Goal: Transaction & Acquisition: Subscribe to service/newsletter

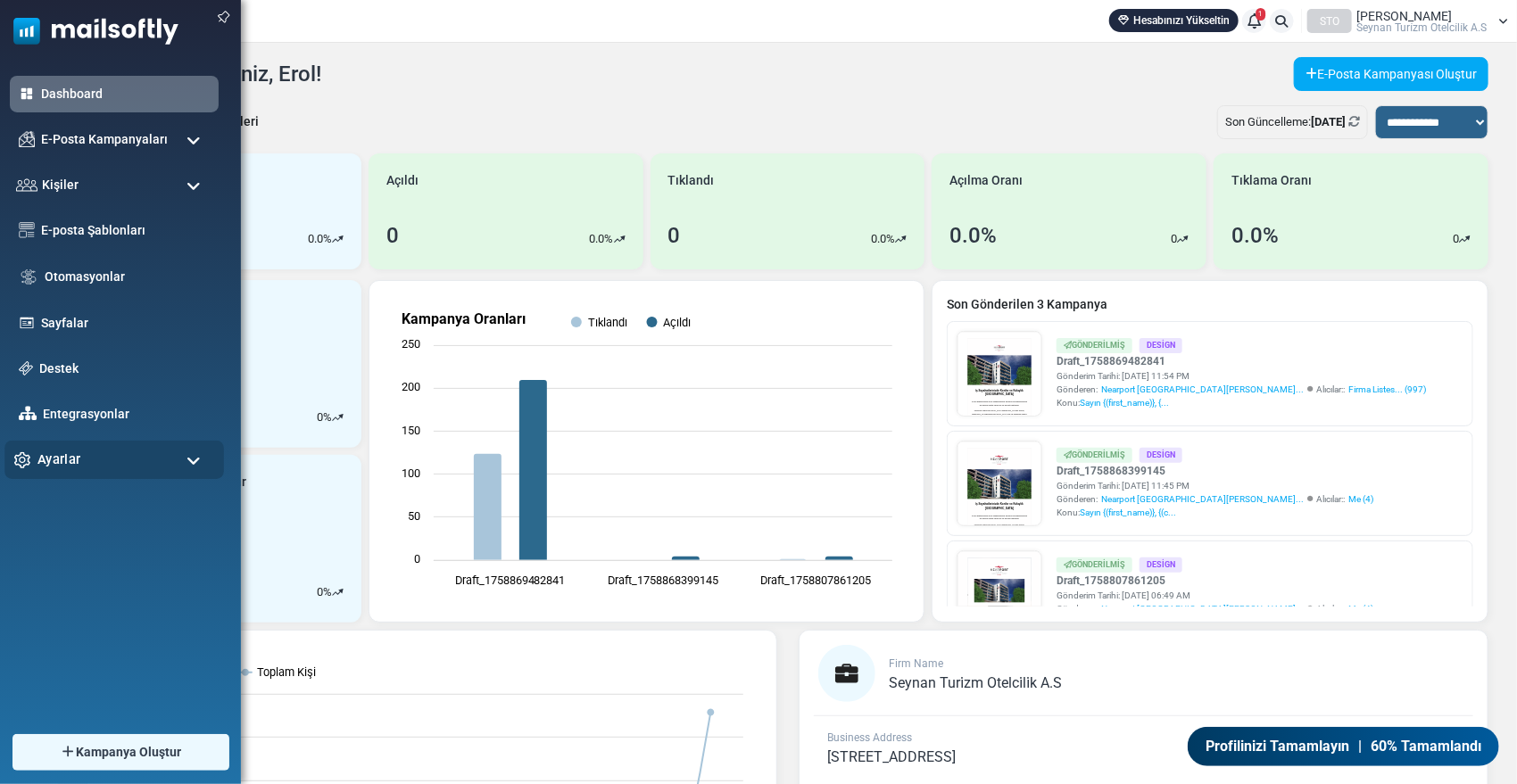
click at [51, 460] on span "Ayarlar" at bounding box center [59, 459] width 43 height 20
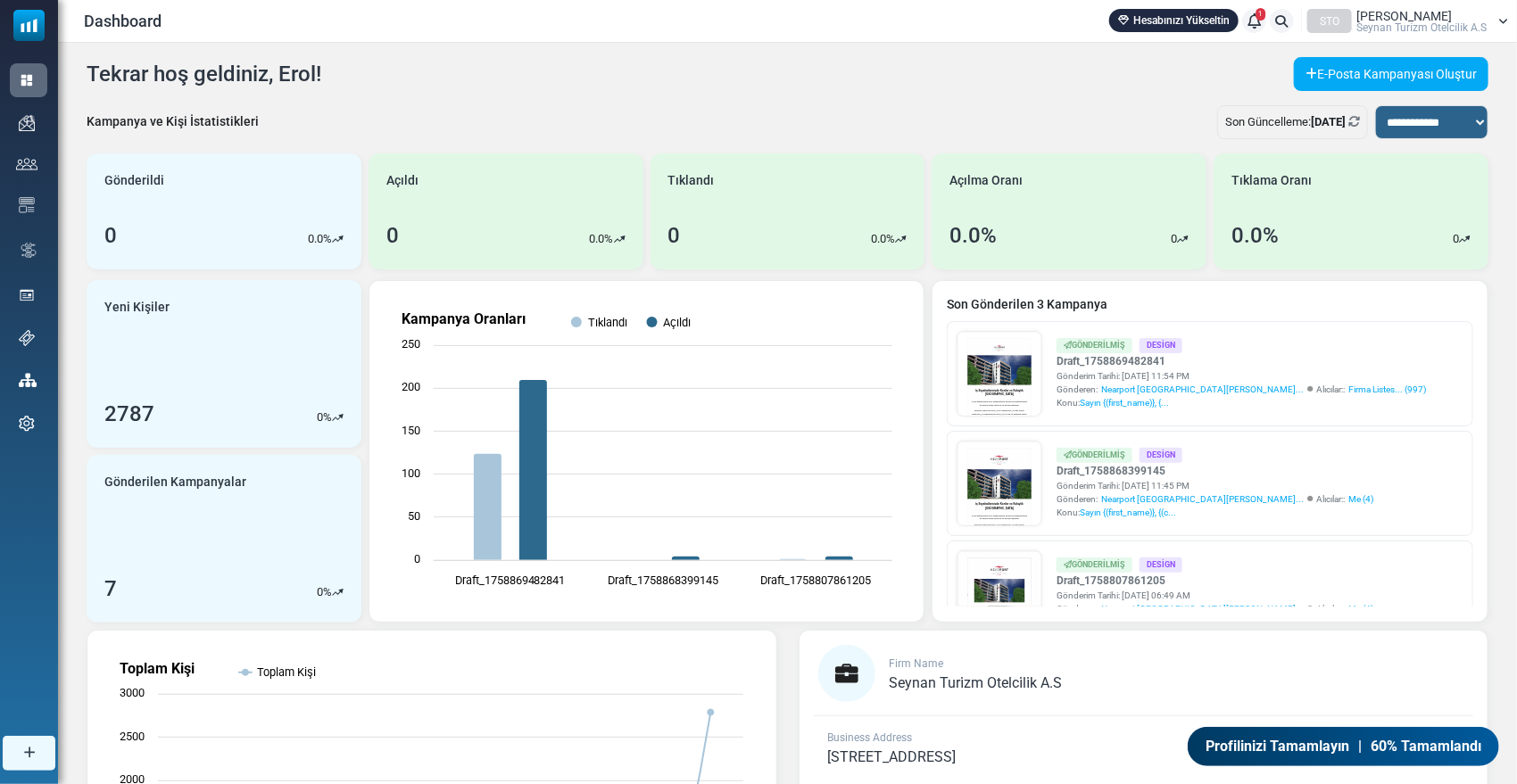
click at [1385, 13] on span "Erol Aydemir" at bounding box center [1403, 16] width 96 height 13
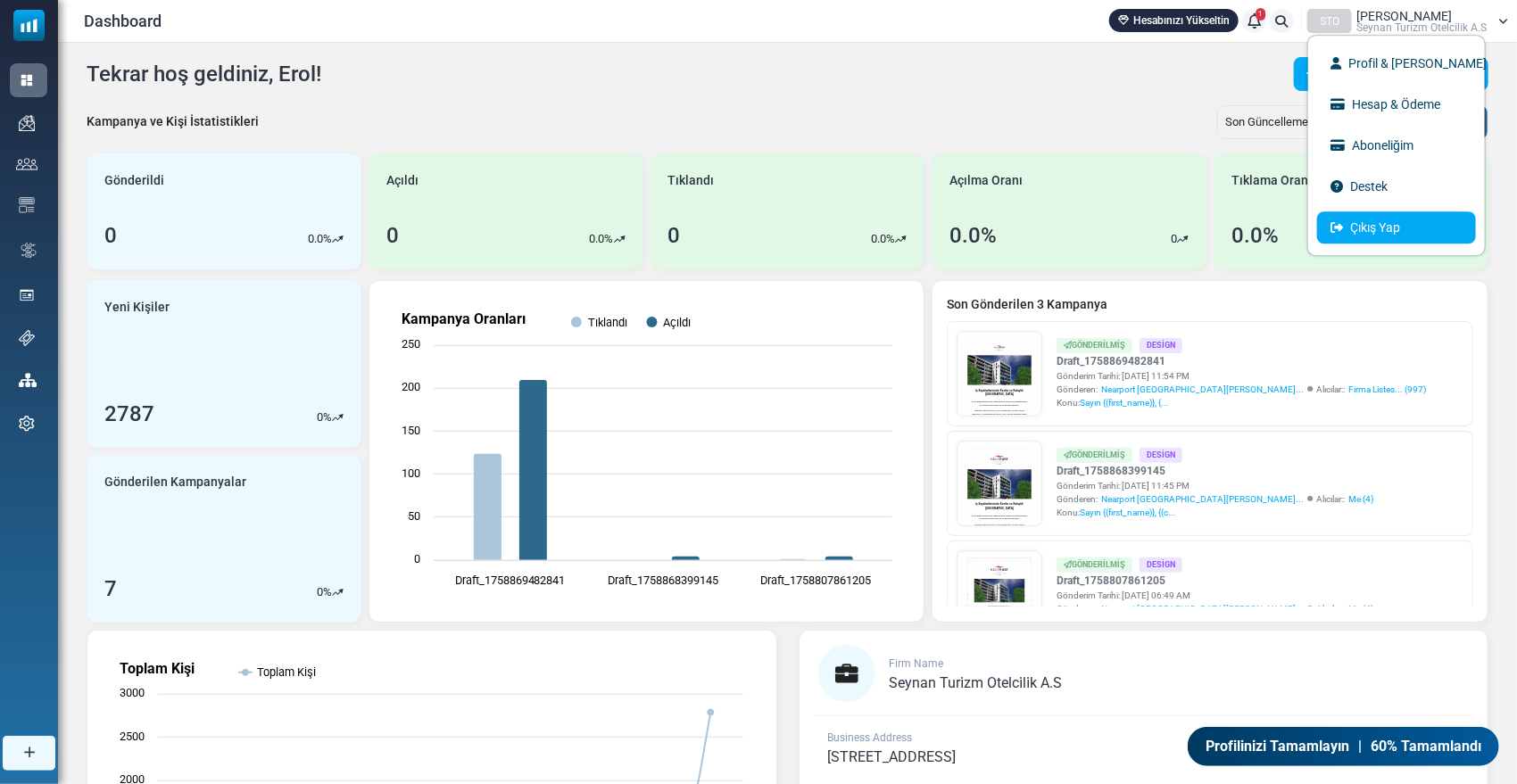
click at [1386, 223] on link "Çıkış Yap" at bounding box center [1395, 227] width 158 height 32
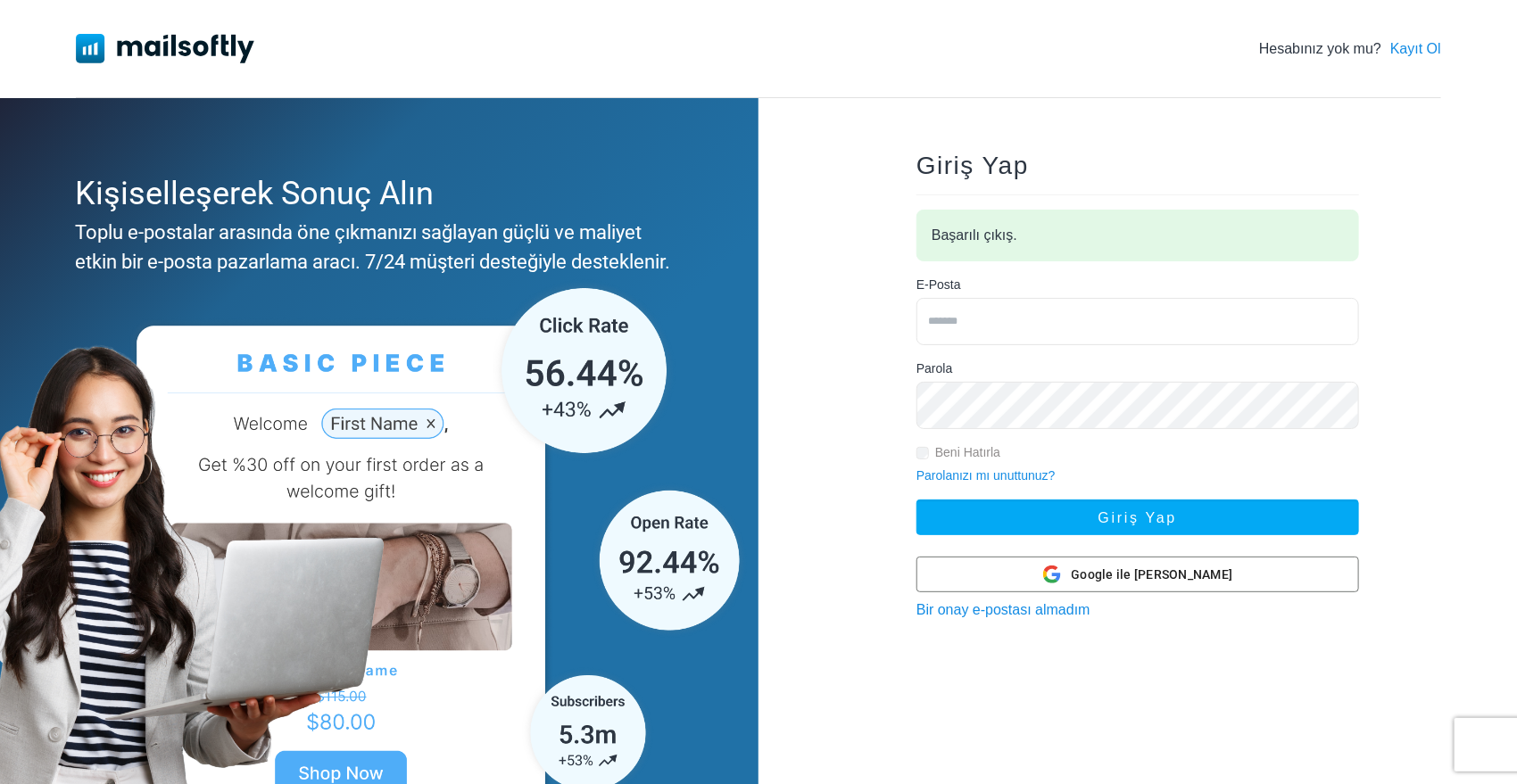
type input "**********"
click at [983, 324] on input "**********" at bounding box center [1138, 321] width 442 height 47
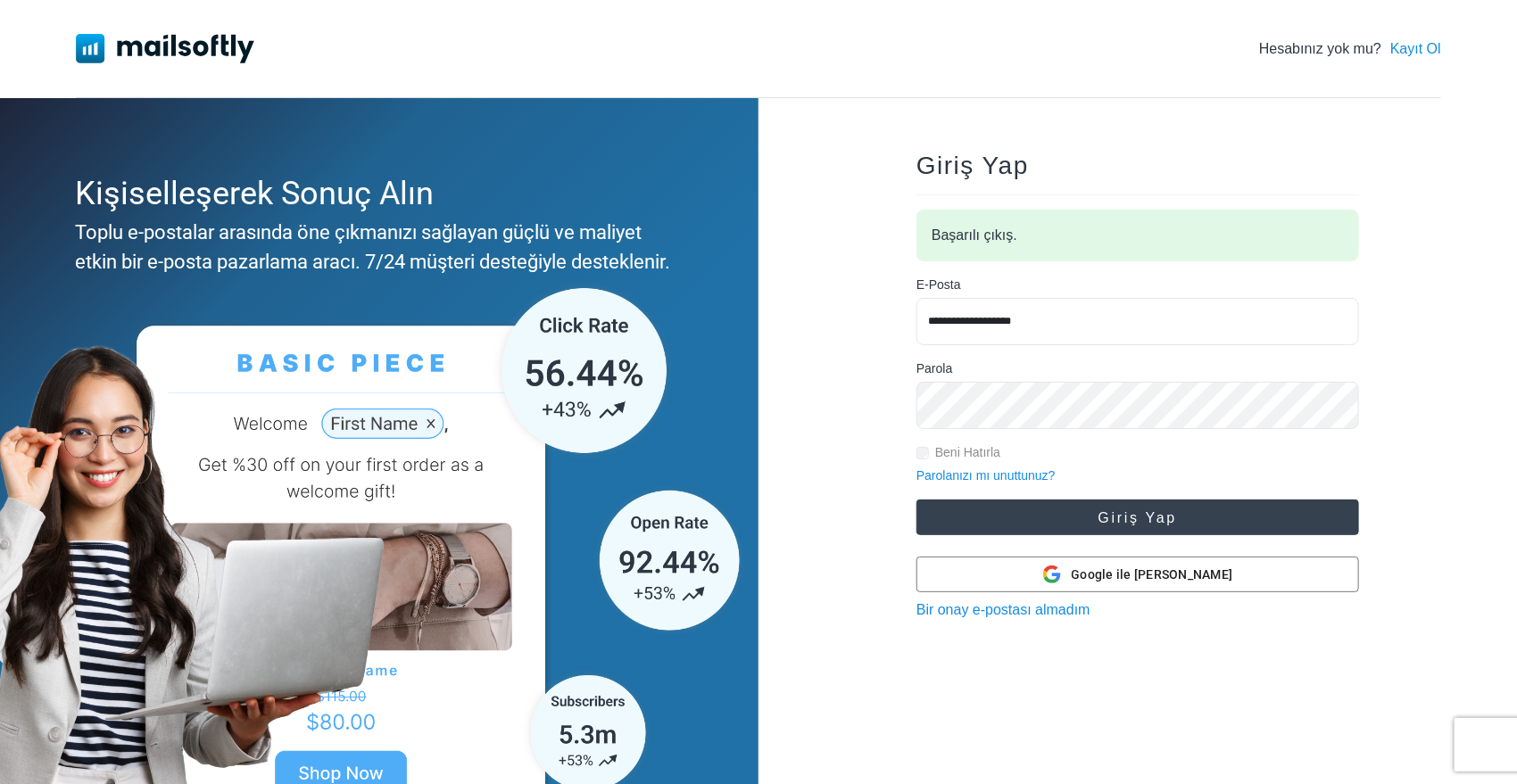
click at [958, 507] on button "Giriş Yap" at bounding box center [1138, 517] width 442 height 36
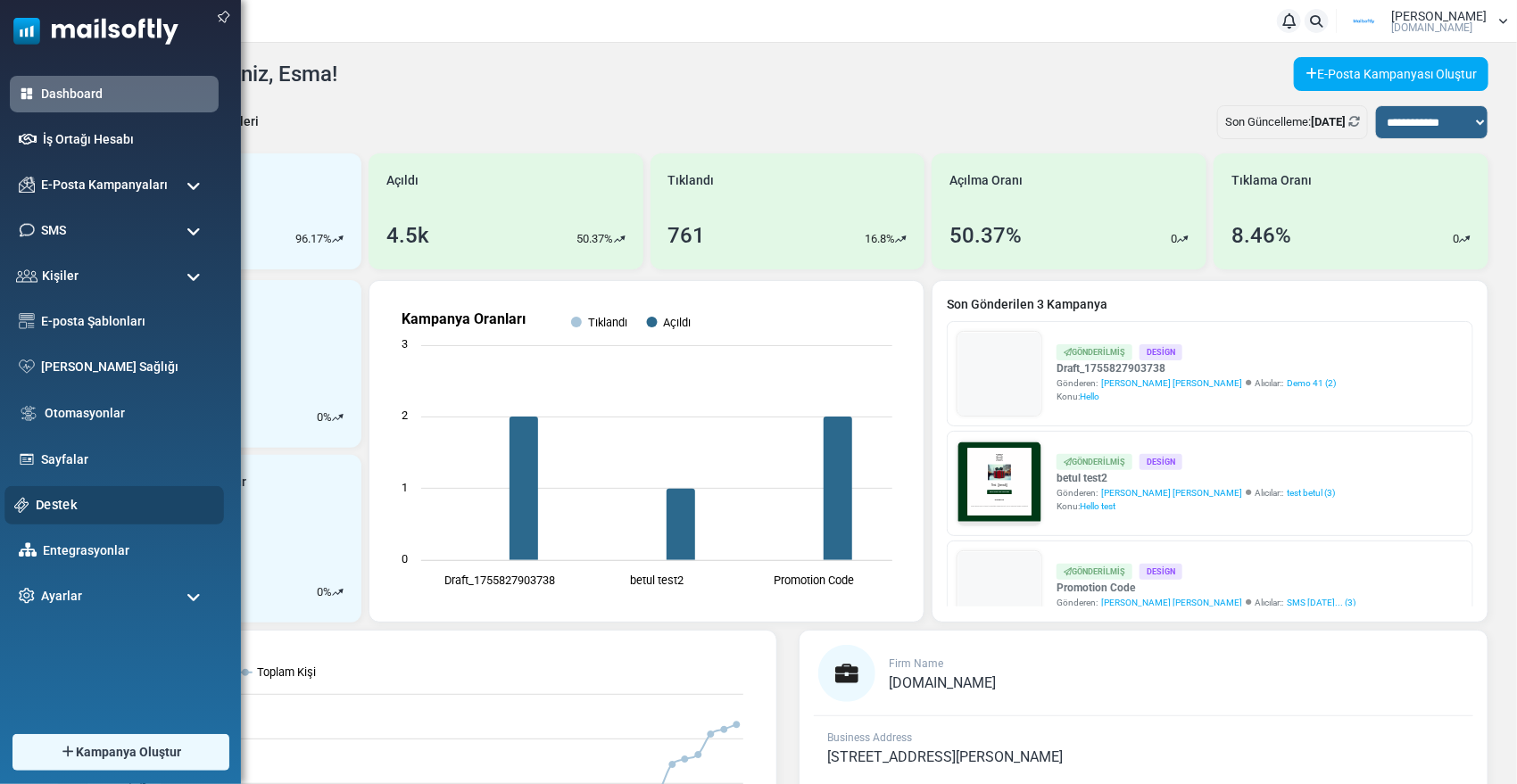
click at [52, 506] on link "Destek" at bounding box center [124, 505] width 178 height 20
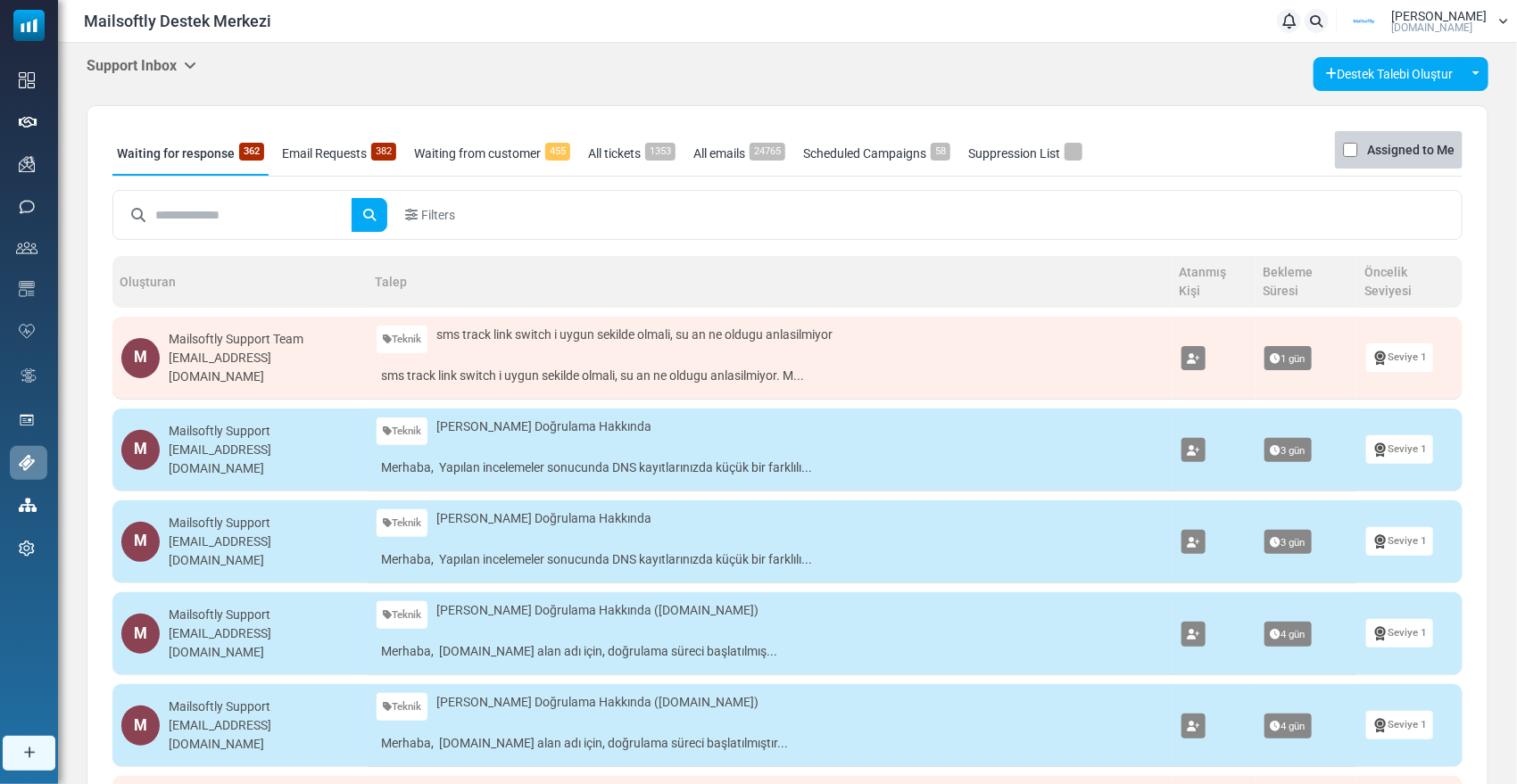
click at [149, 57] on h5 "Support Inbox" at bounding box center [141, 65] width 110 height 17
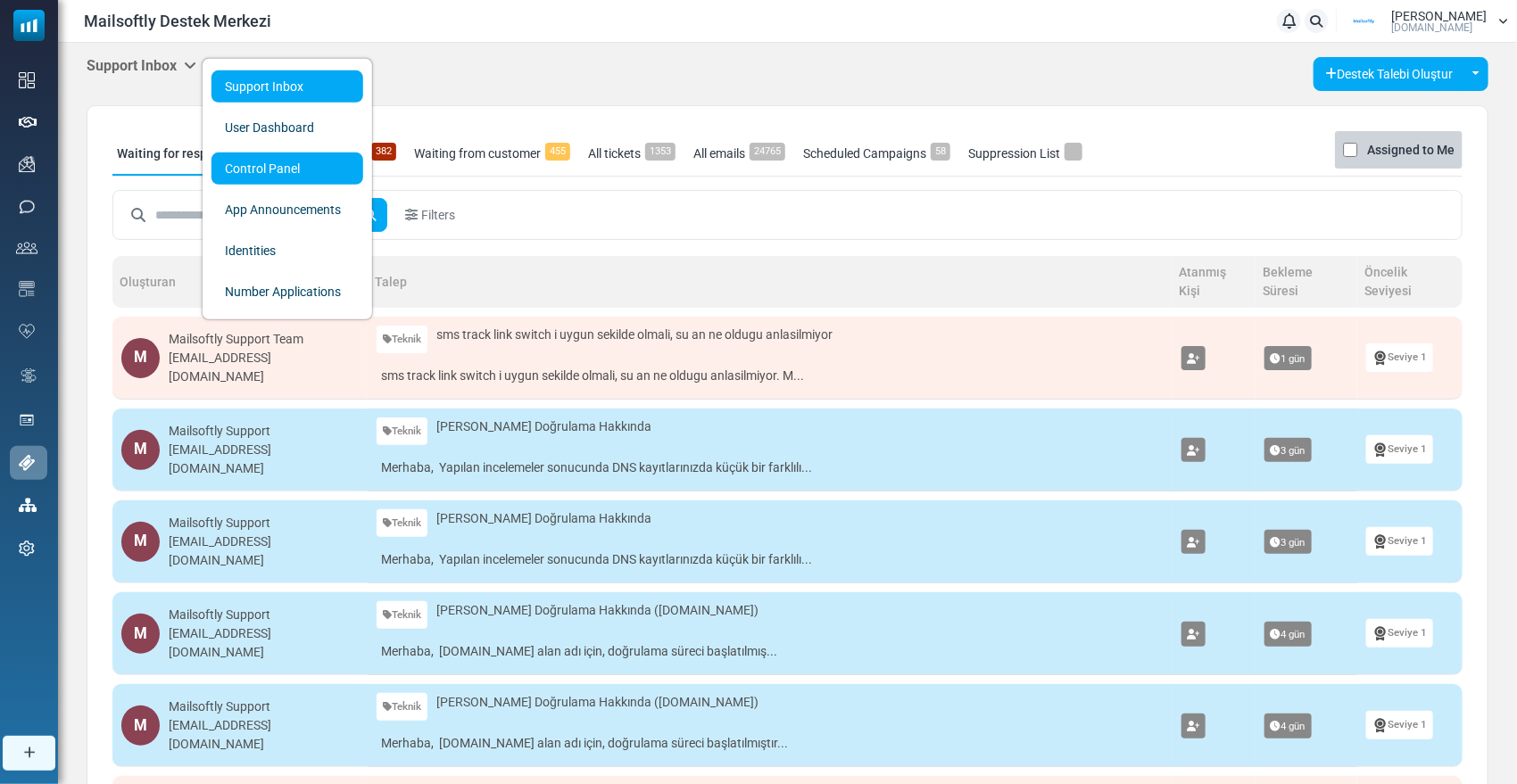
click at [239, 160] on link "Control Panel" at bounding box center [286, 168] width 151 height 32
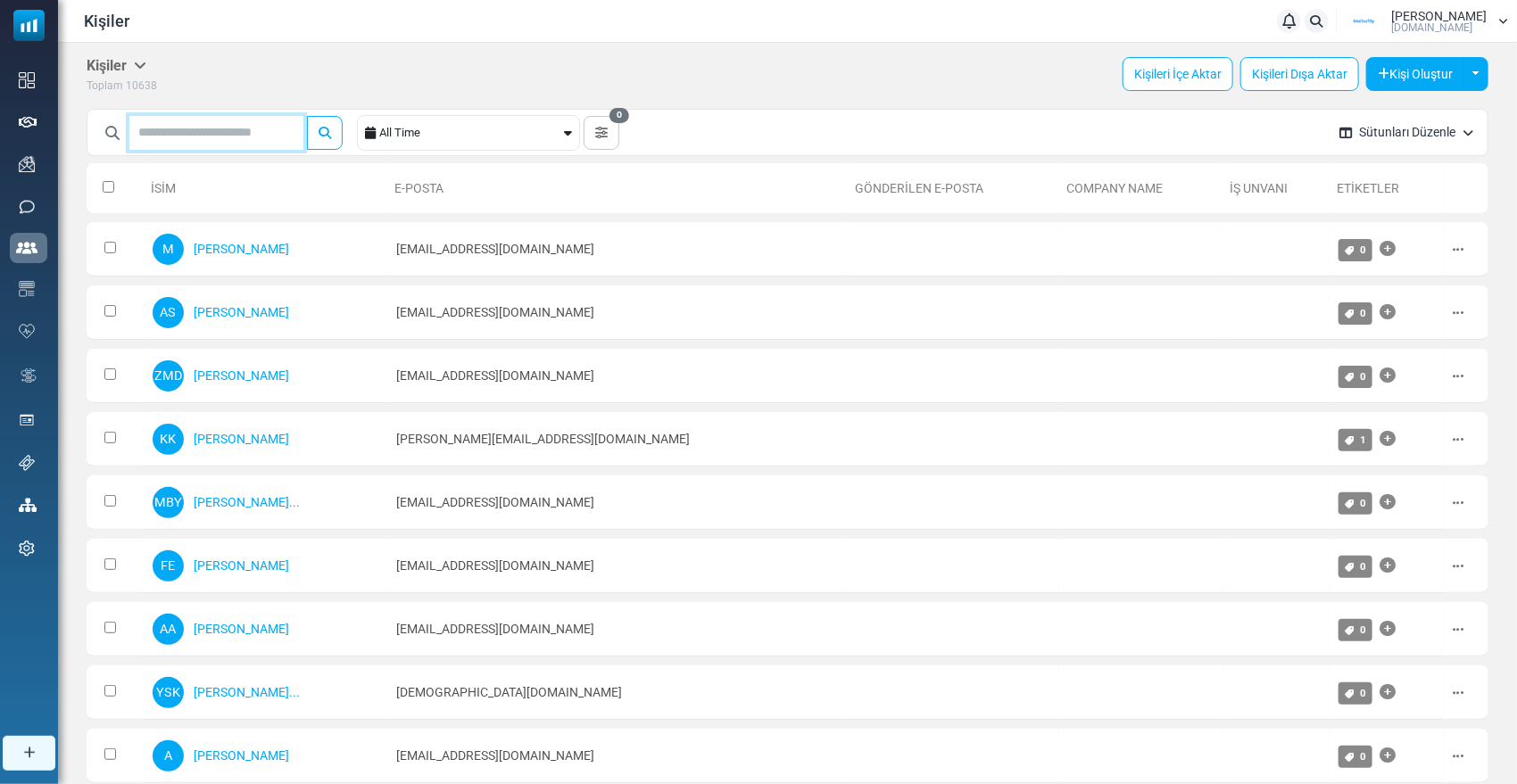
click at [189, 137] on input "text" at bounding box center [217, 133] width 174 height 34
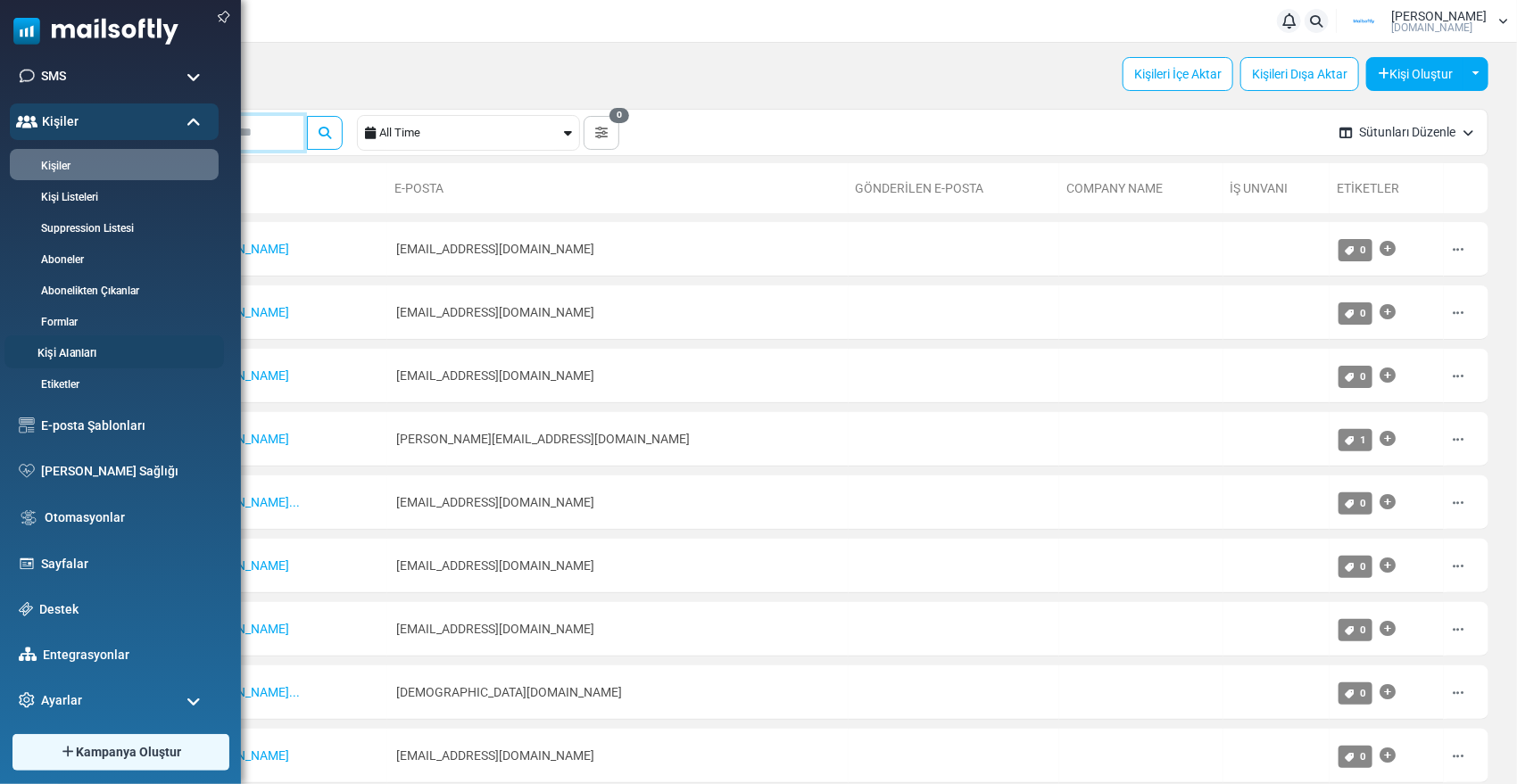
scroll to position [159, 0]
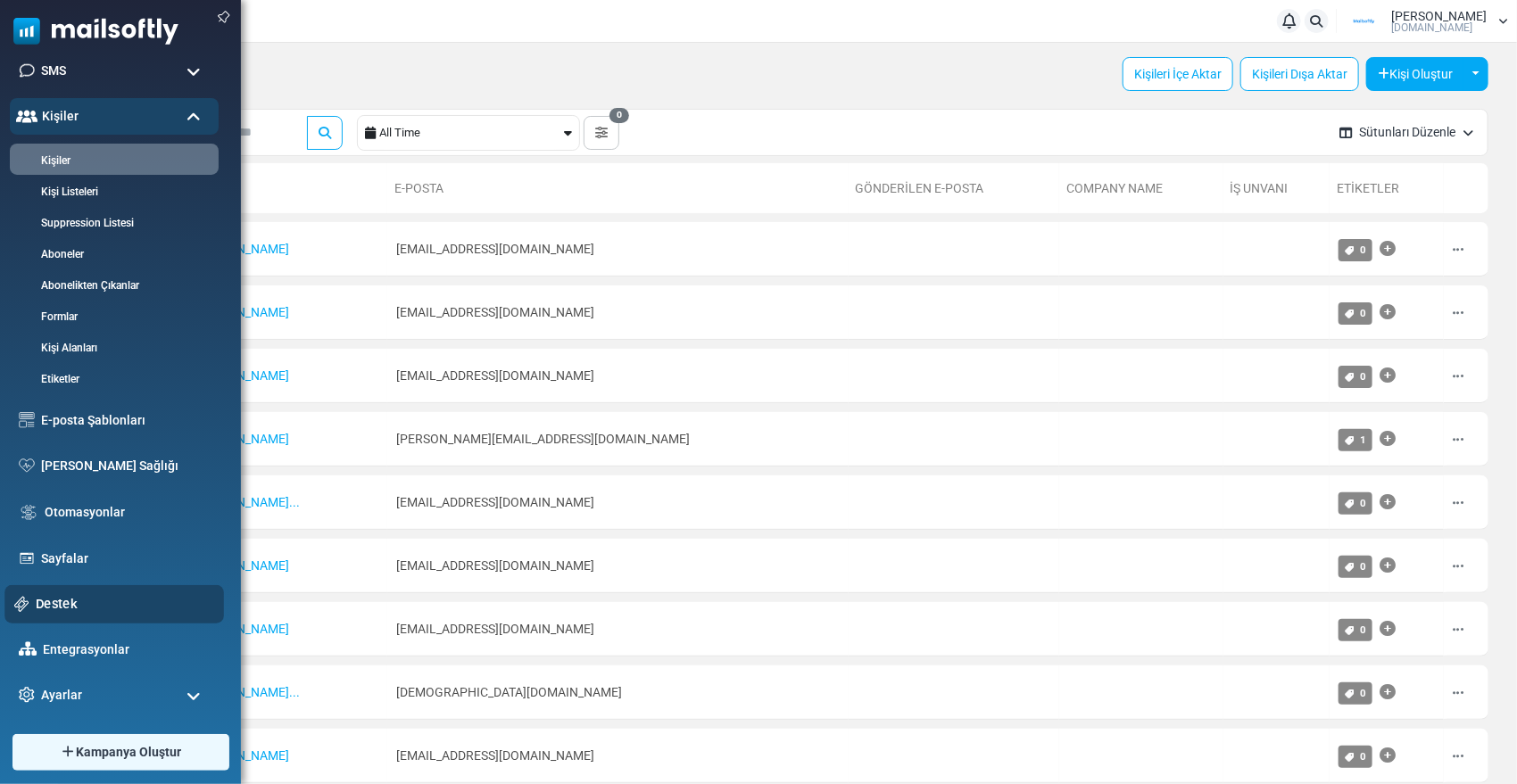
click at [60, 597] on link "Destek" at bounding box center [124, 604] width 178 height 20
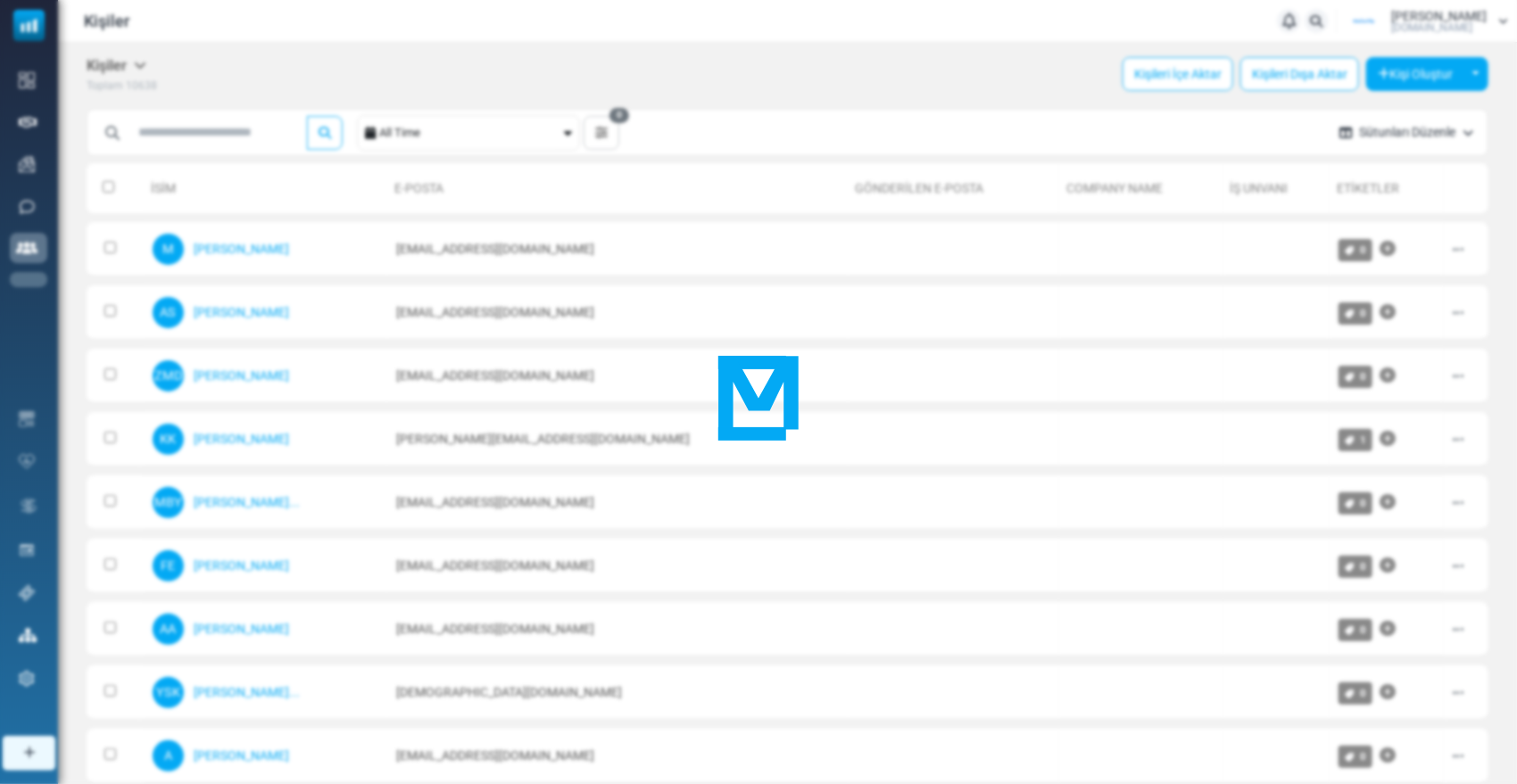
scroll to position [0, 0]
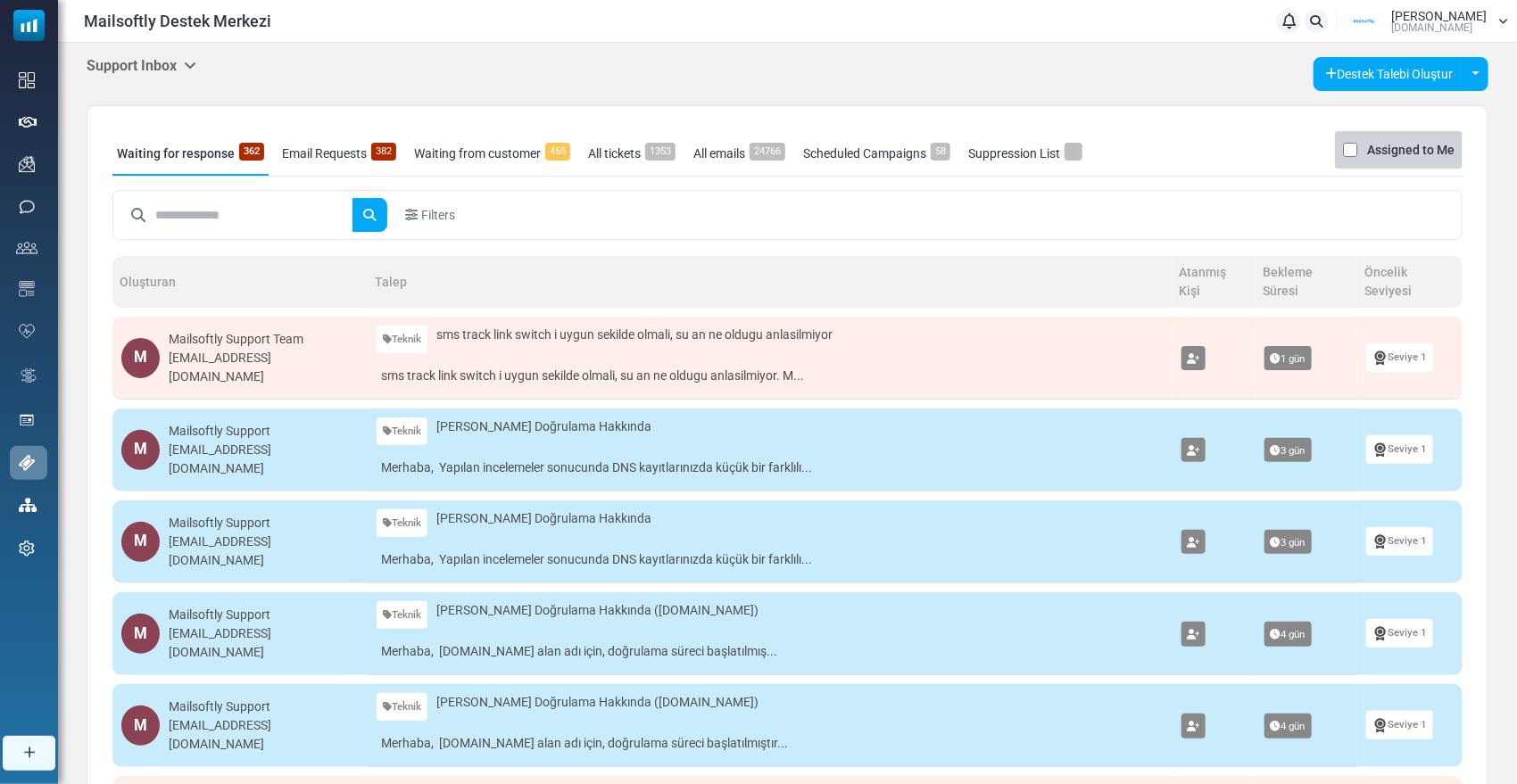
click at [167, 222] on input "text" at bounding box center [253, 215] width 197 height 34
click at [143, 72] on h5 "Support Inbox" at bounding box center [141, 65] width 110 height 17
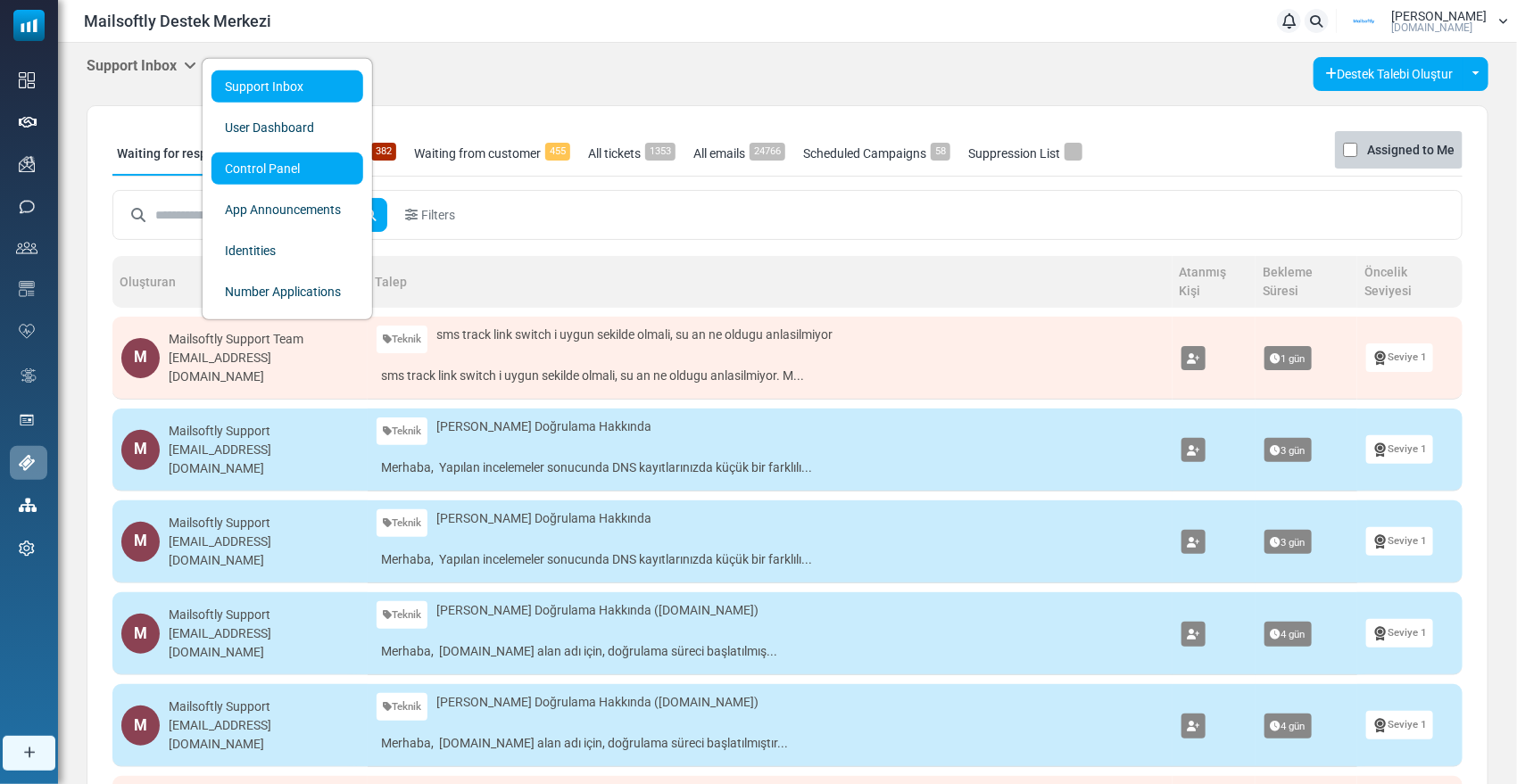
click at [239, 175] on link "Control Panel" at bounding box center [286, 168] width 151 height 32
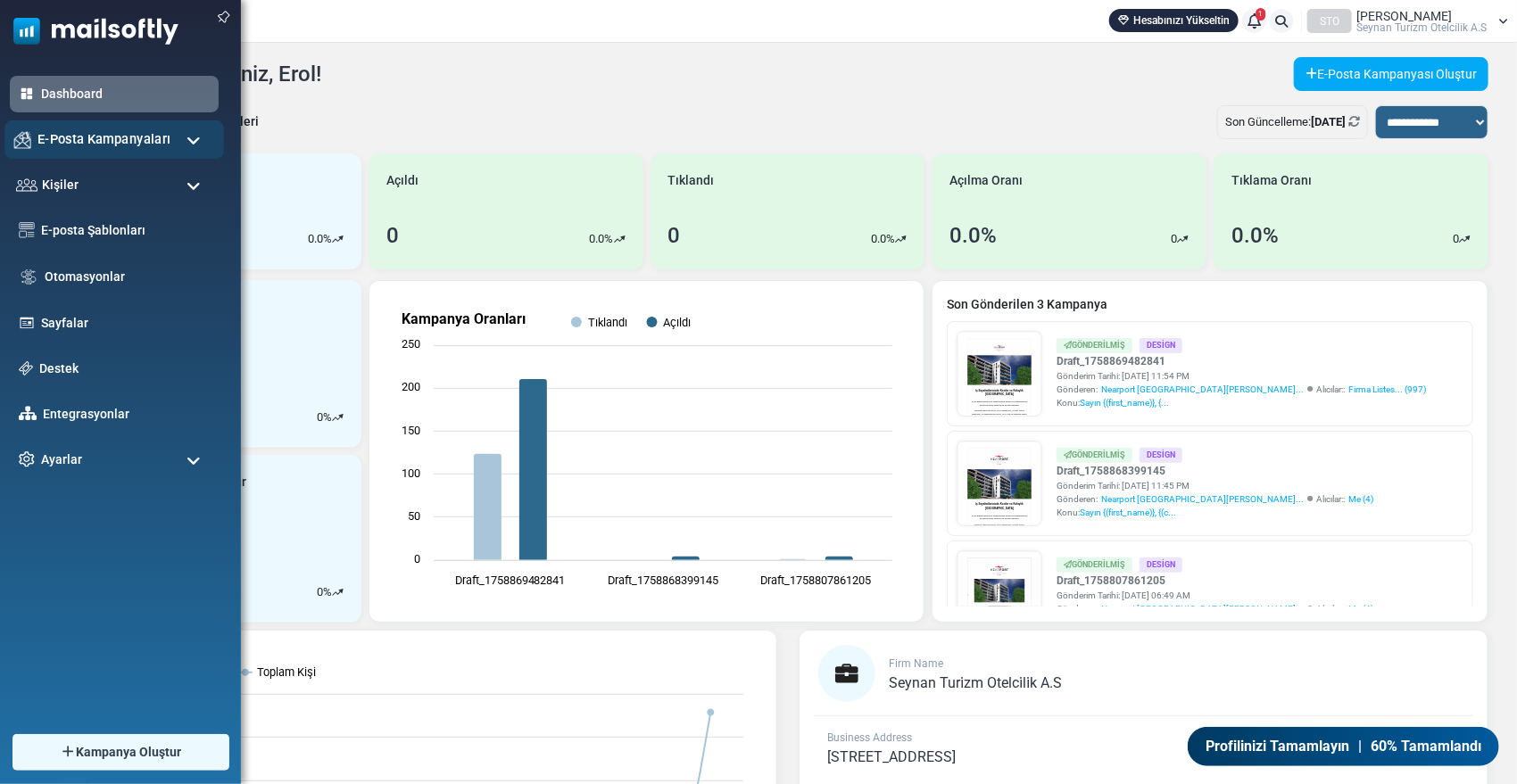
click at [72, 147] on span "E-Posta Kampanyaları" at bounding box center [104, 140] width 133 height 20
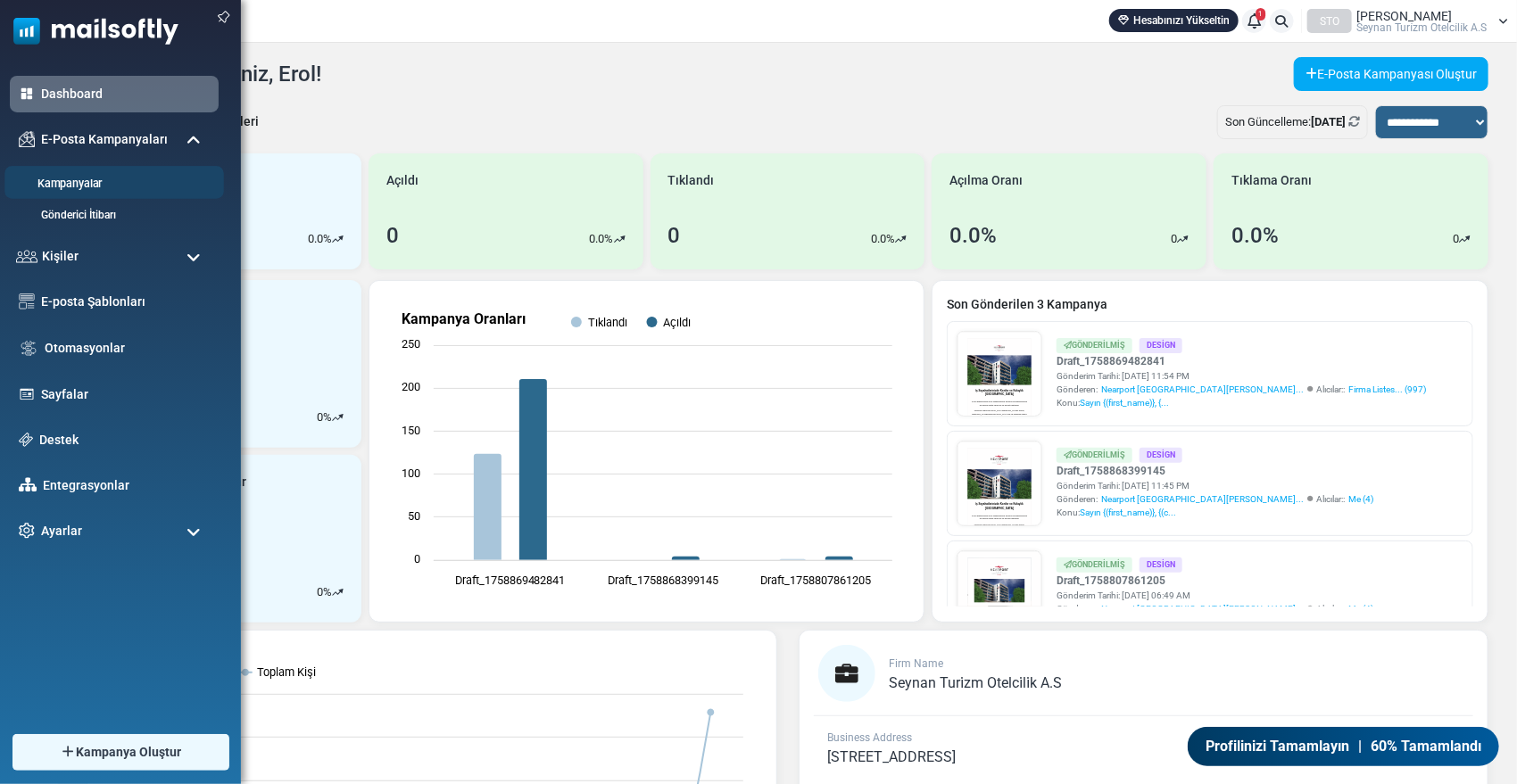
click at [88, 183] on link "Kampanyalar" at bounding box center [111, 183] width 214 height 17
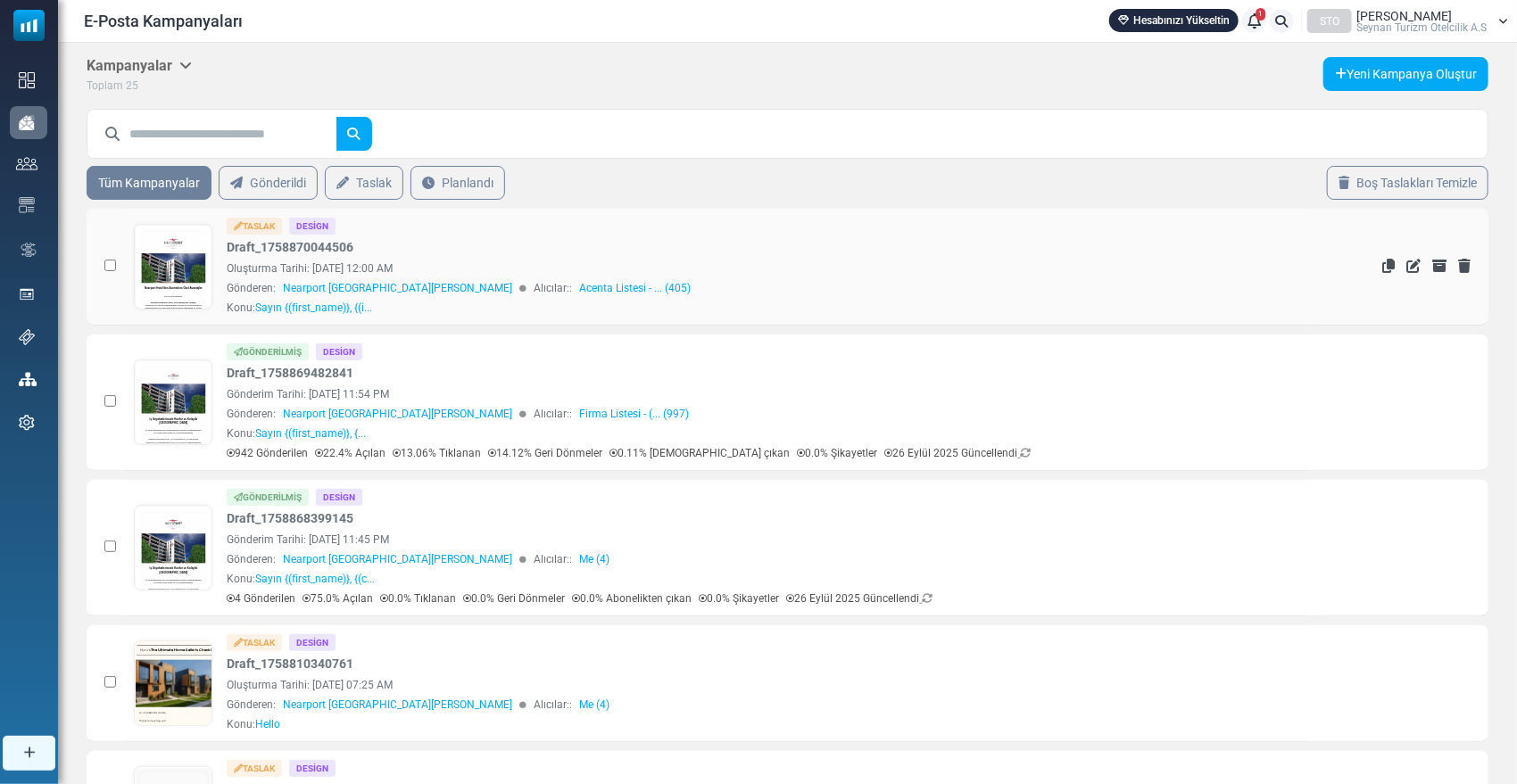
click at [197, 277] on link at bounding box center [174, 316] width 78 height 183
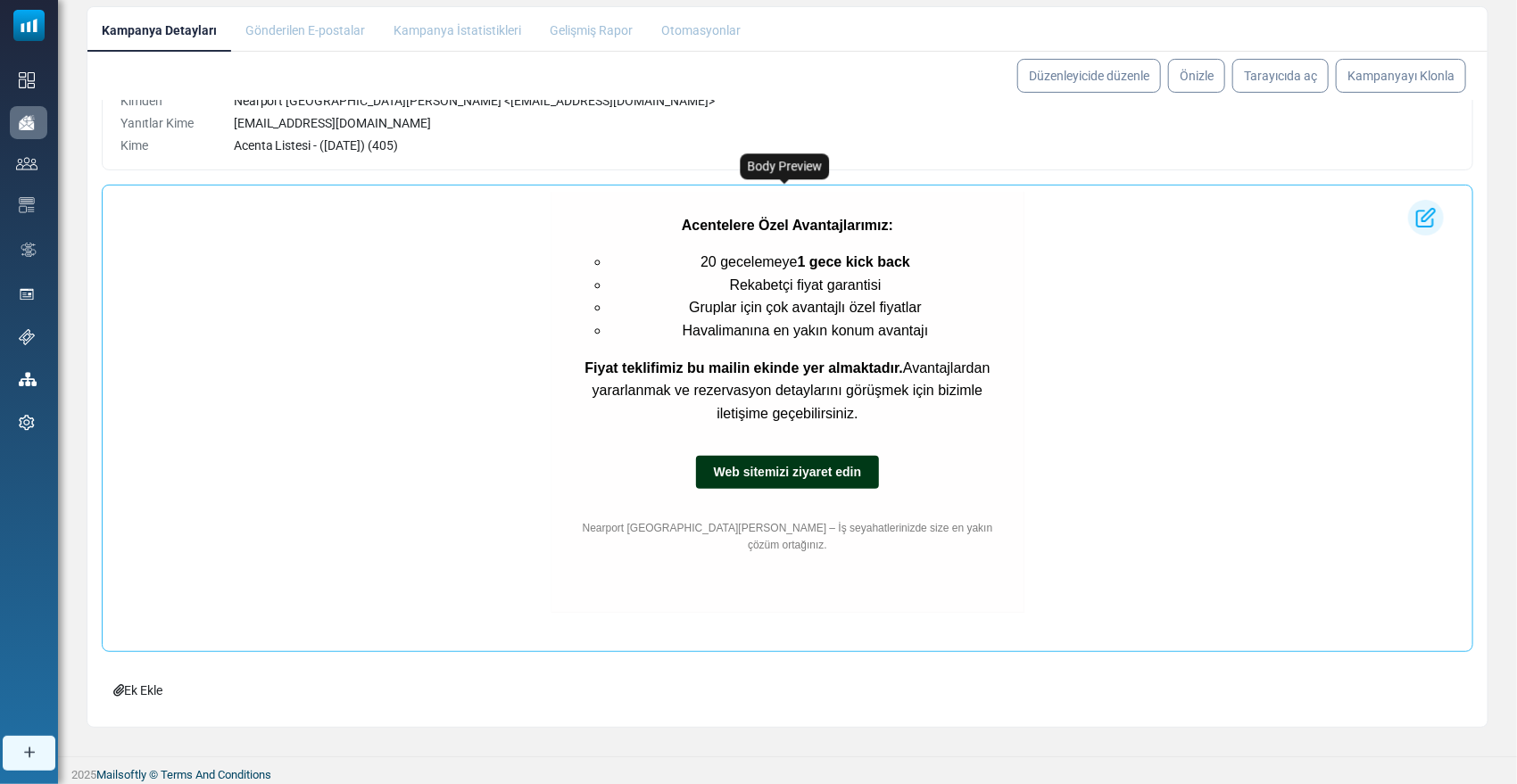
scroll to position [211, 0]
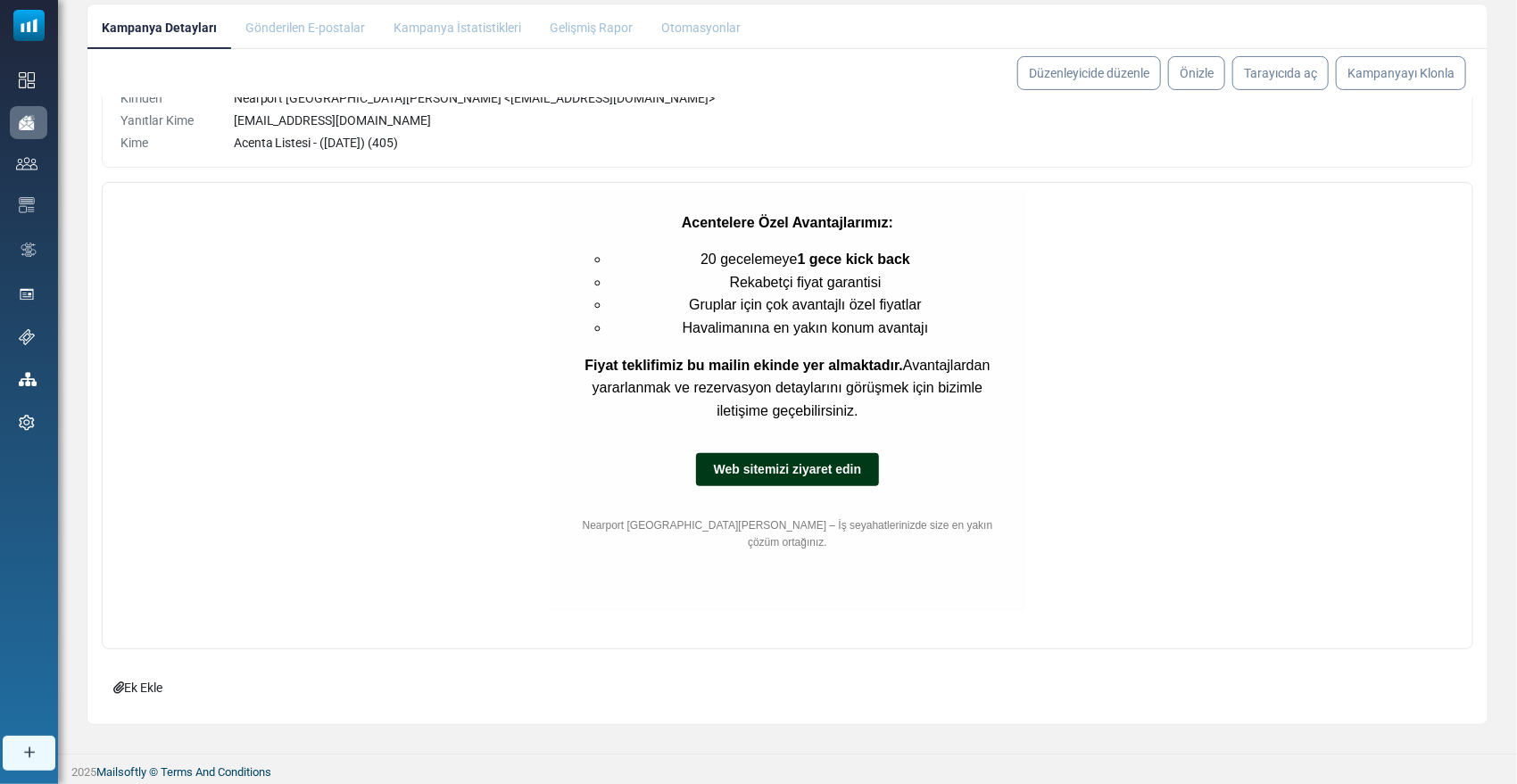
click at [144, 685] on link "Ek Ekle" at bounding box center [138, 688] width 72 height 34
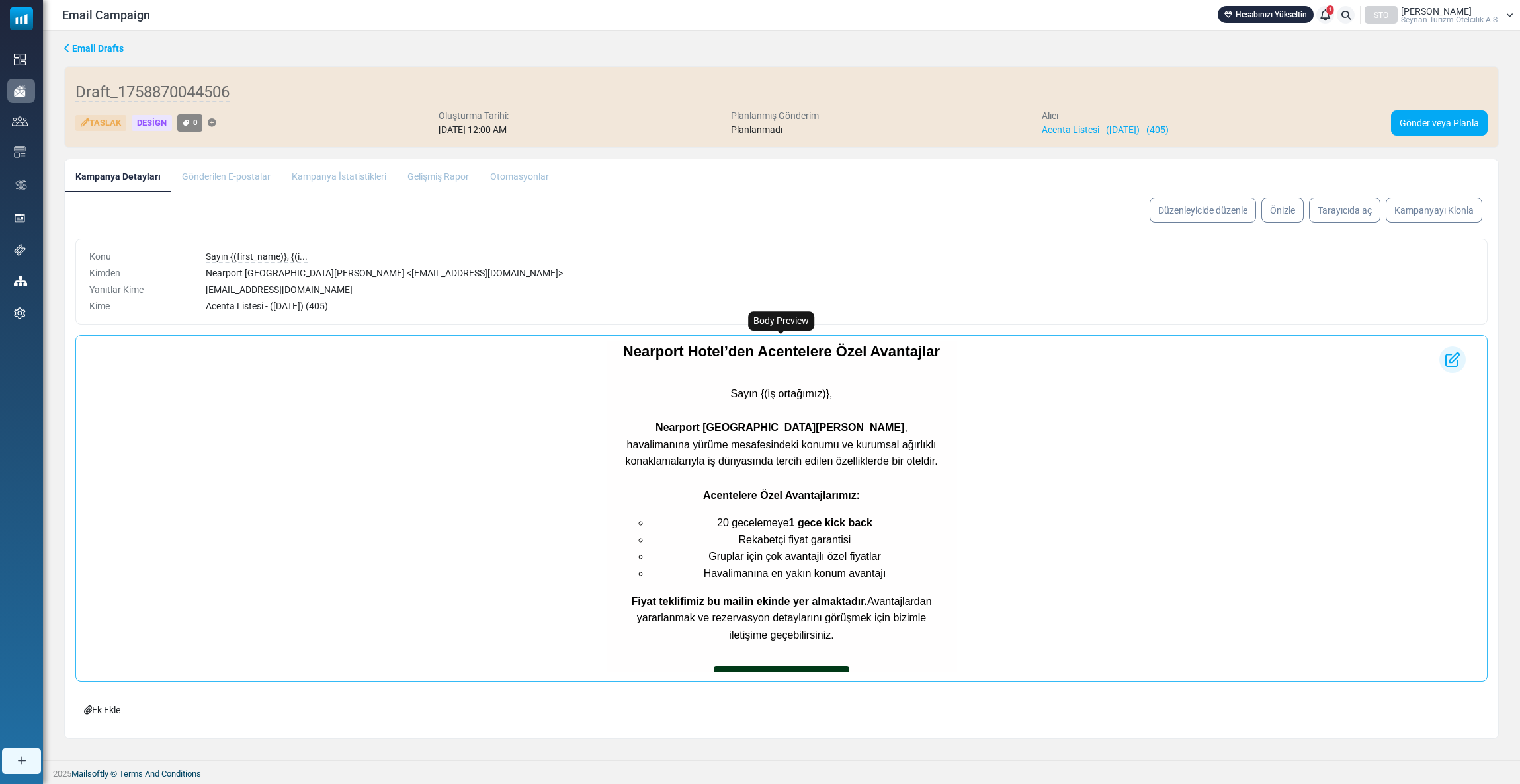
scroll to position [70, 0]
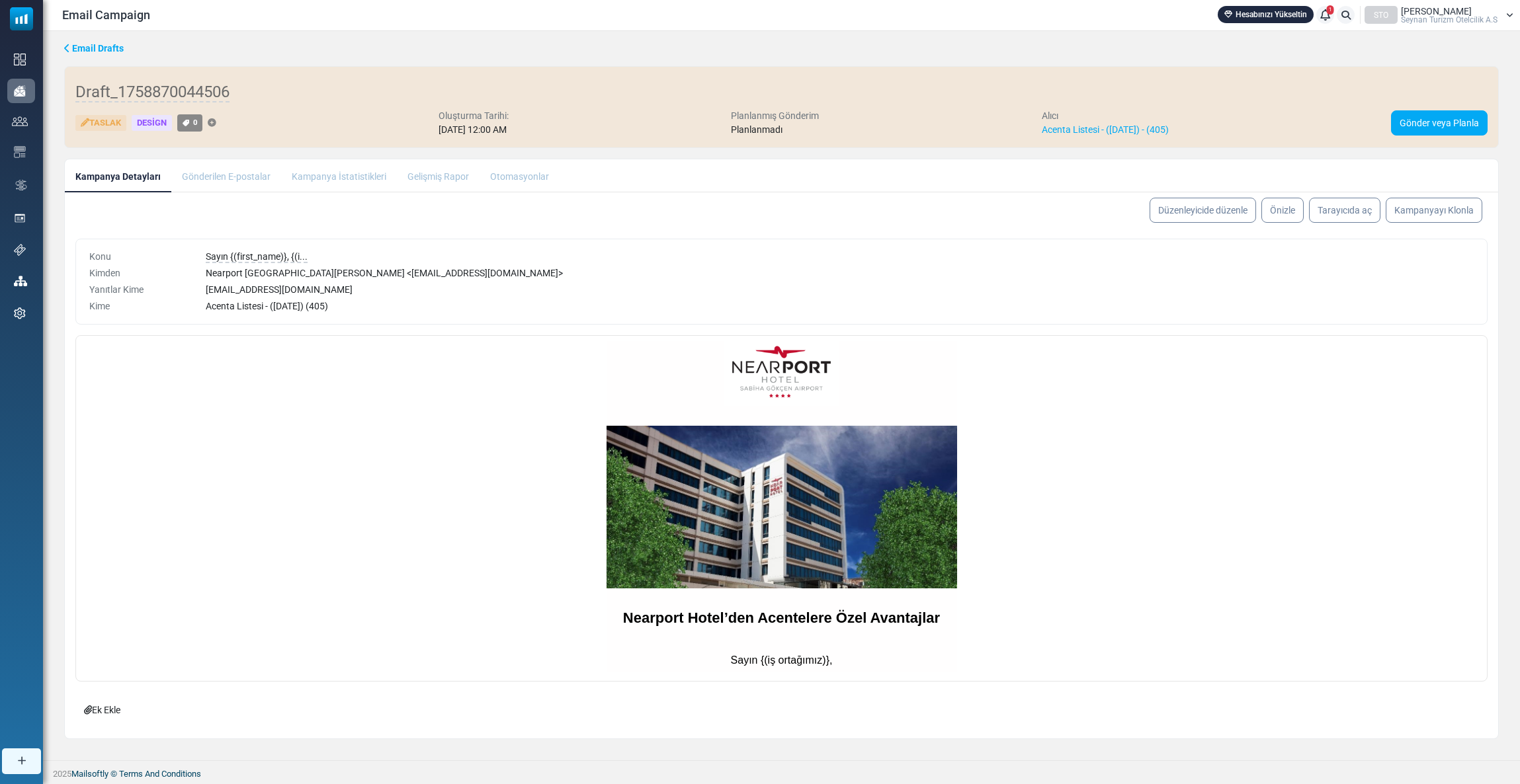
click at [1124, 7] on span "Erol Aydemir" at bounding box center [1436, 11] width 71 height 9
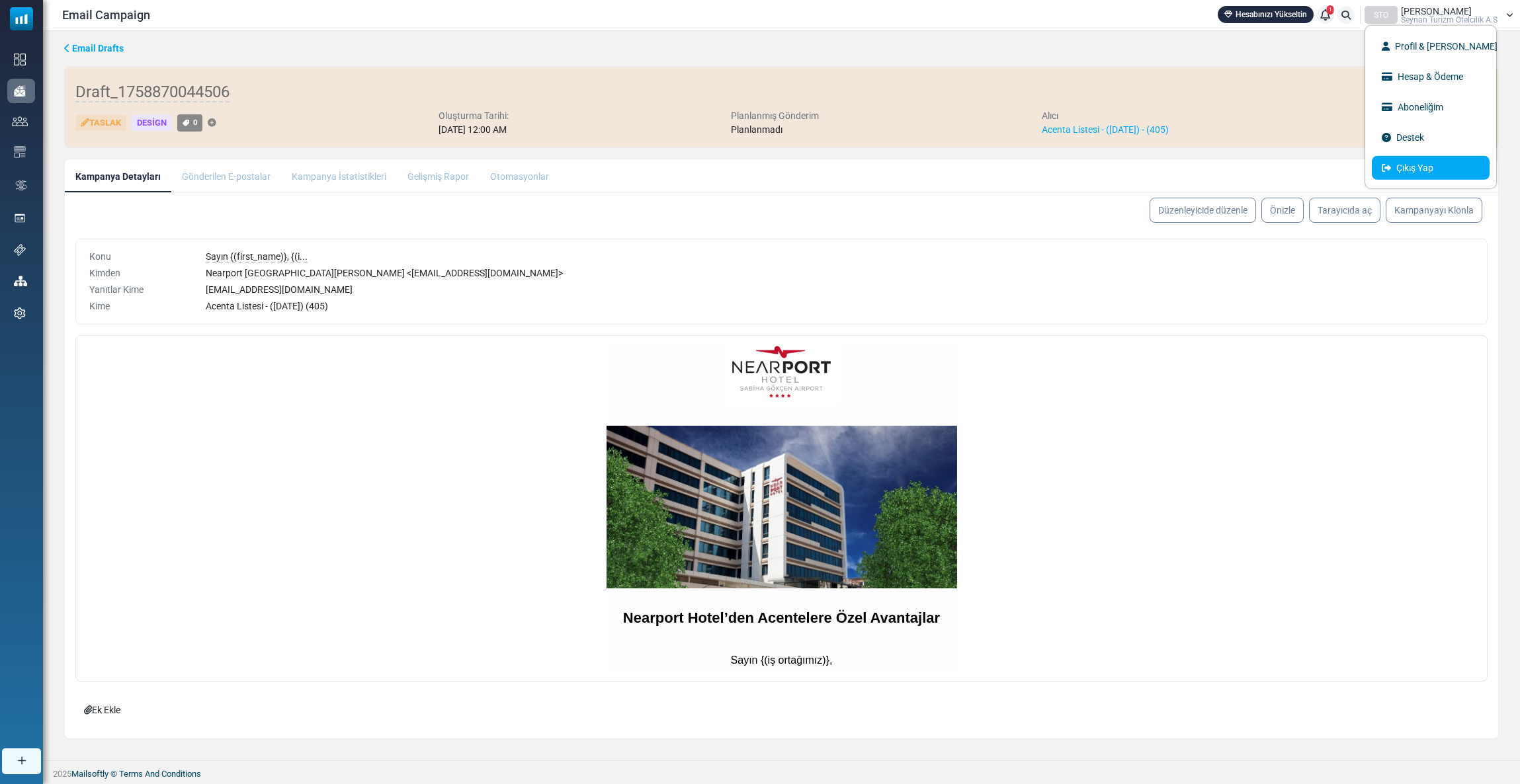
click at [1124, 168] on link "Çıkış Yap" at bounding box center [1430, 168] width 117 height 24
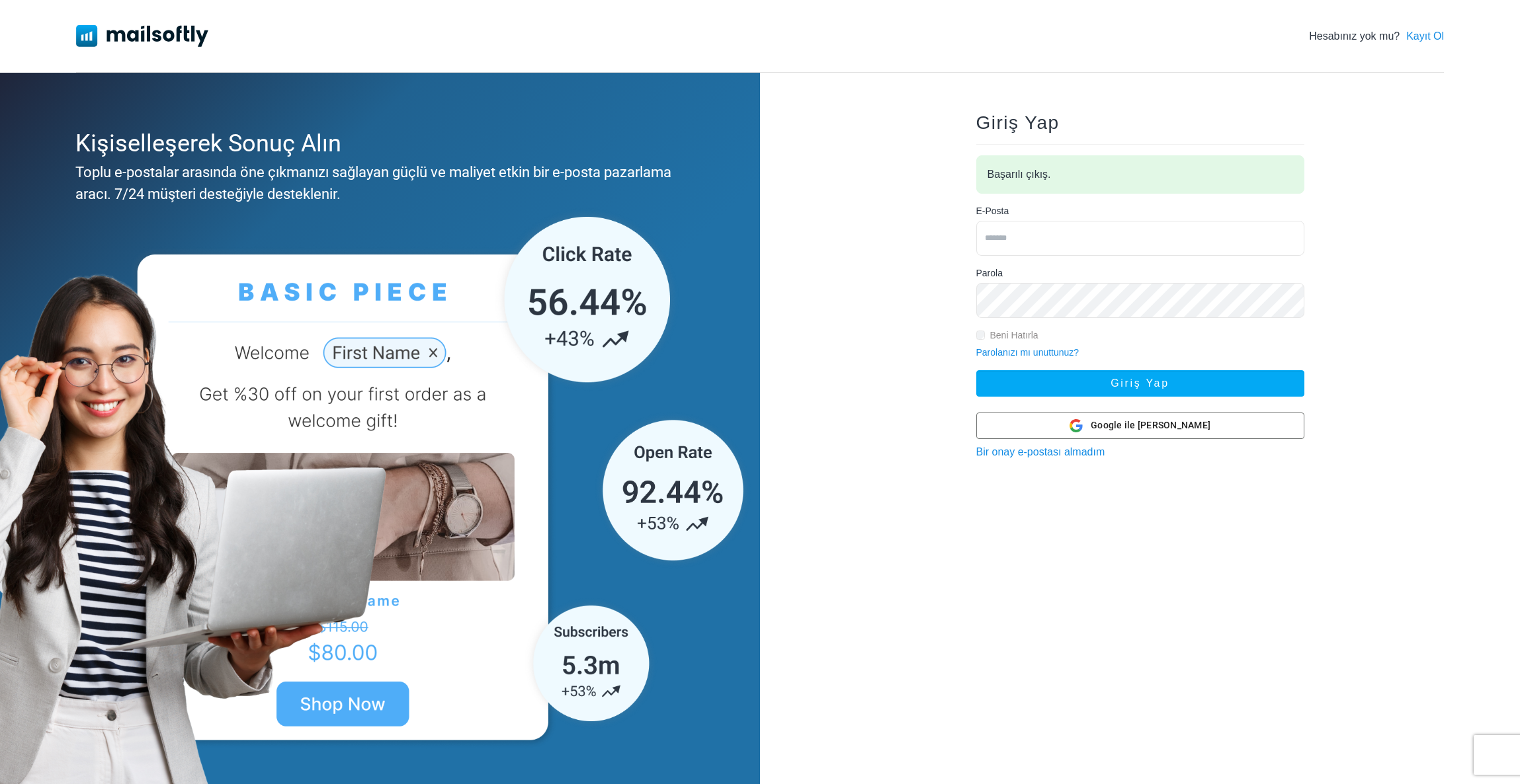
type input "**********"
click at [1066, 248] on input "**********" at bounding box center [1140, 238] width 328 height 35
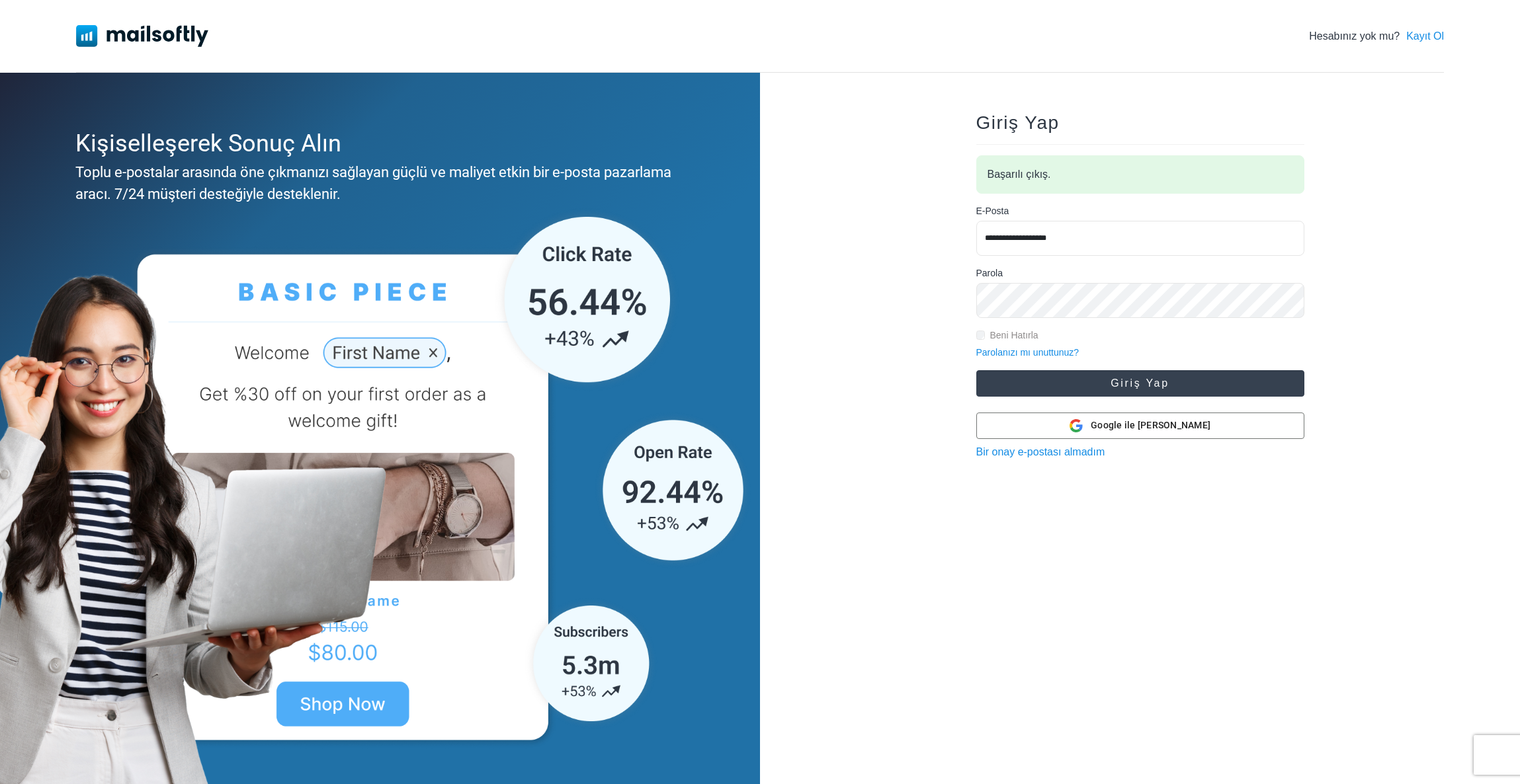
click at [1030, 392] on button "Giriş Yap" at bounding box center [1140, 383] width 328 height 27
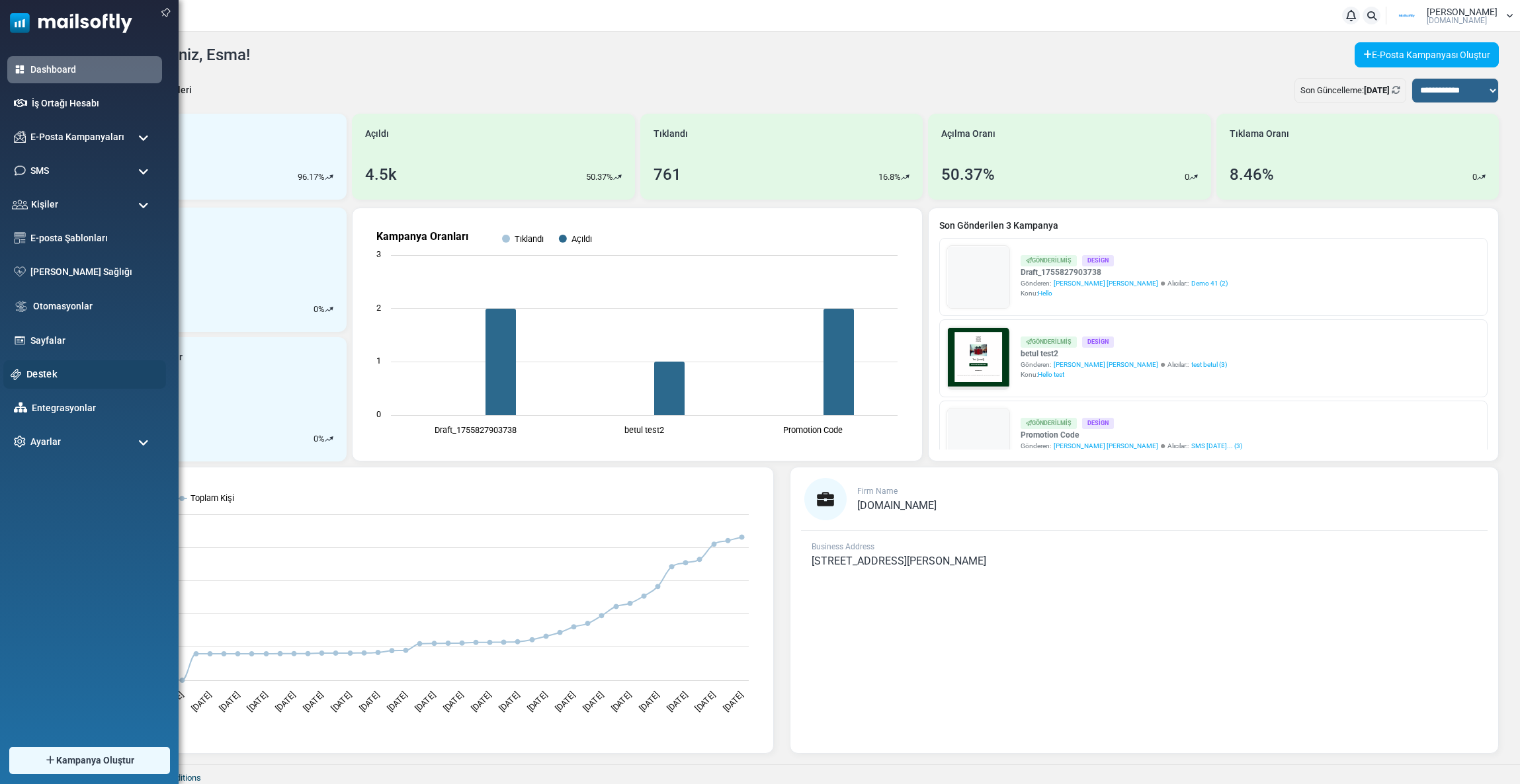
click at [47, 367] on link "Destek" at bounding box center [92, 374] width 132 height 15
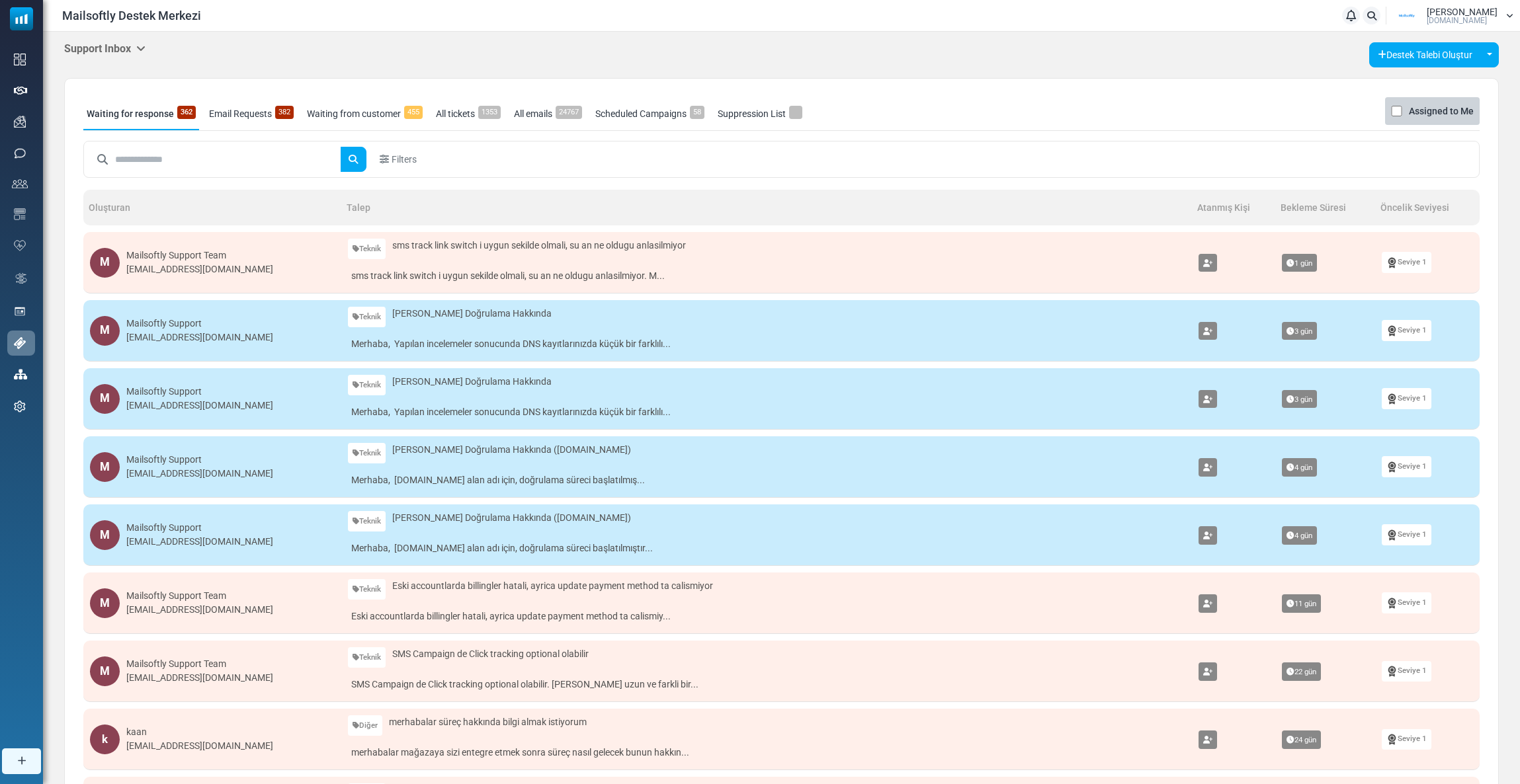
click at [137, 153] on input "text" at bounding box center [228, 159] width 226 height 25
type input "***"
click at [93, 54] on body "Mailsoftly Destek Merkezi Bildirimler Esma Turan Mailsoftly.Com Profil & Tercih…" at bounding box center [760, 507] width 1520 height 1015
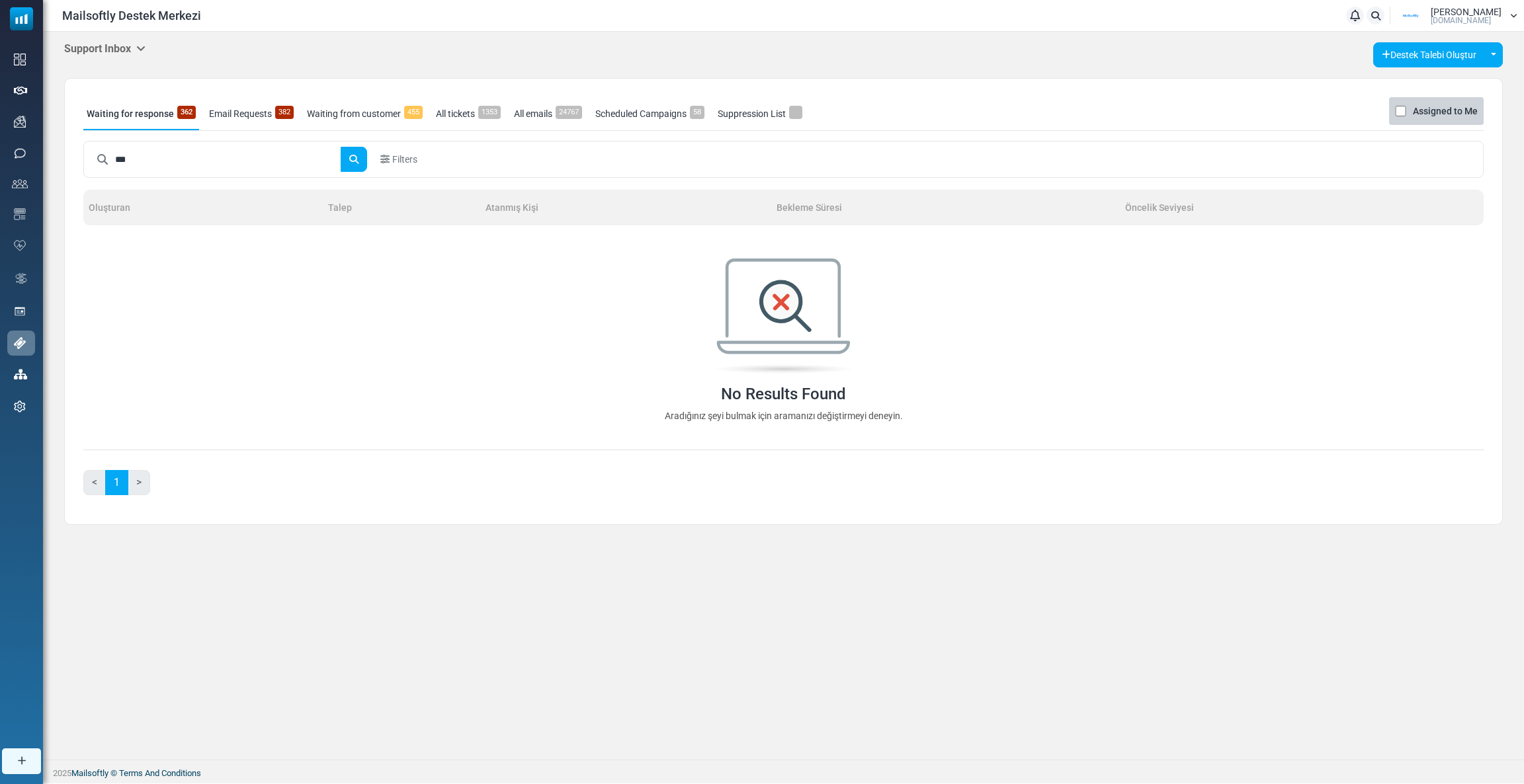
click at [101, 53] on h5 "Support Inbox" at bounding box center [105, 48] width 82 height 13
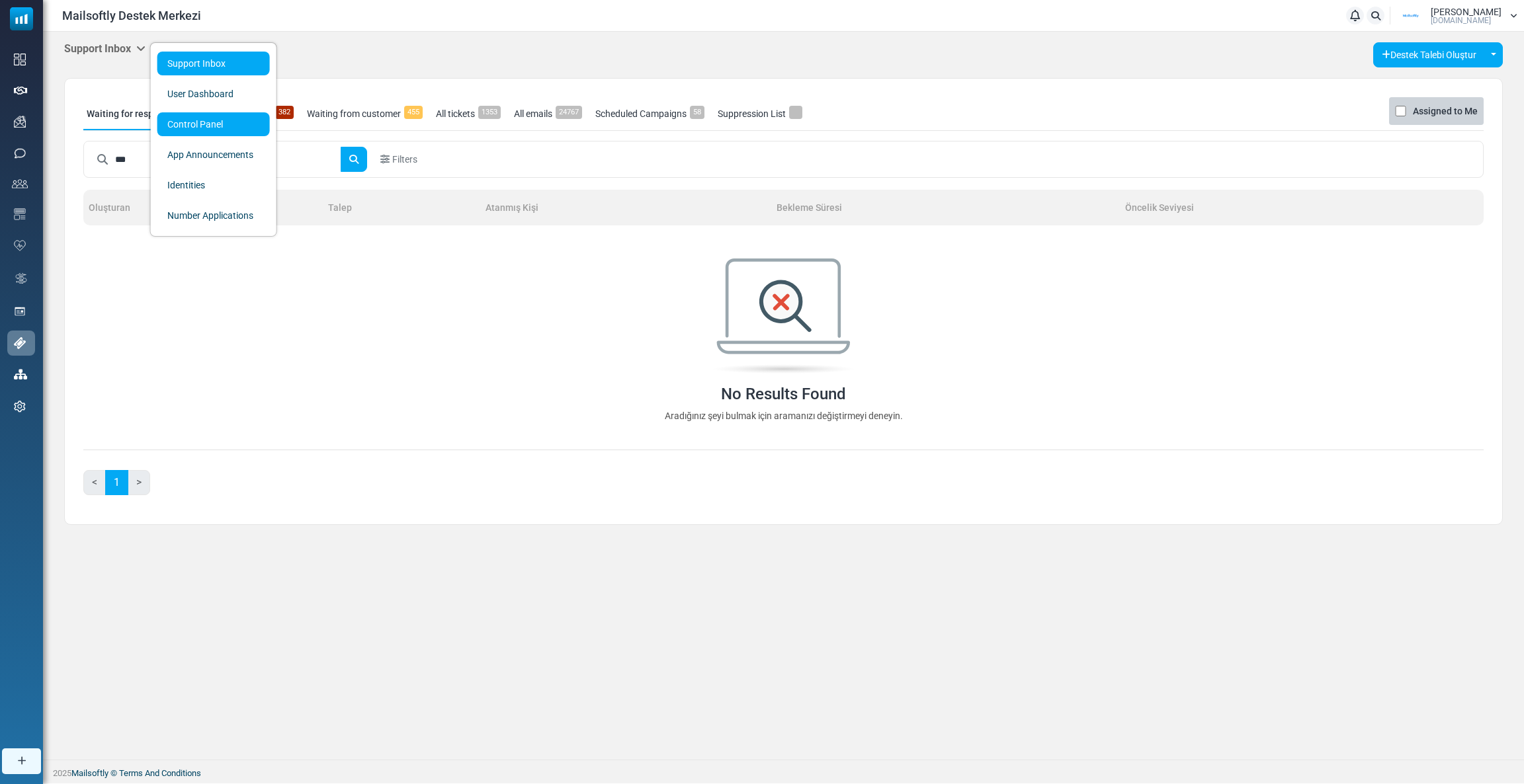
click at [183, 125] on link "Control Panel" at bounding box center [213, 124] width 112 height 24
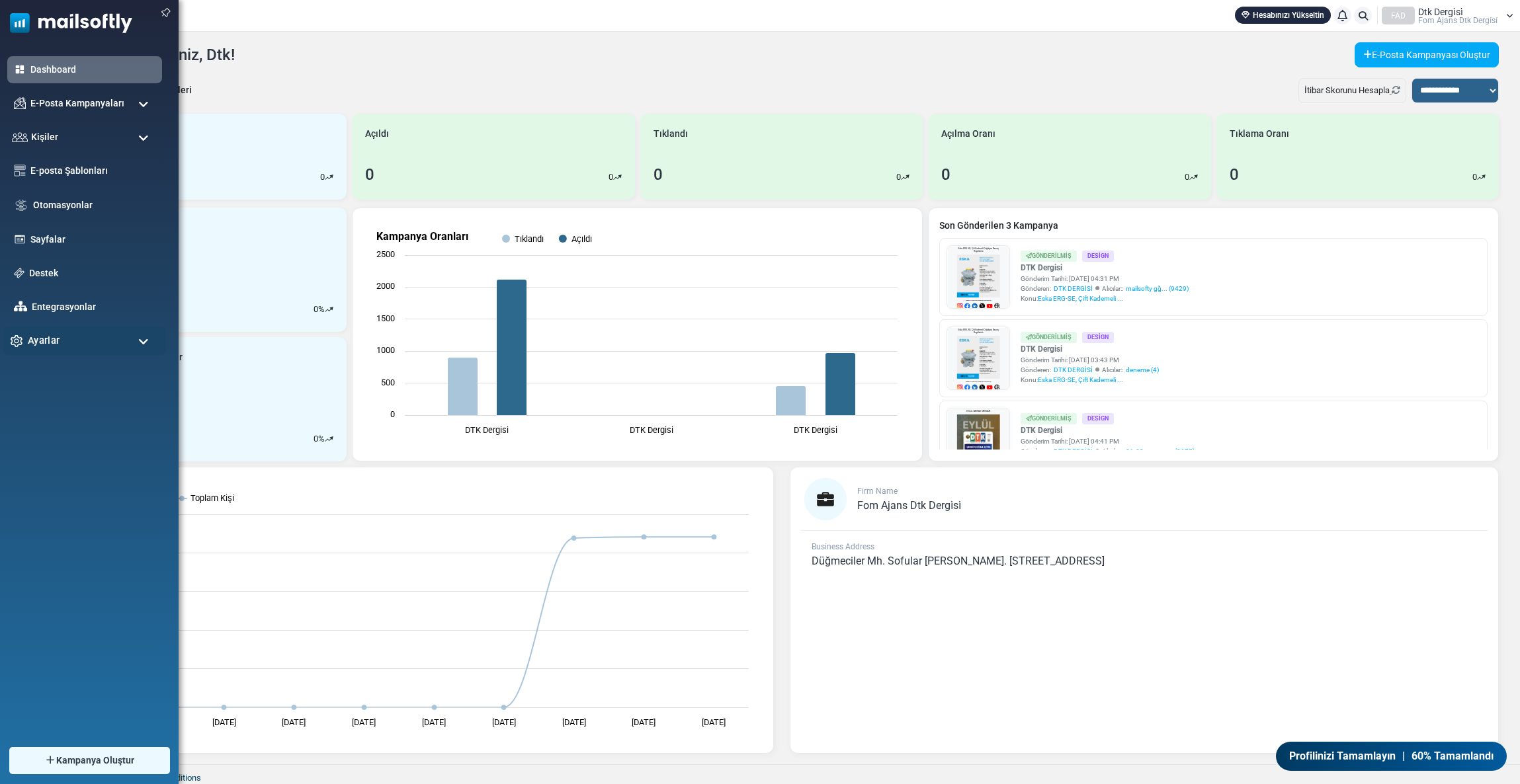
click at [42, 333] on span "Ayarlar" at bounding box center [44, 340] width 32 height 15
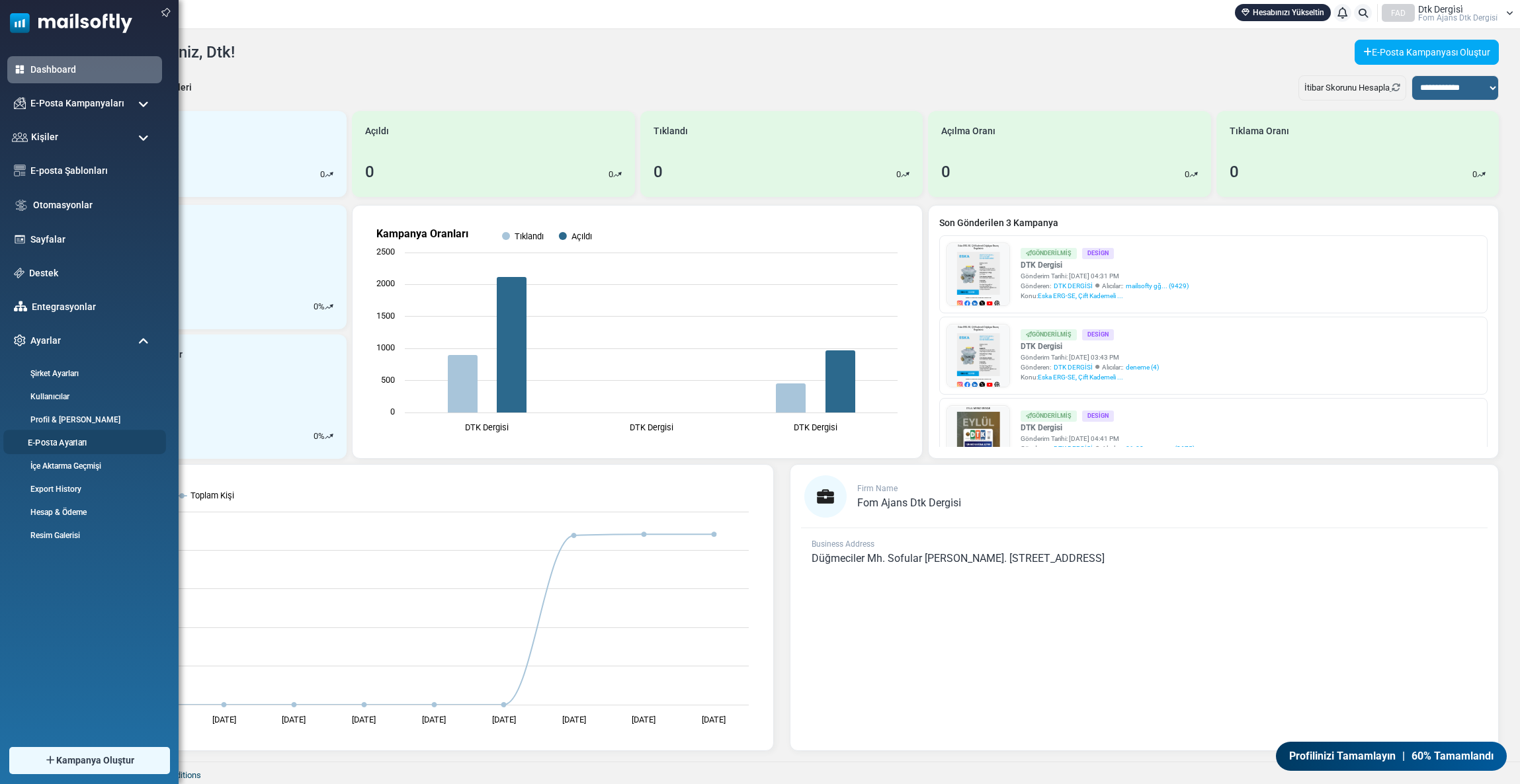
scroll to position [3, 0]
click at [66, 509] on link "Hesap & Ödeme" at bounding box center [82, 512] width 159 height 13
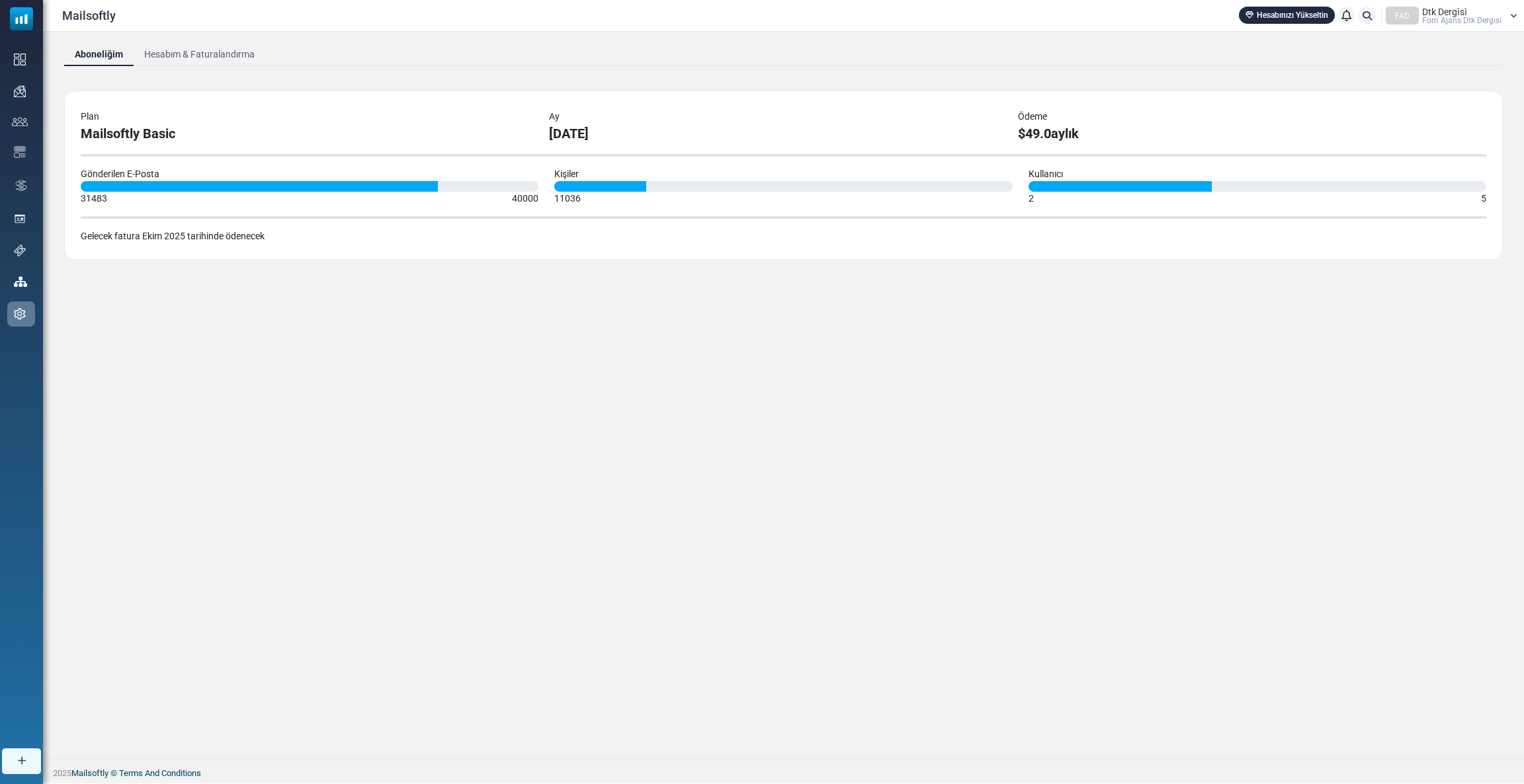
click at [169, 46] on link "Hesabım & Faturalandırma" at bounding box center [199, 54] width 131 height 24
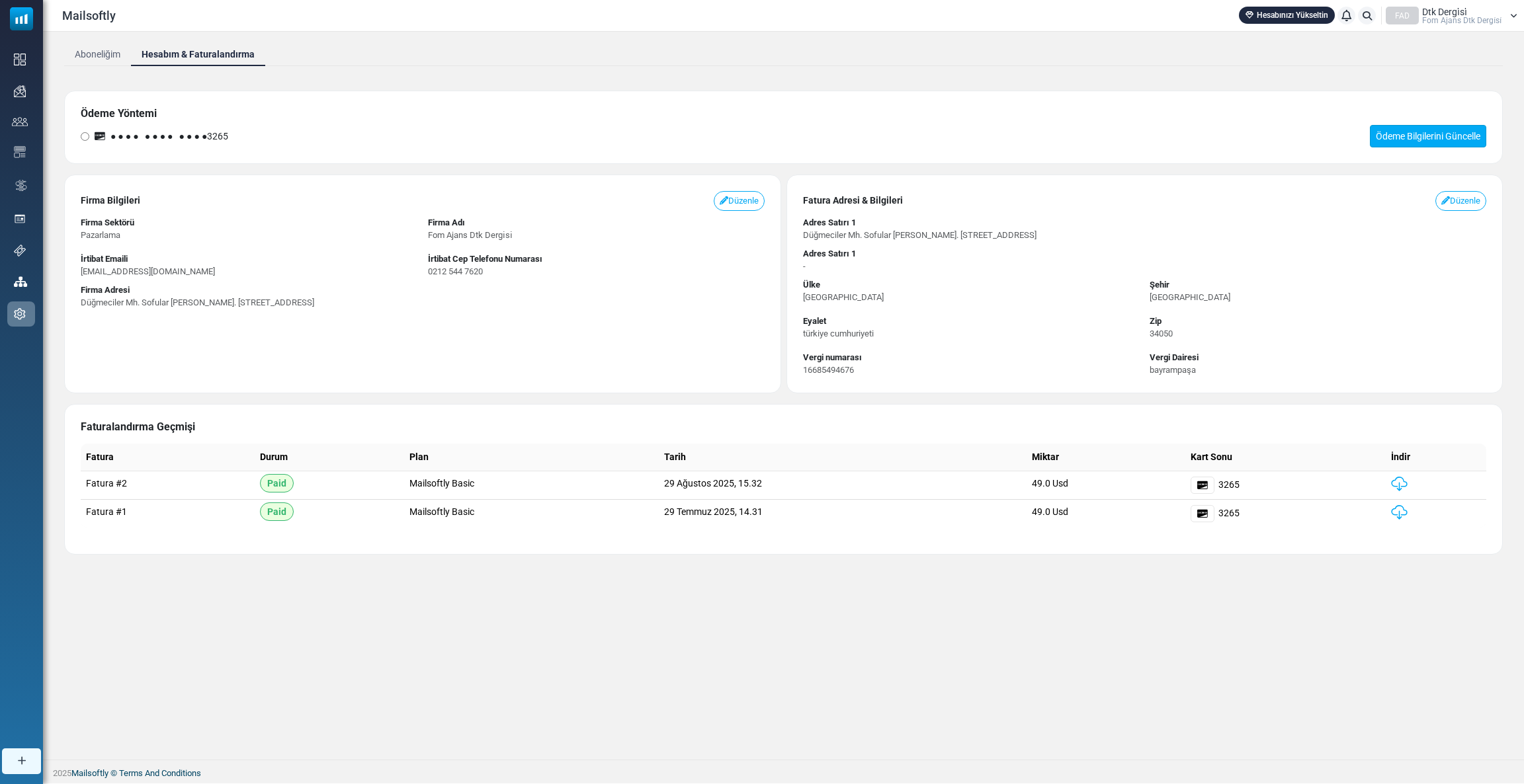
click at [1384, 139] on link "Ödeme Bilgilerini Güncelle" at bounding box center [1428, 136] width 116 height 23
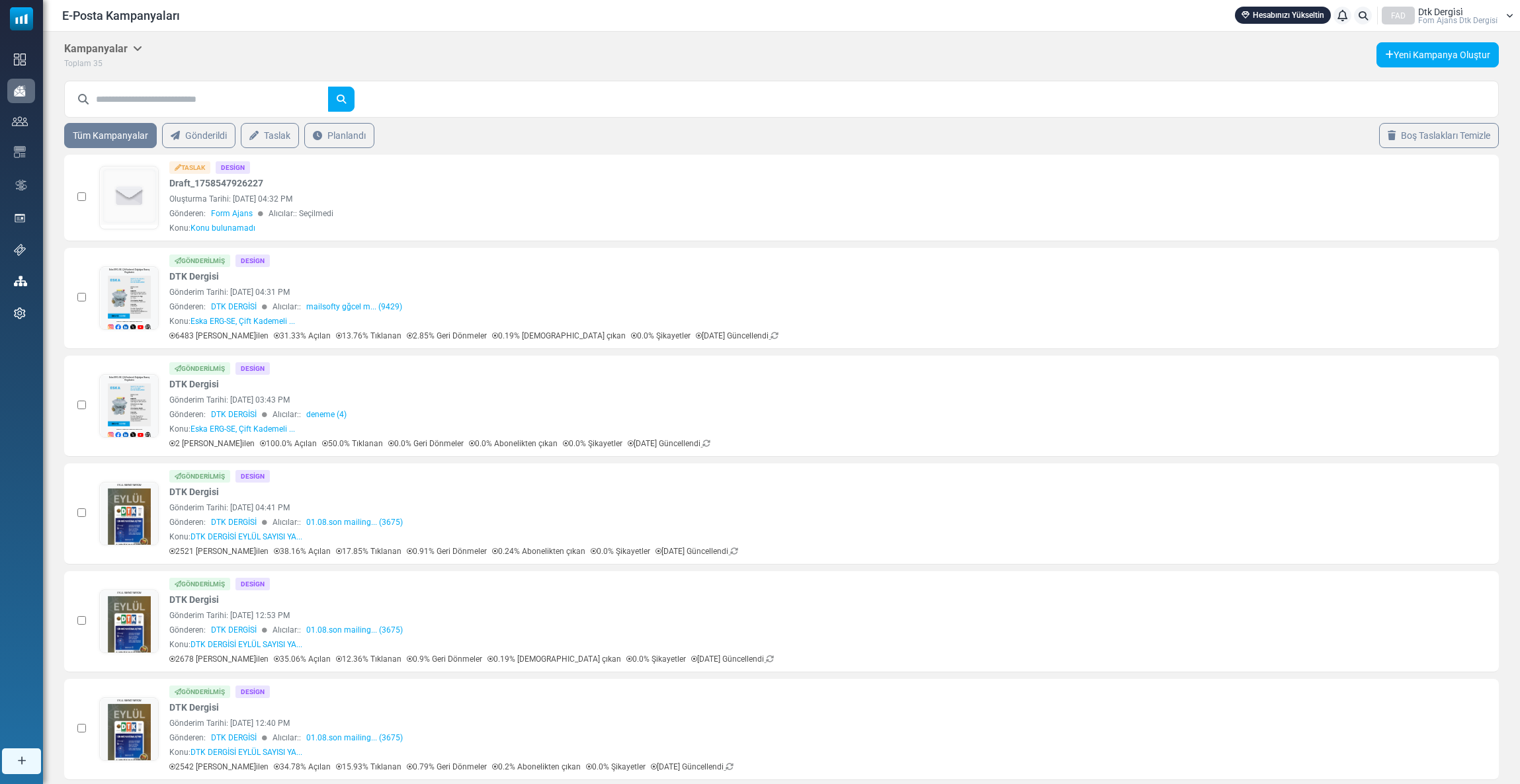
click at [1447, 18] on span "Fom Ajans Dtk Dergi̇si̇" at bounding box center [1458, 21] width 80 height 8
click at [1429, 154] on li "Çıkış Yap" at bounding box center [1448, 168] width 131 height 31
click at [1415, 16] on div "FAD" at bounding box center [1399, 15] width 33 height 18
click at [1426, 164] on link "Çıkış Yap" at bounding box center [1448, 168] width 117 height 24
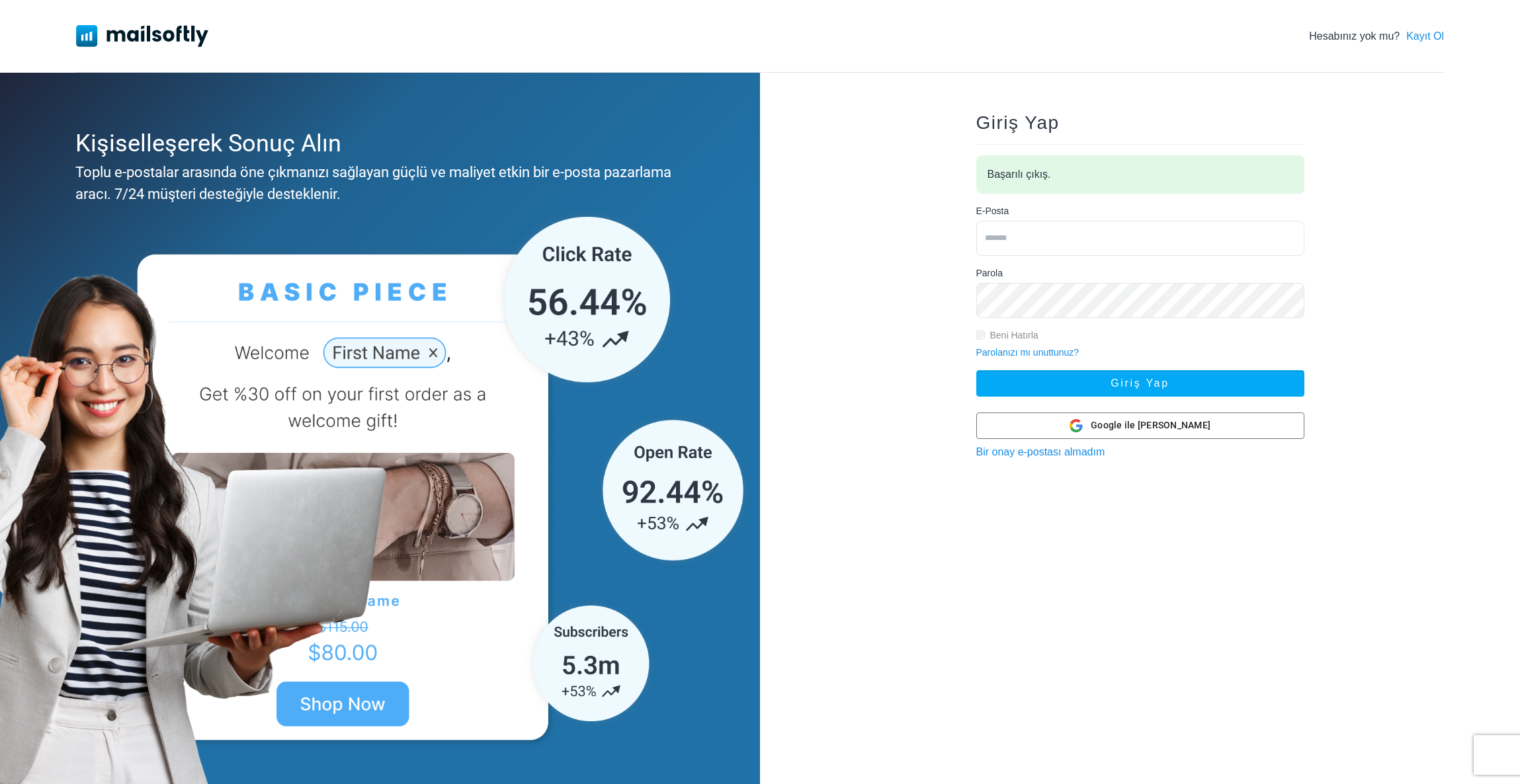
type input "**********"
click at [1108, 229] on input "**********" at bounding box center [1140, 238] width 328 height 35
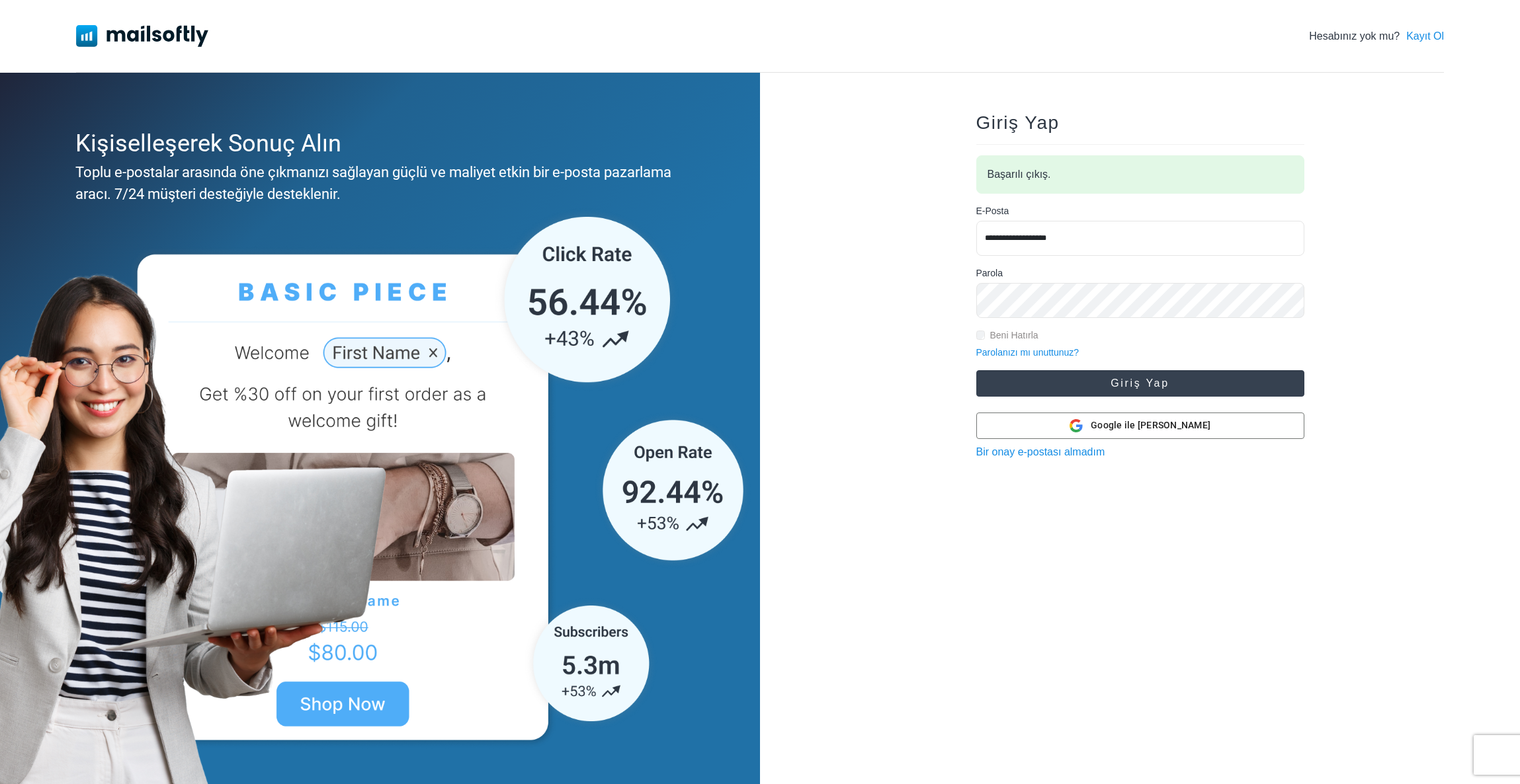
click at [1047, 383] on button "Giriş Yap" at bounding box center [1140, 383] width 328 height 27
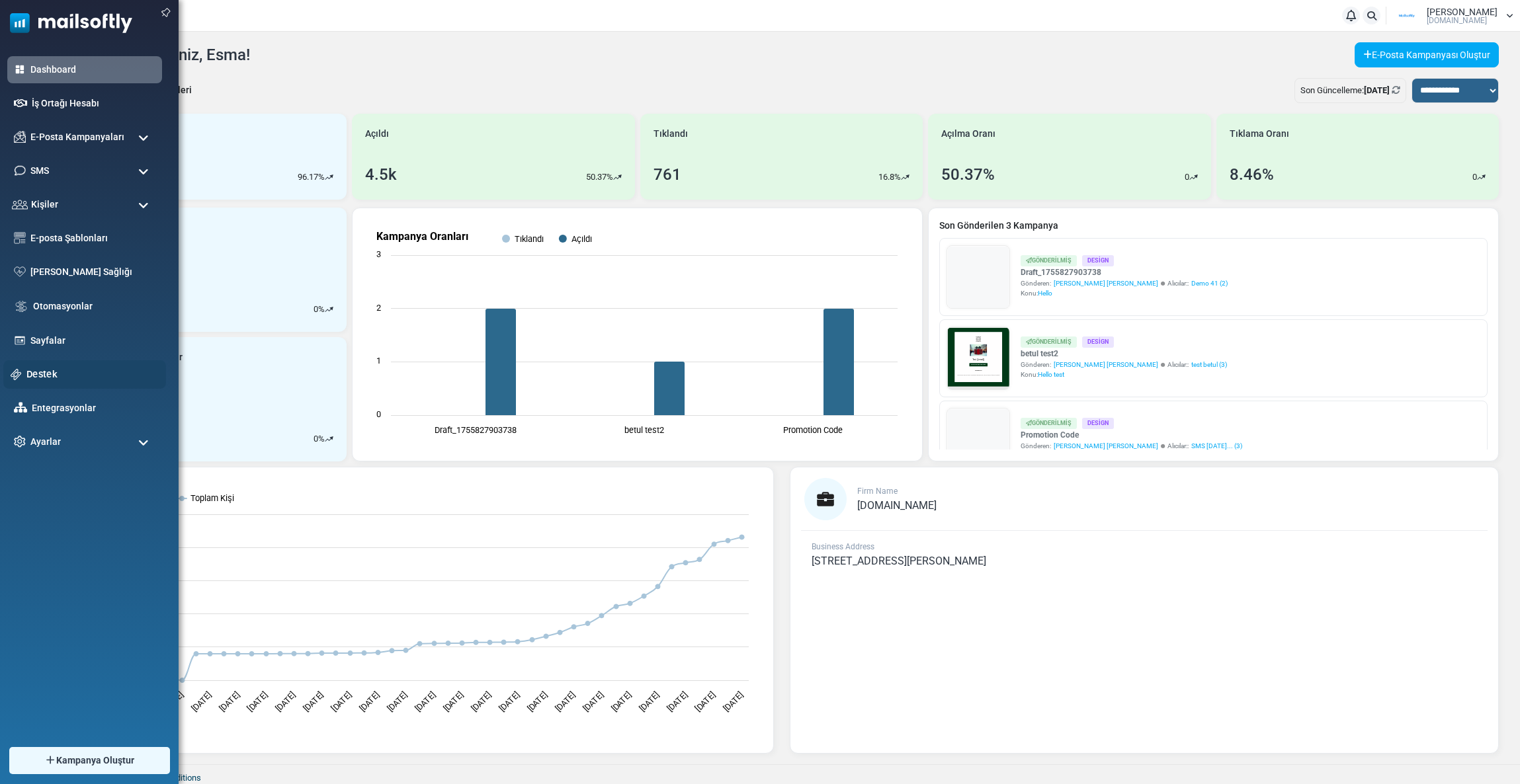
click at [48, 370] on link "Destek" at bounding box center [92, 374] width 132 height 15
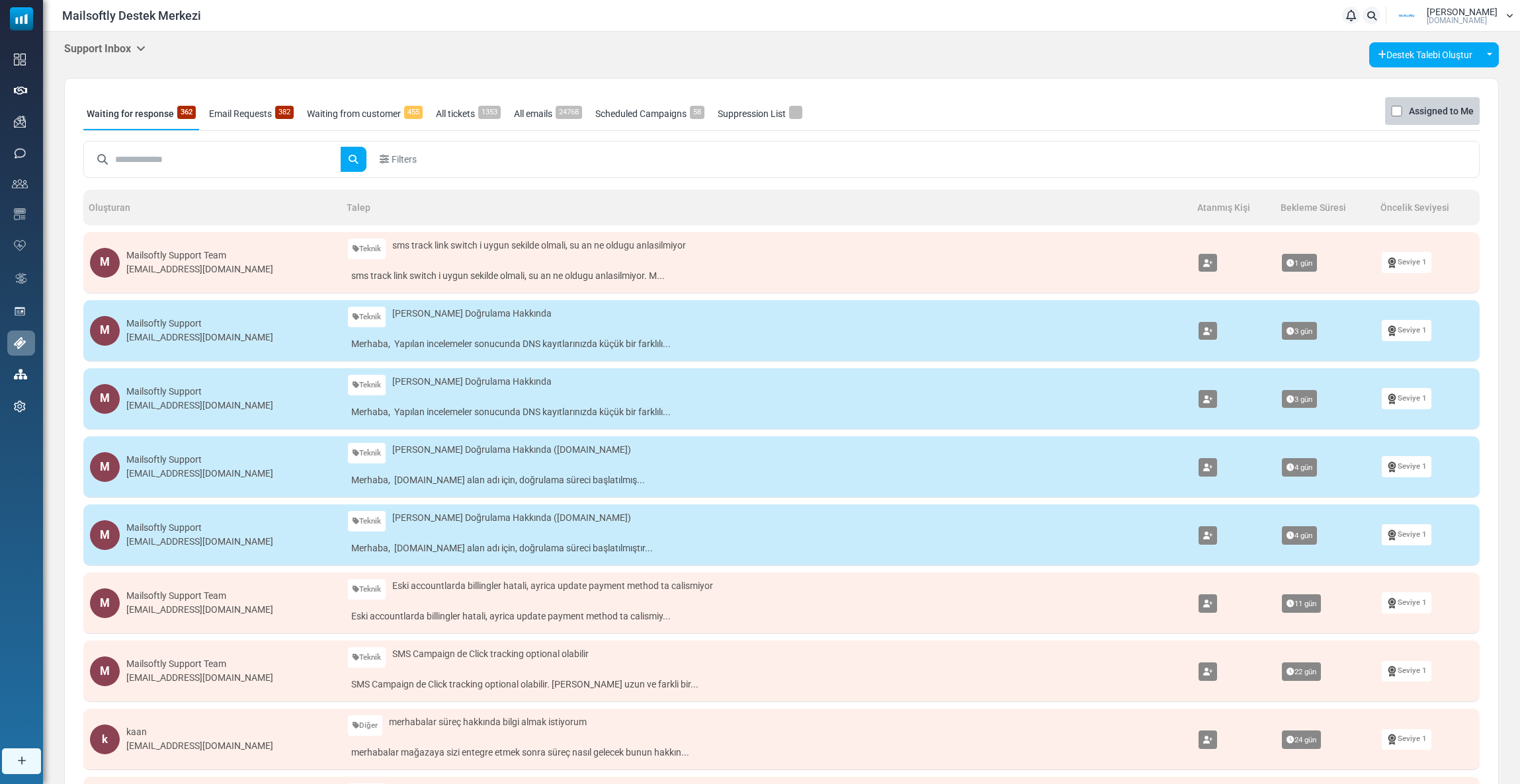
click at [145, 162] on input "text" at bounding box center [228, 159] width 226 height 25
type input "*"
click at [118, 49] on body "Mailsoftly Destek Merkezi Bildirimler Esma Turan Mailsoftly.Com Profil & Tercih…" at bounding box center [760, 507] width 1520 height 1015
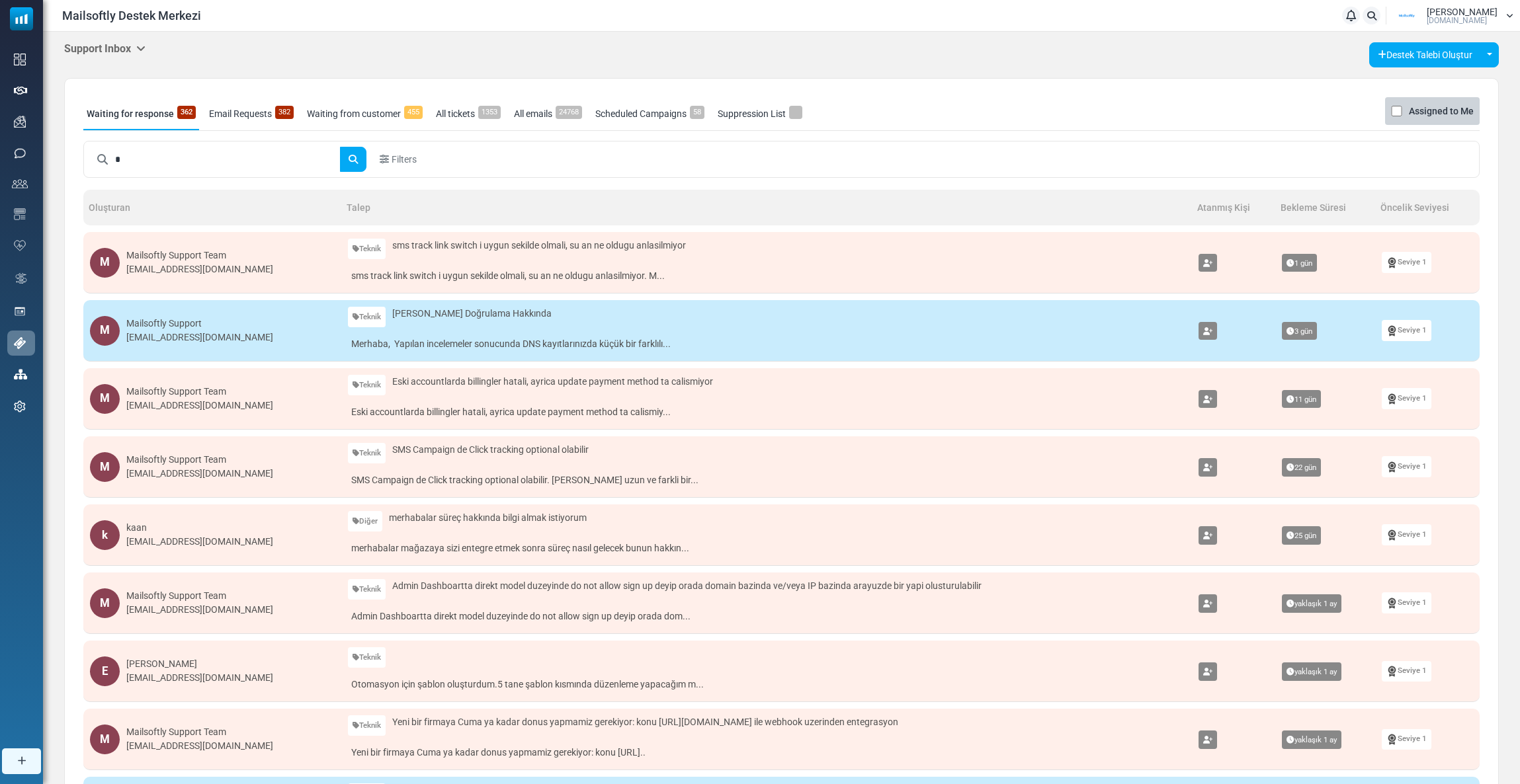
click at [117, 49] on h5 "Support Inbox" at bounding box center [105, 48] width 82 height 13
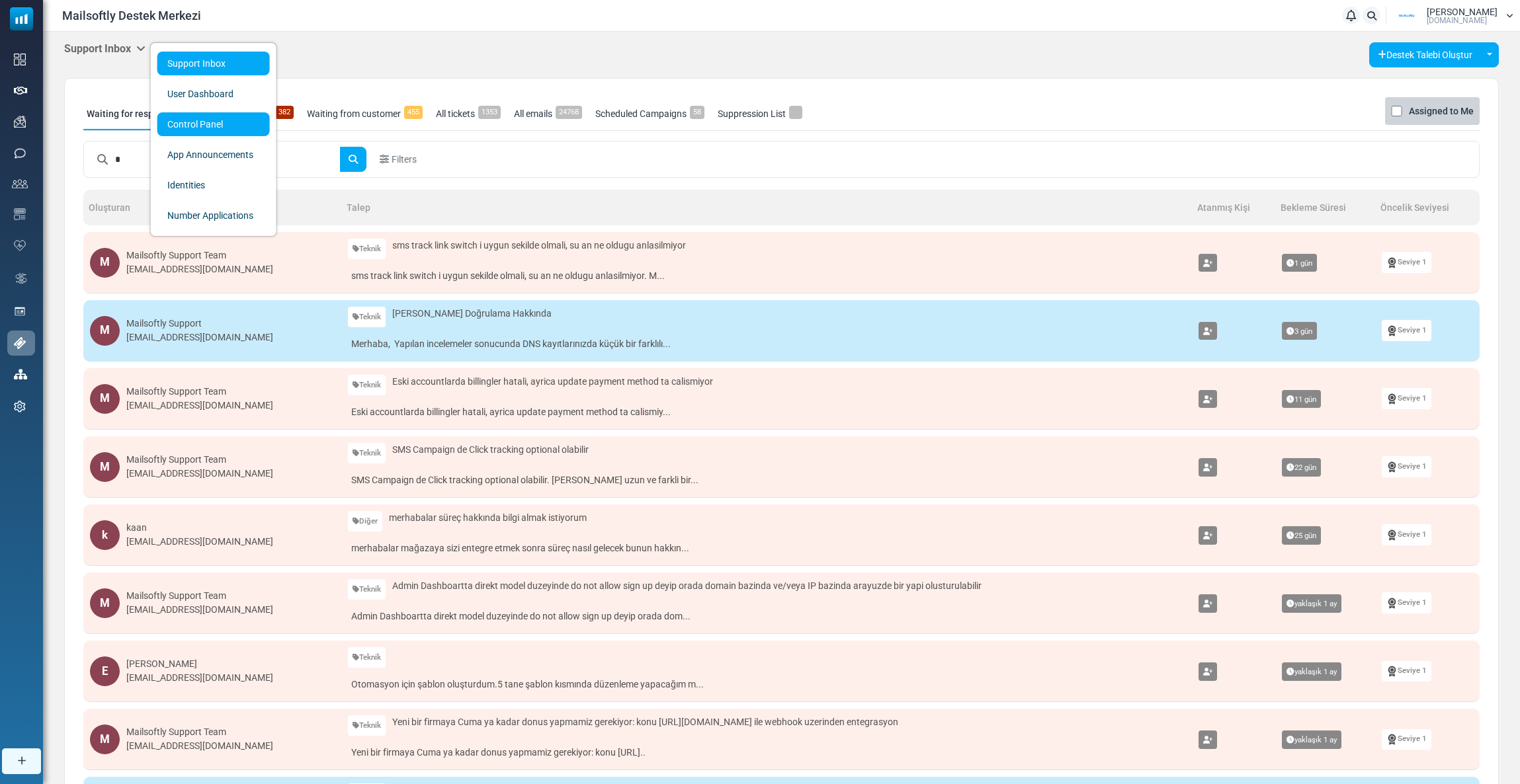
click at [199, 126] on link "Control Panel" at bounding box center [213, 124] width 112 height 24
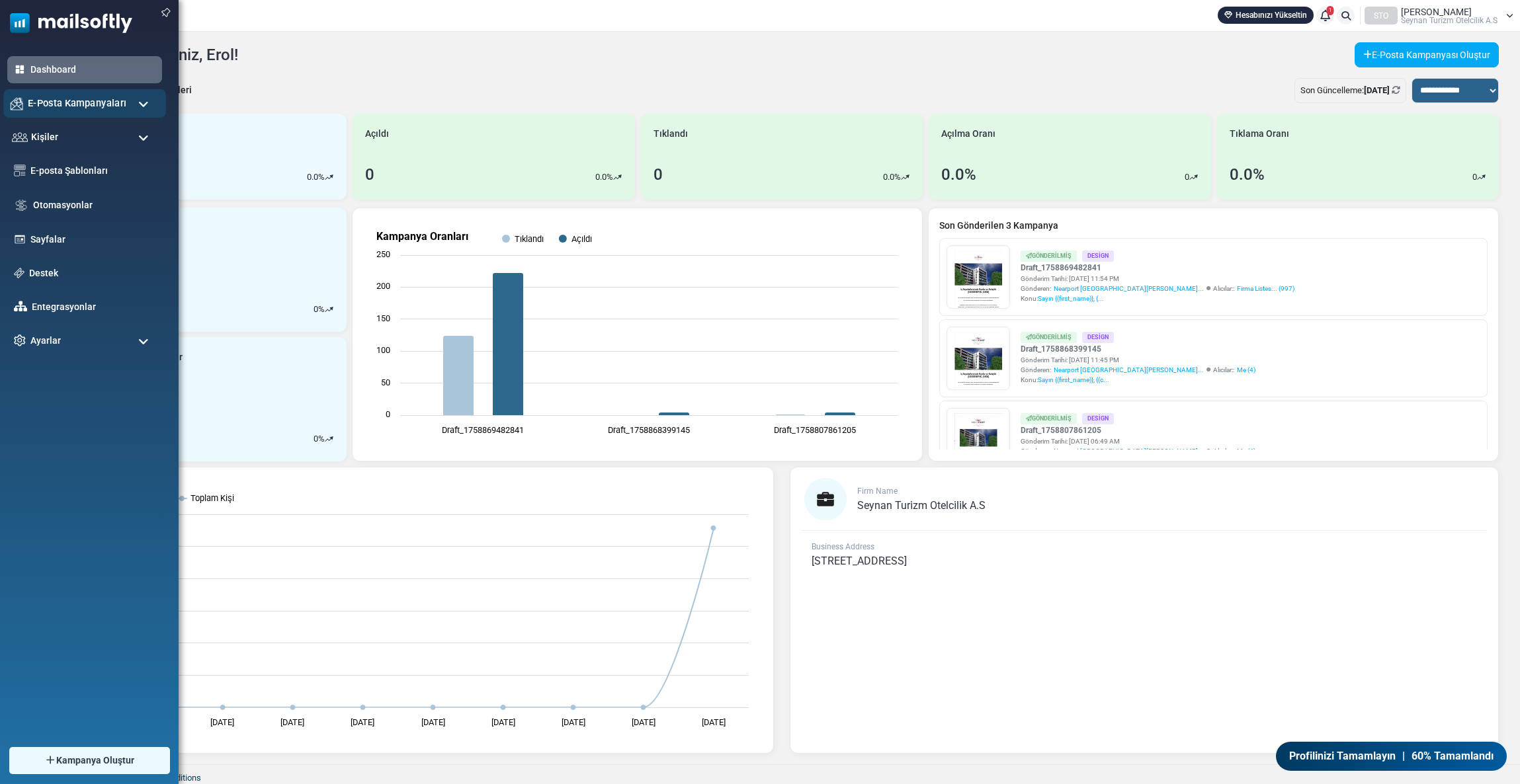
click at [35, 108] on span "E-Posta Kampanyaları" at bounding box center [77, 103] width 99 height 15
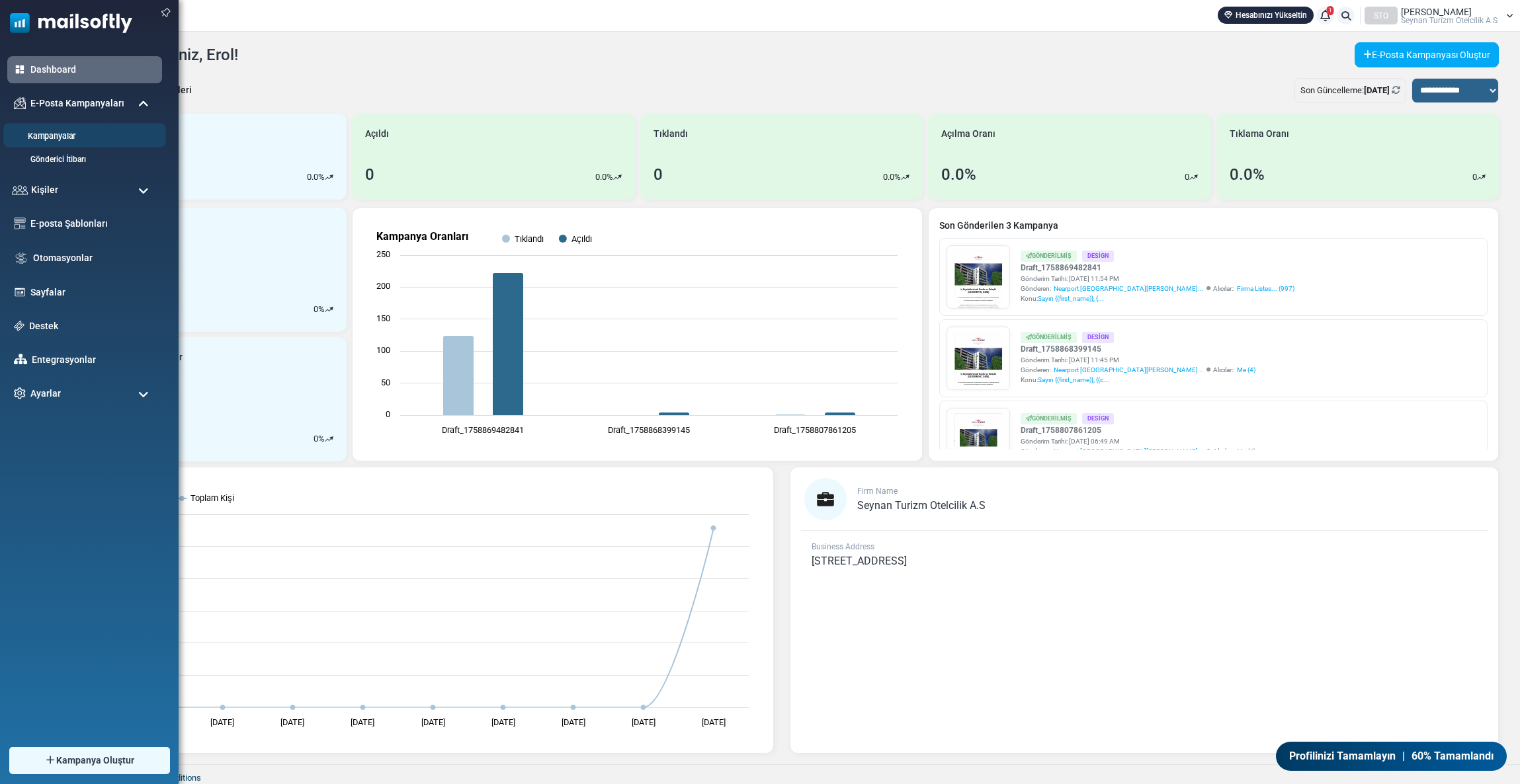
click at [54, 137] on link "Kampanyalar" at bounding box center [82, 136] width 159 height 13
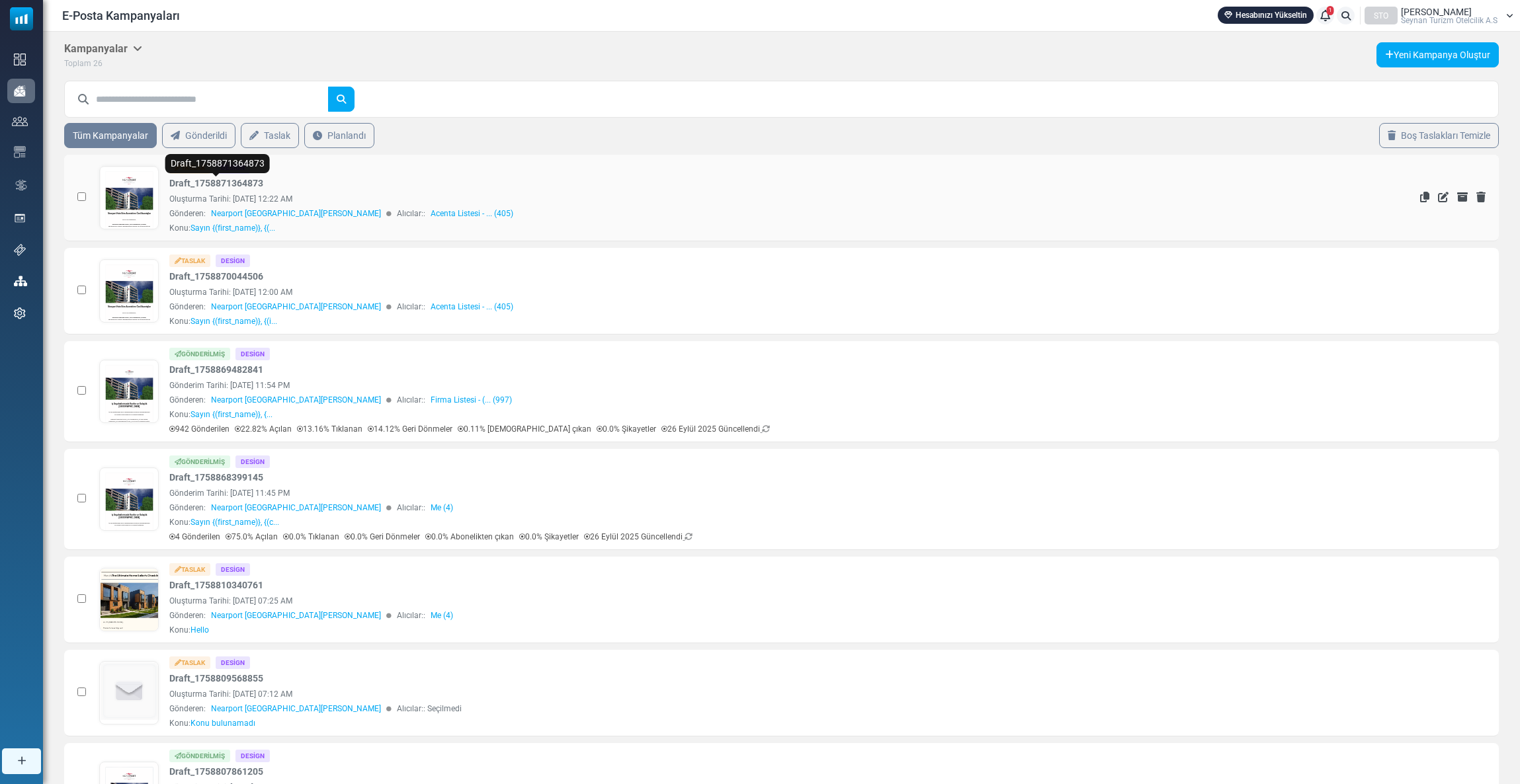
click at [243, 178] on link "Draft_1758871364873" at bounding box center [216, 183] width 94 height 14
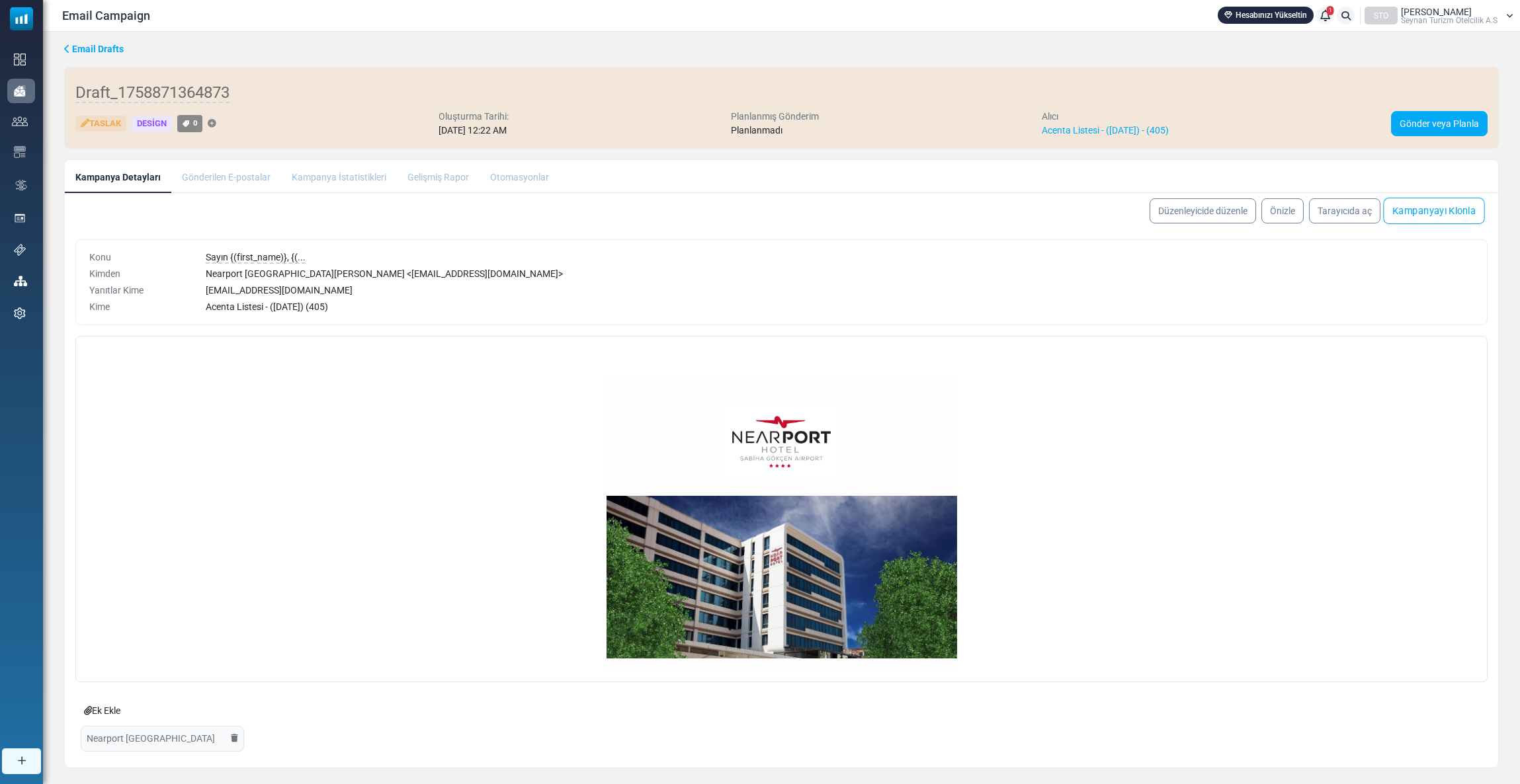
click at [1454, 212] on link "Kampanyayı Klonla" at bounding box center [1434, 211] width 102 height 27
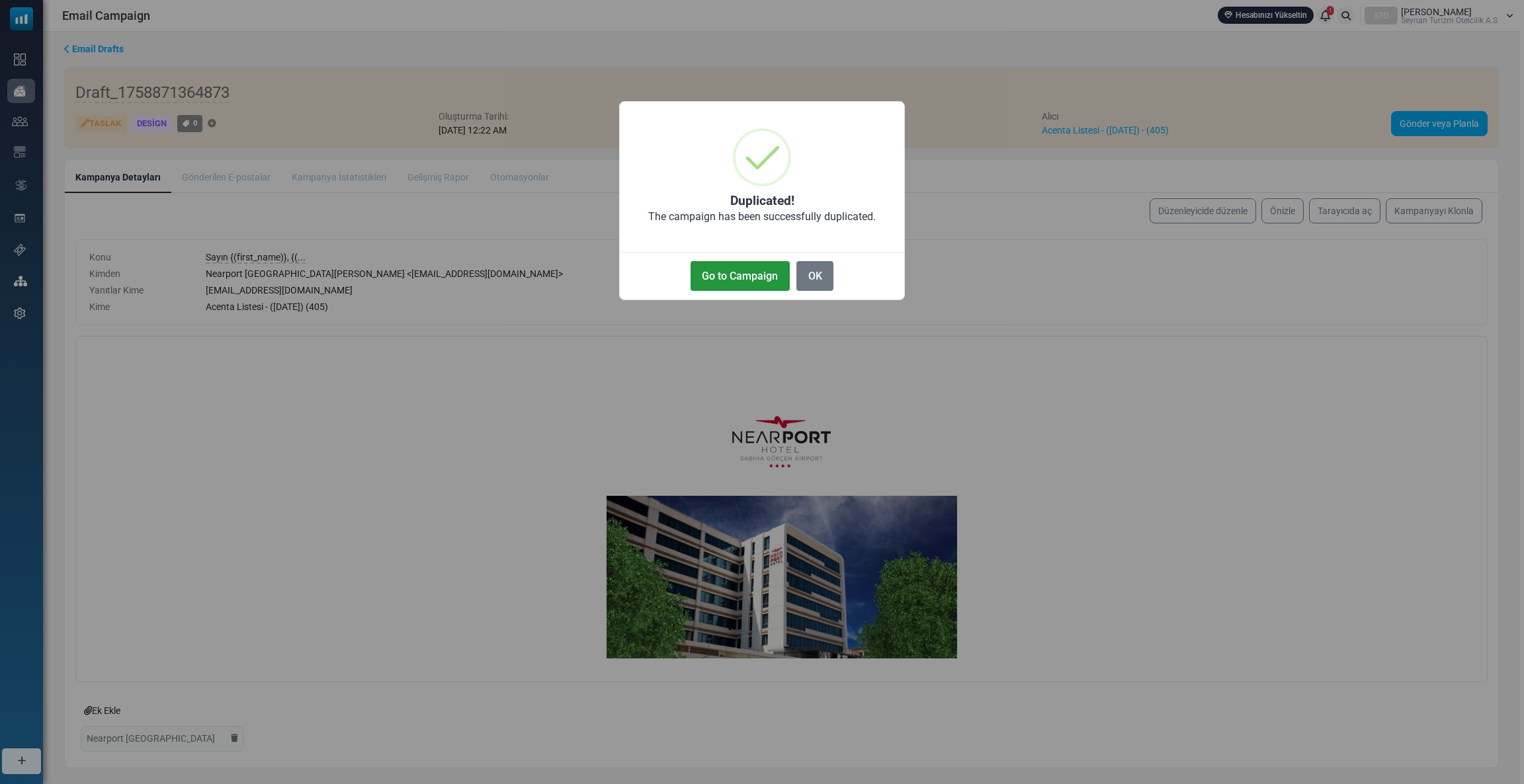
click at [730, 275] on button "Go to Campaign" at bounding box center [740, 276] width 100 height 30
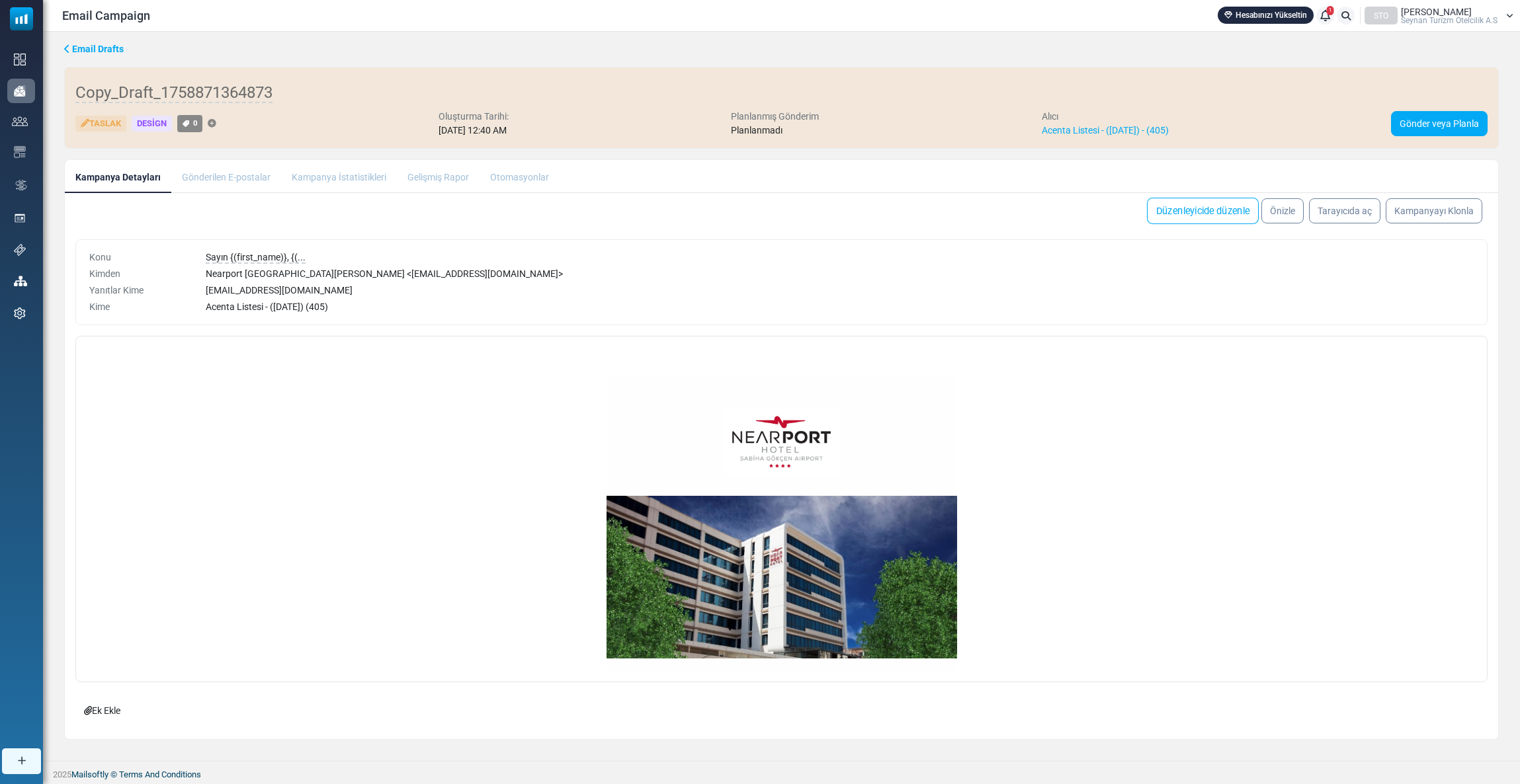
click at [1180, 214] on link "Düzenleyicide düzenle" at bounding box center [1203, 211] width 111 height 27
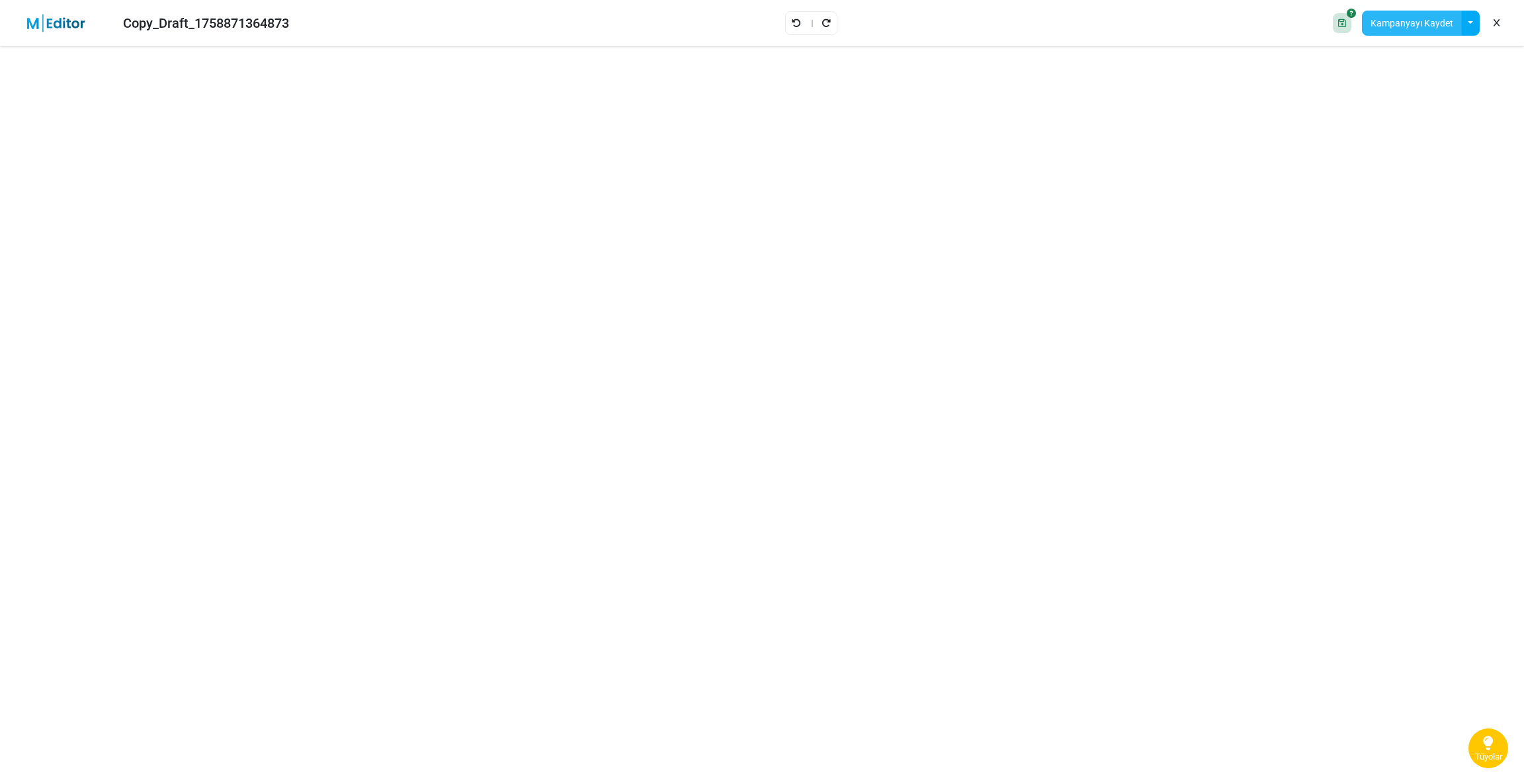
click at [1420, 26] on button "Kampanyayı Kaydet" at bounding box center [1412, 23] width 100 height 25
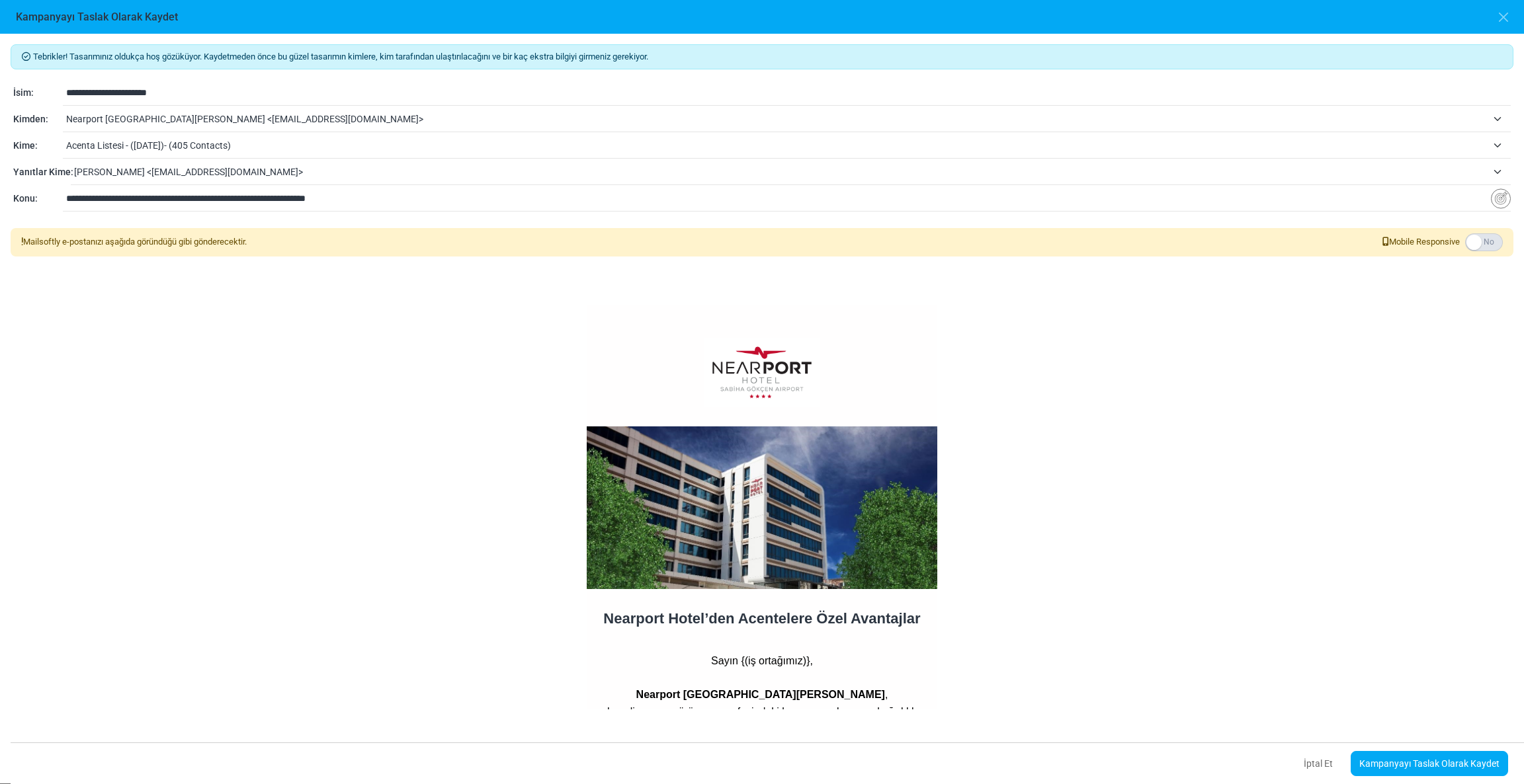
click at [125, 149] on span "Acenta Listesi - ([DATE])- (405 Contacts)" at bounding box center [776, 145] width 1420 height 16
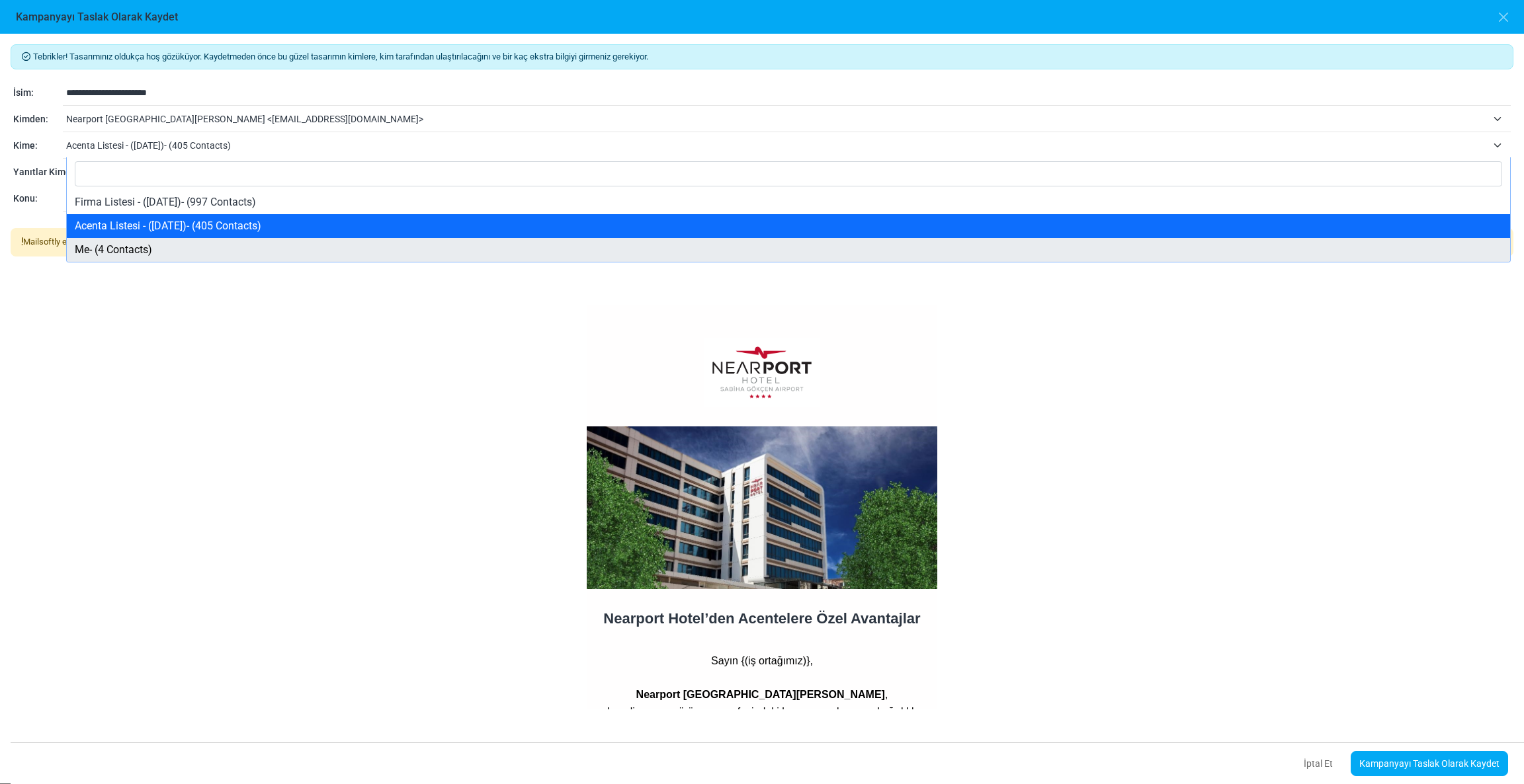
select select "*****"
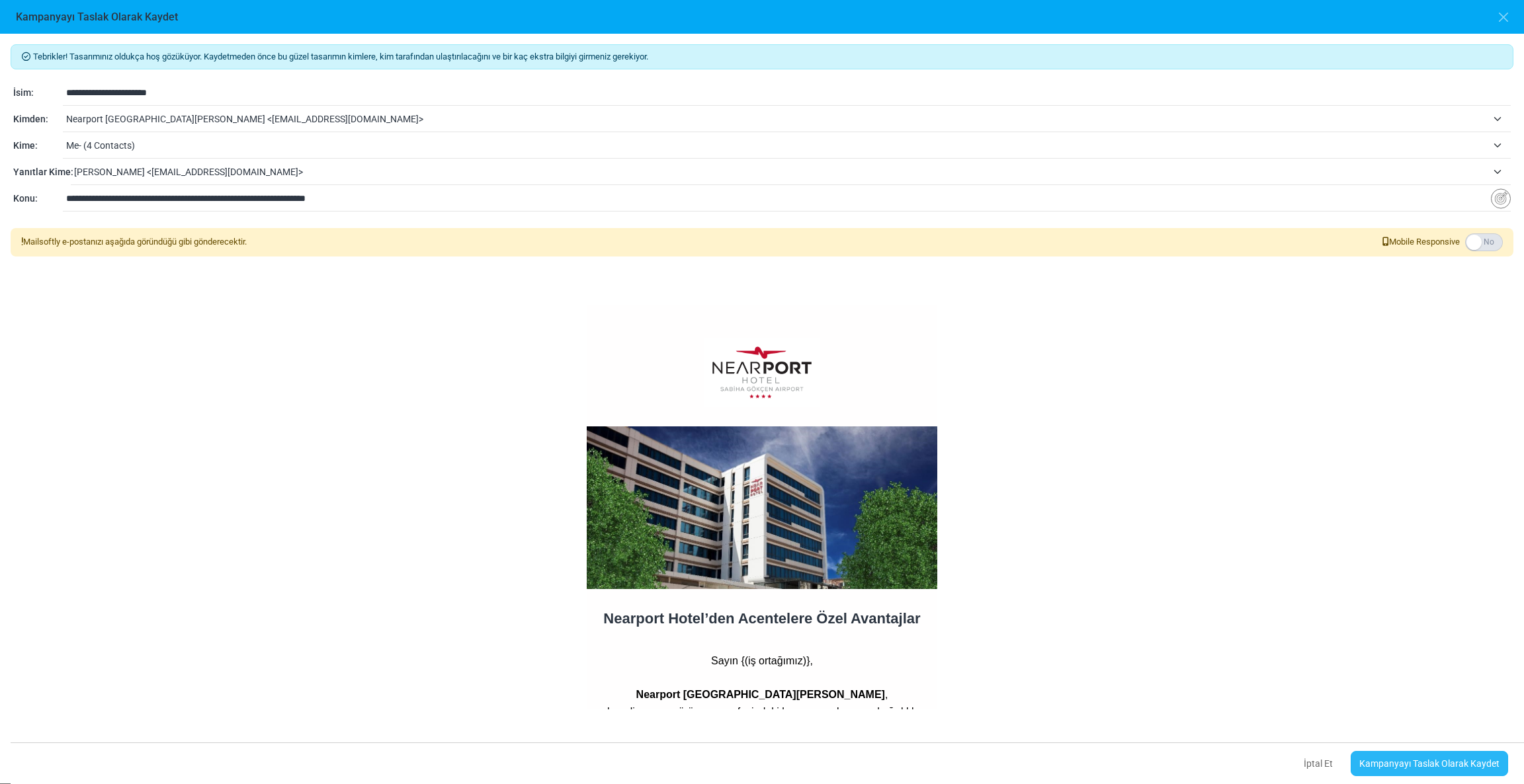
click at [1398, 753] on link "Kampanyayı Taslak Olarak Kaydet" at bounding box center [1429, 763] width 157 height 25
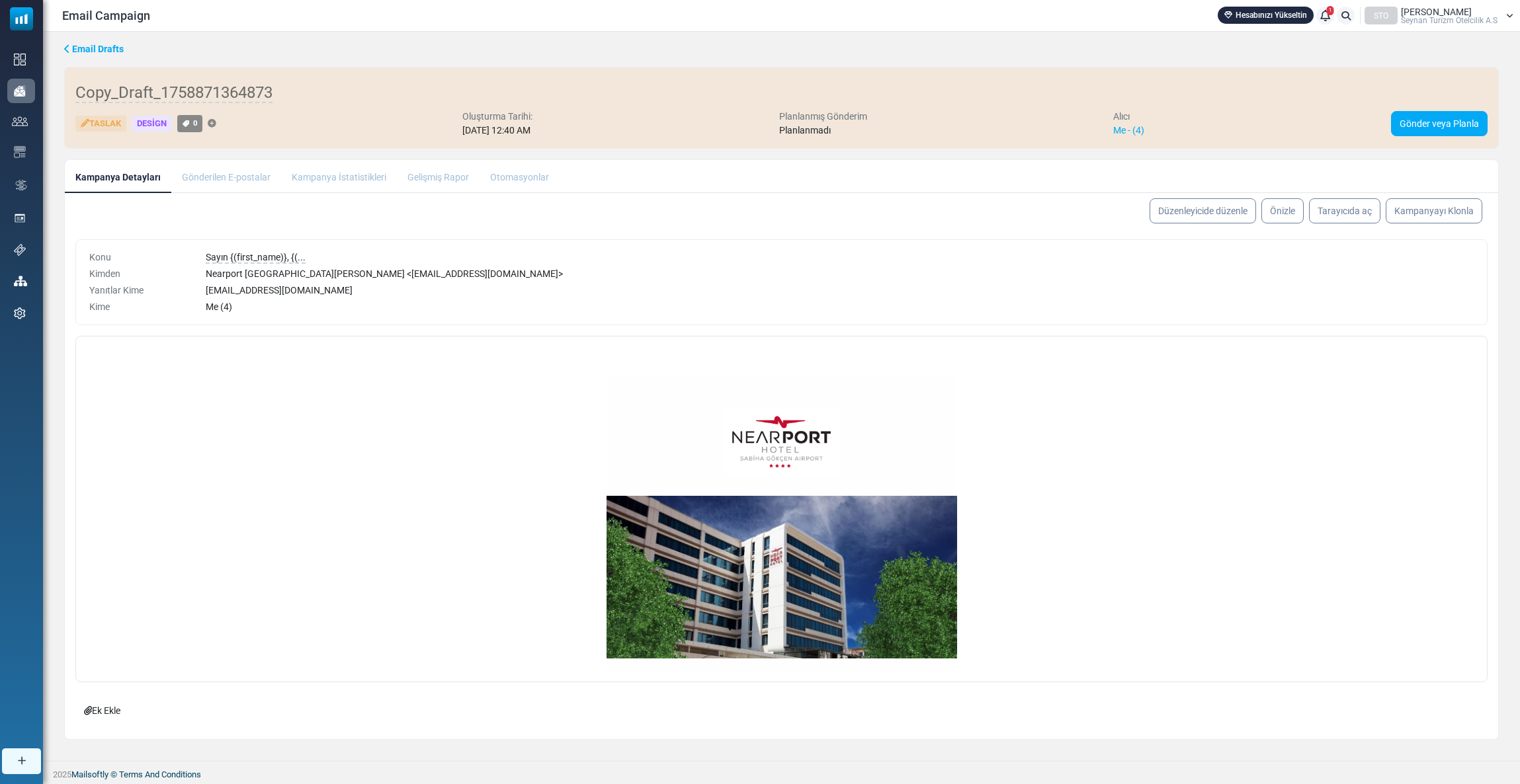
click at [102, 706] on link "Ek Ekle" at bounding box center [102, 711] width 54 height 25
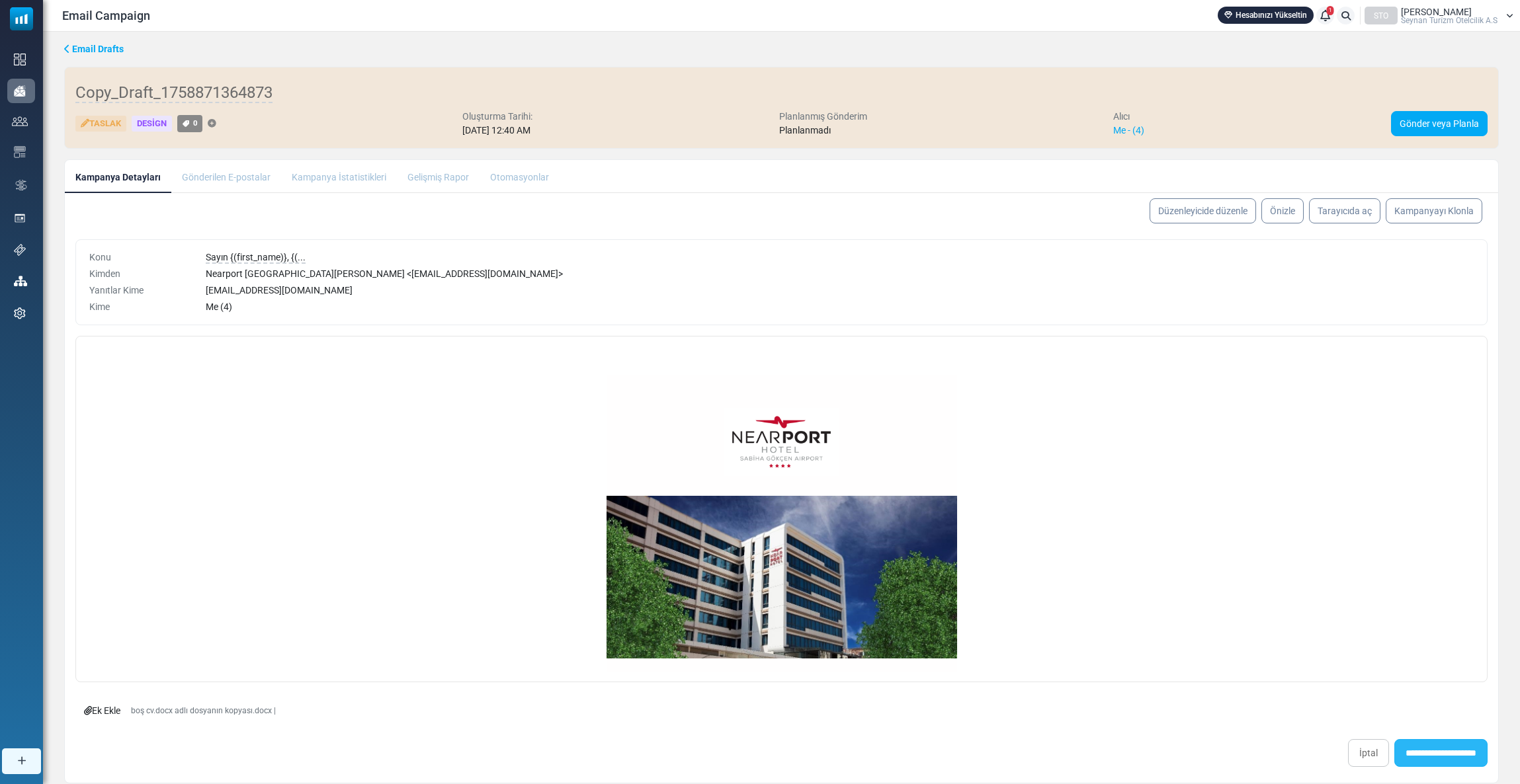
click at [1419, 753] on input "**********" at bounding box center [1440, 753] width 94 height 28
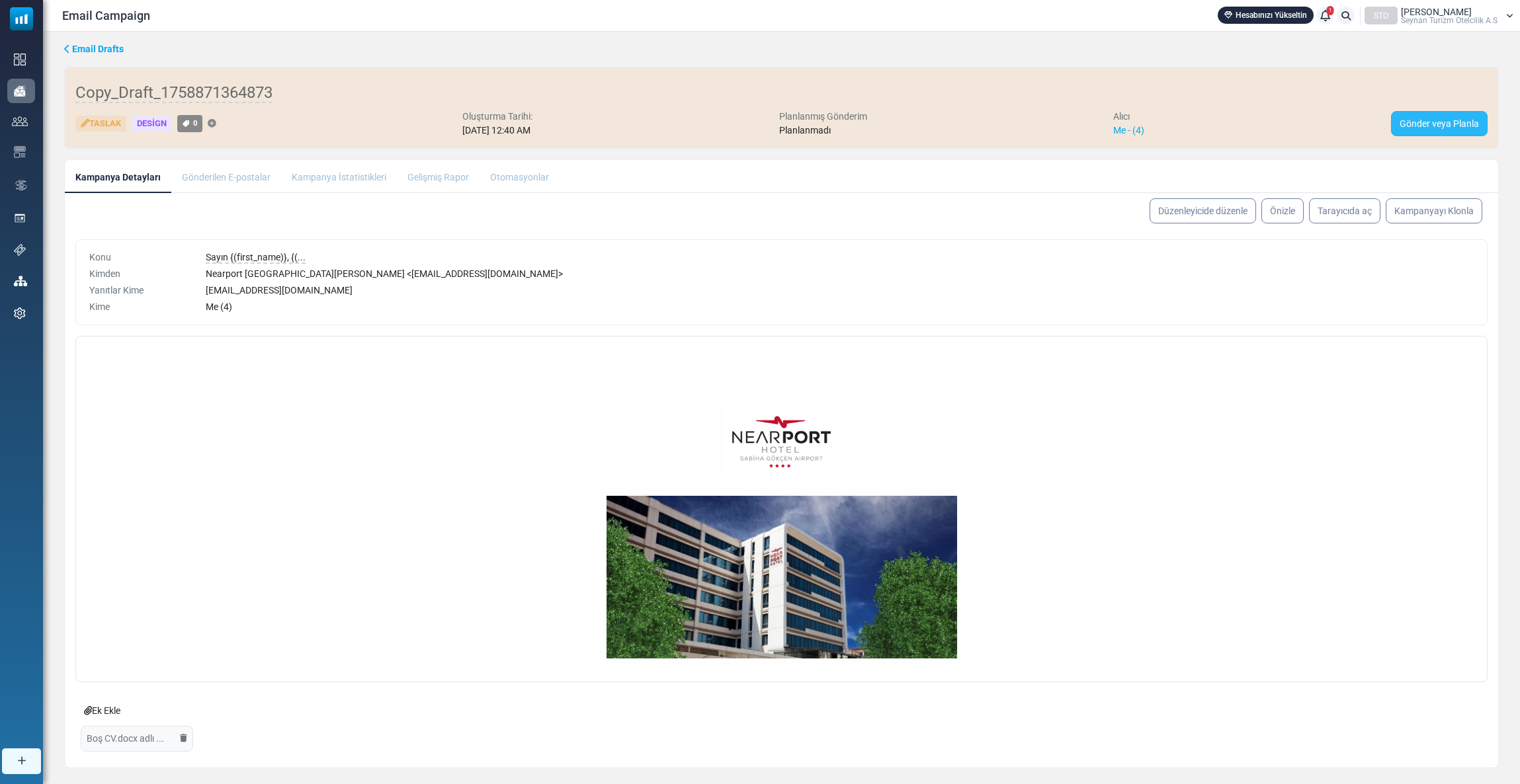
click at [1415, 128] on link "Gönder veya Planla" at bounding box center [1440, 123] width 97 height 25
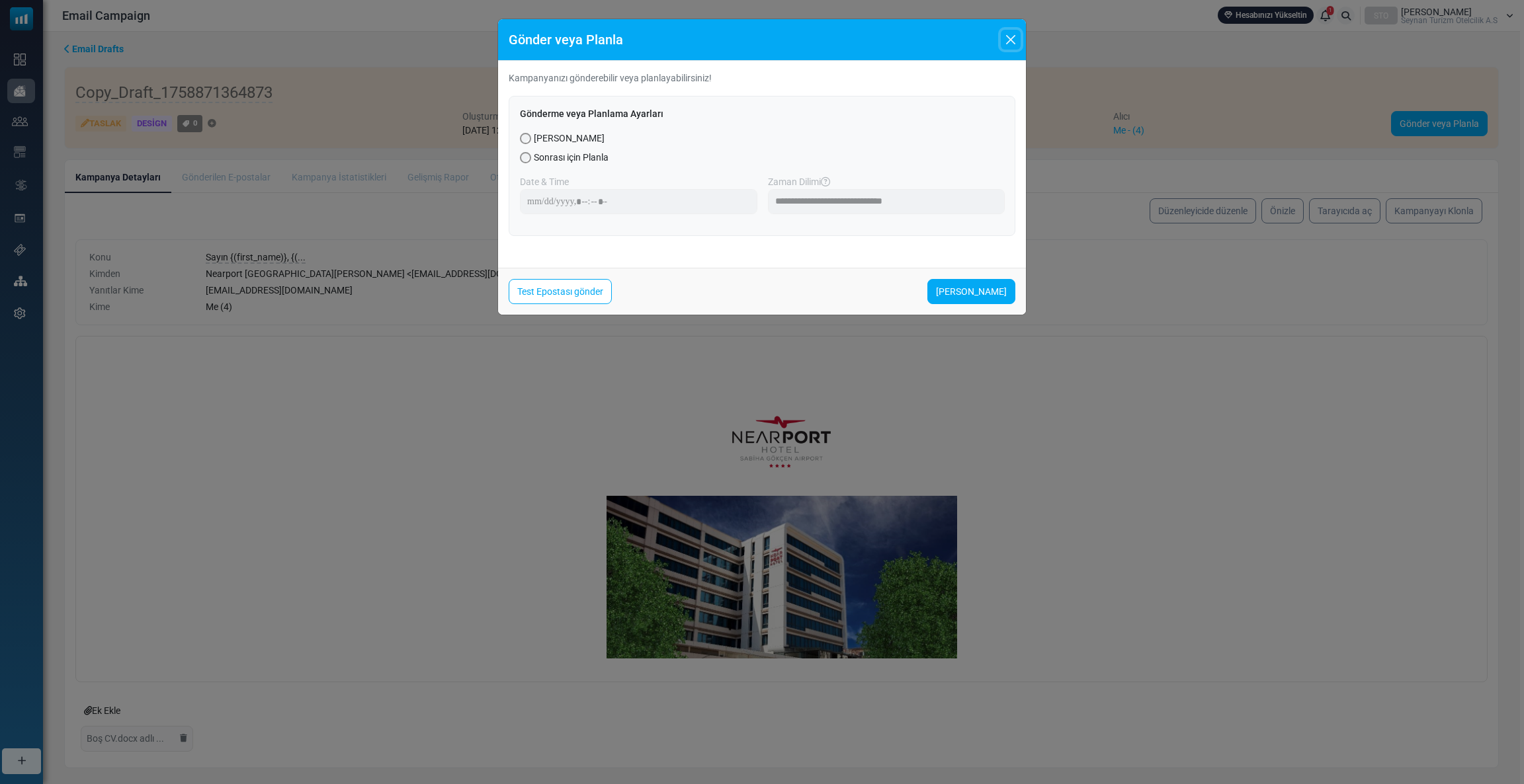
click at [1011, 44] on button "Close" at bounding box center [1010, 40] width 20 height 20
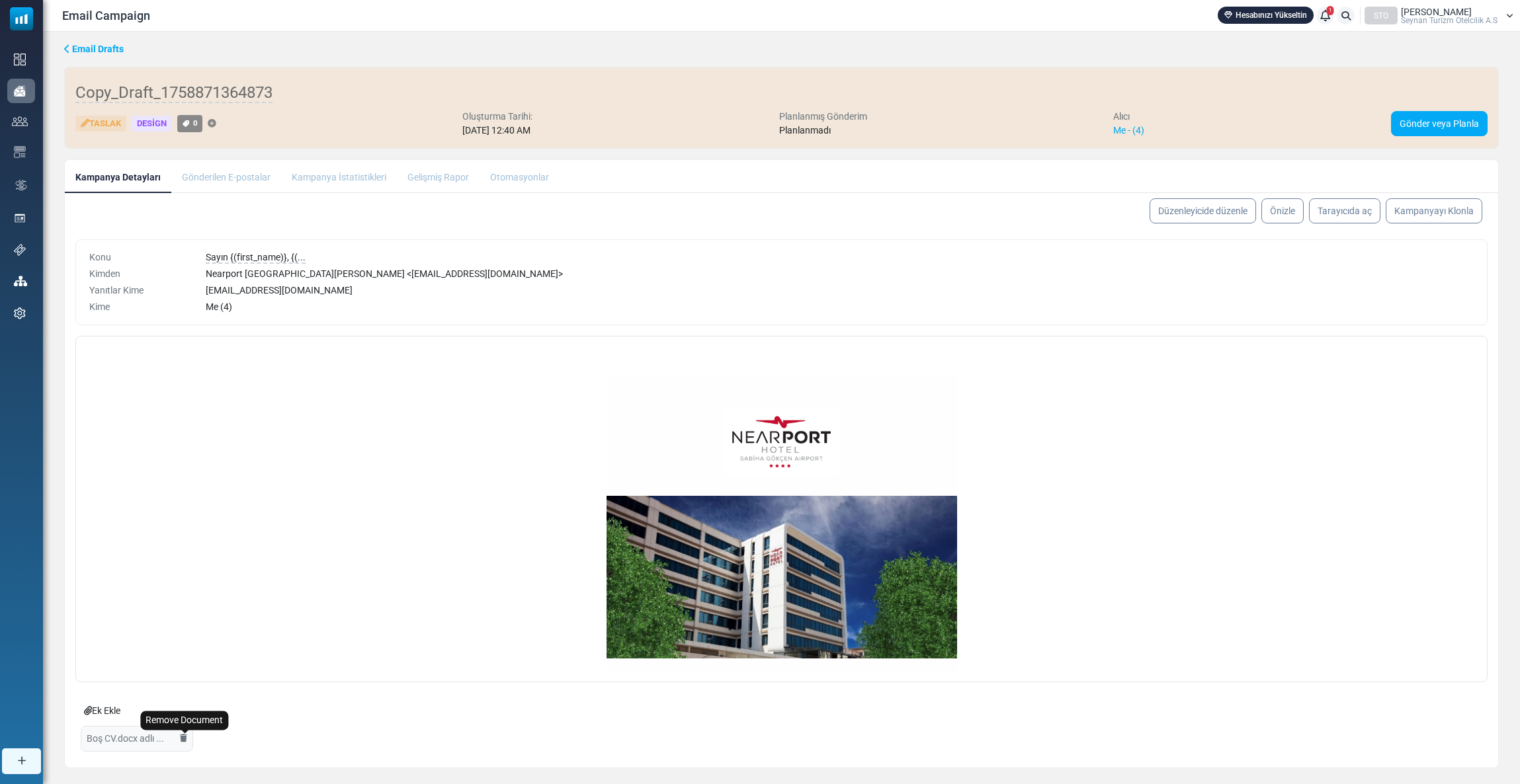
click at [182, 739] on icon "Remove Document" at bounding box center [183, 739] width 7 height 1
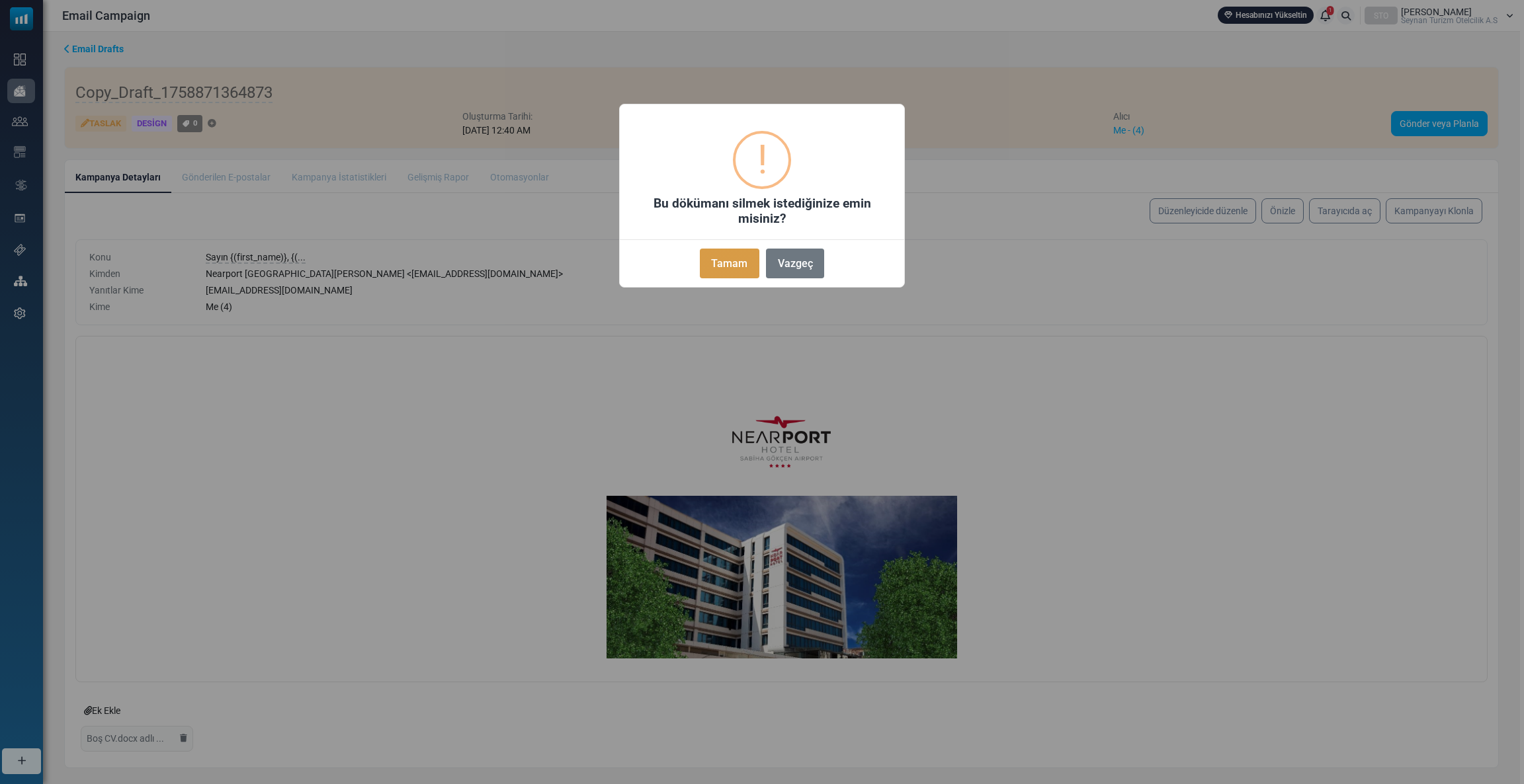
click at [724, 268] on button "Tamam" at bounding box center [730, 263] width 60 height 30
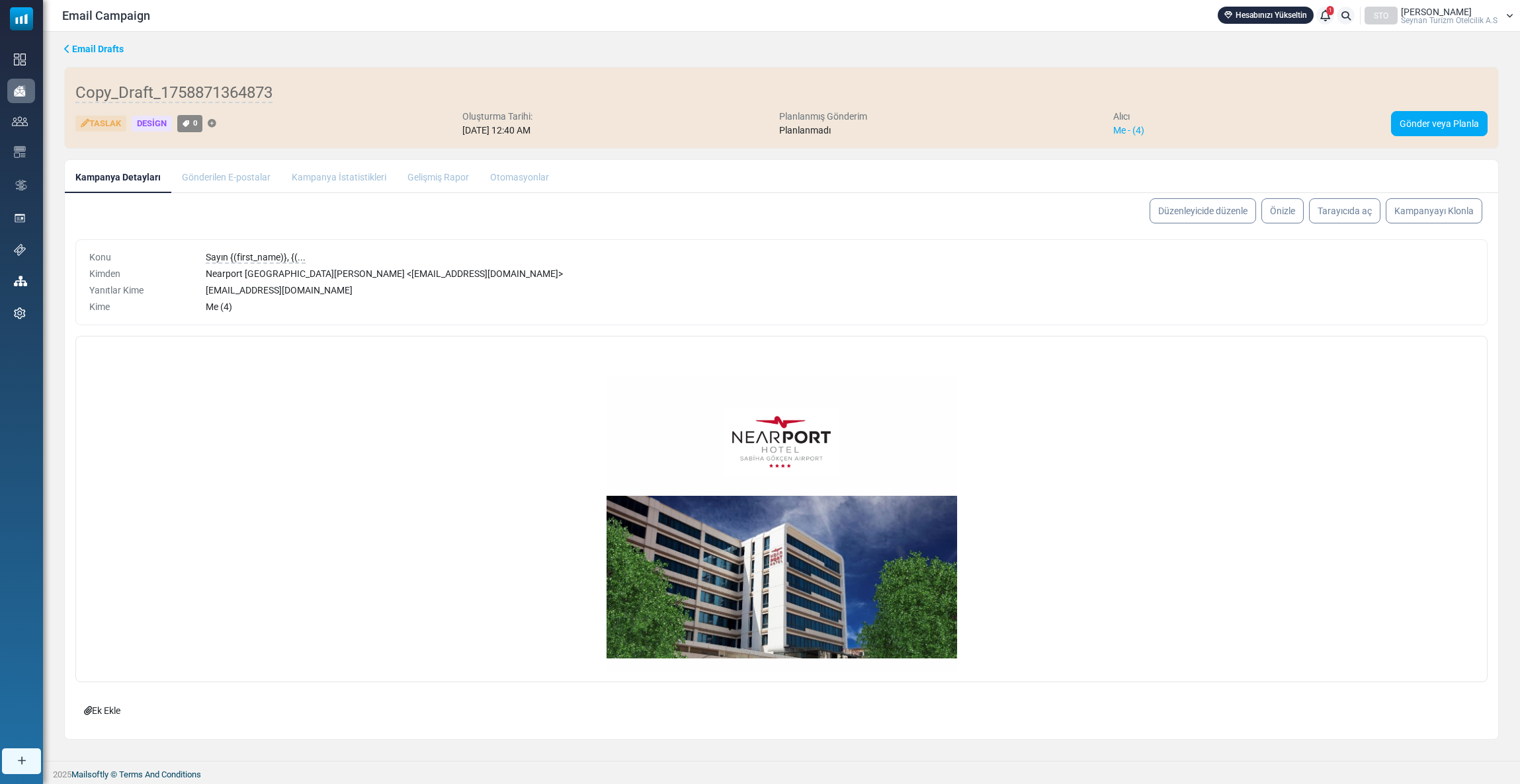
click at [107, 713] on link "Ek Ekle" at bounding box center [102, 711] width 54 height 25
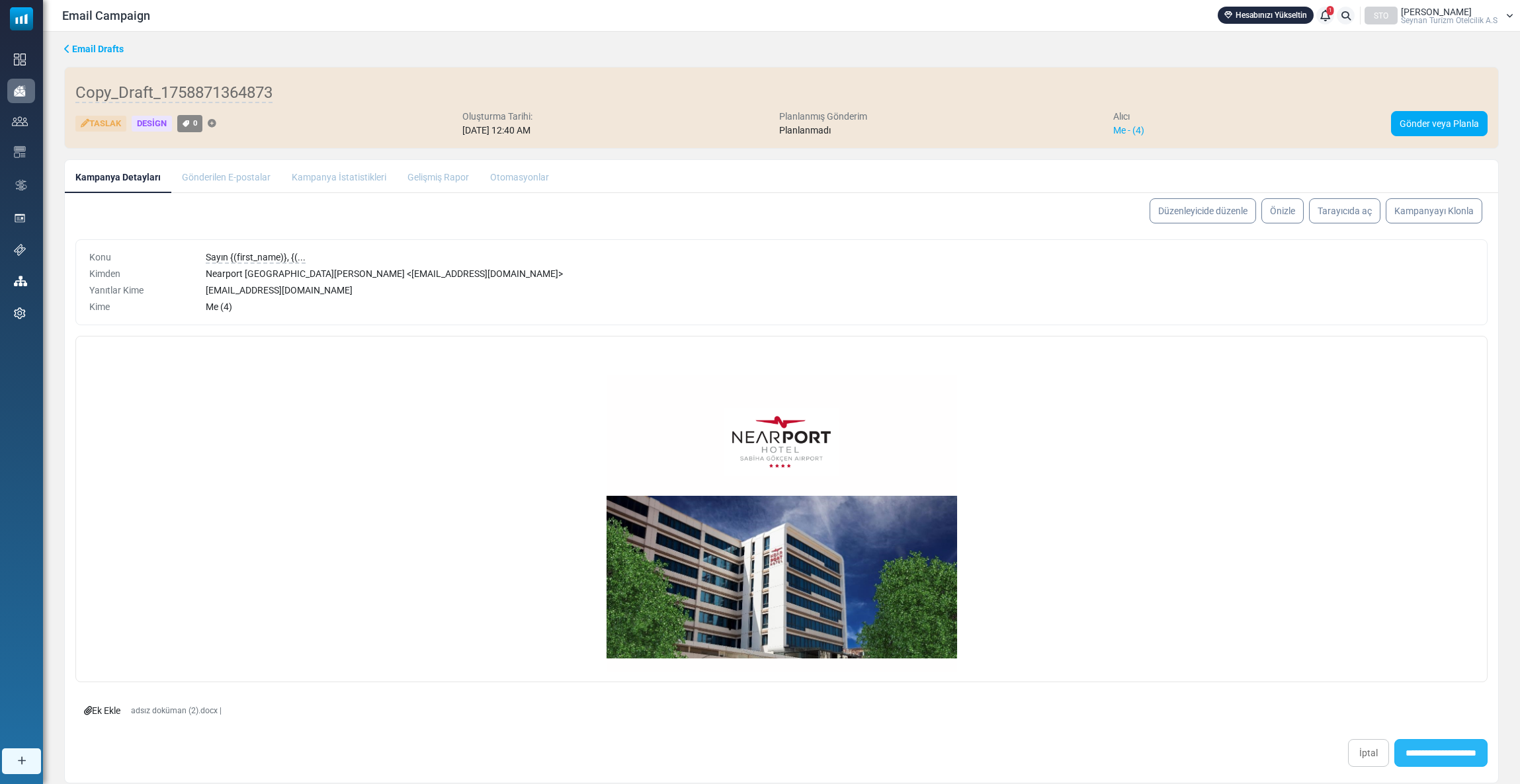
click at [1450, 750] on input "**********" at bounding box center [1440, 753] width 94 height 28
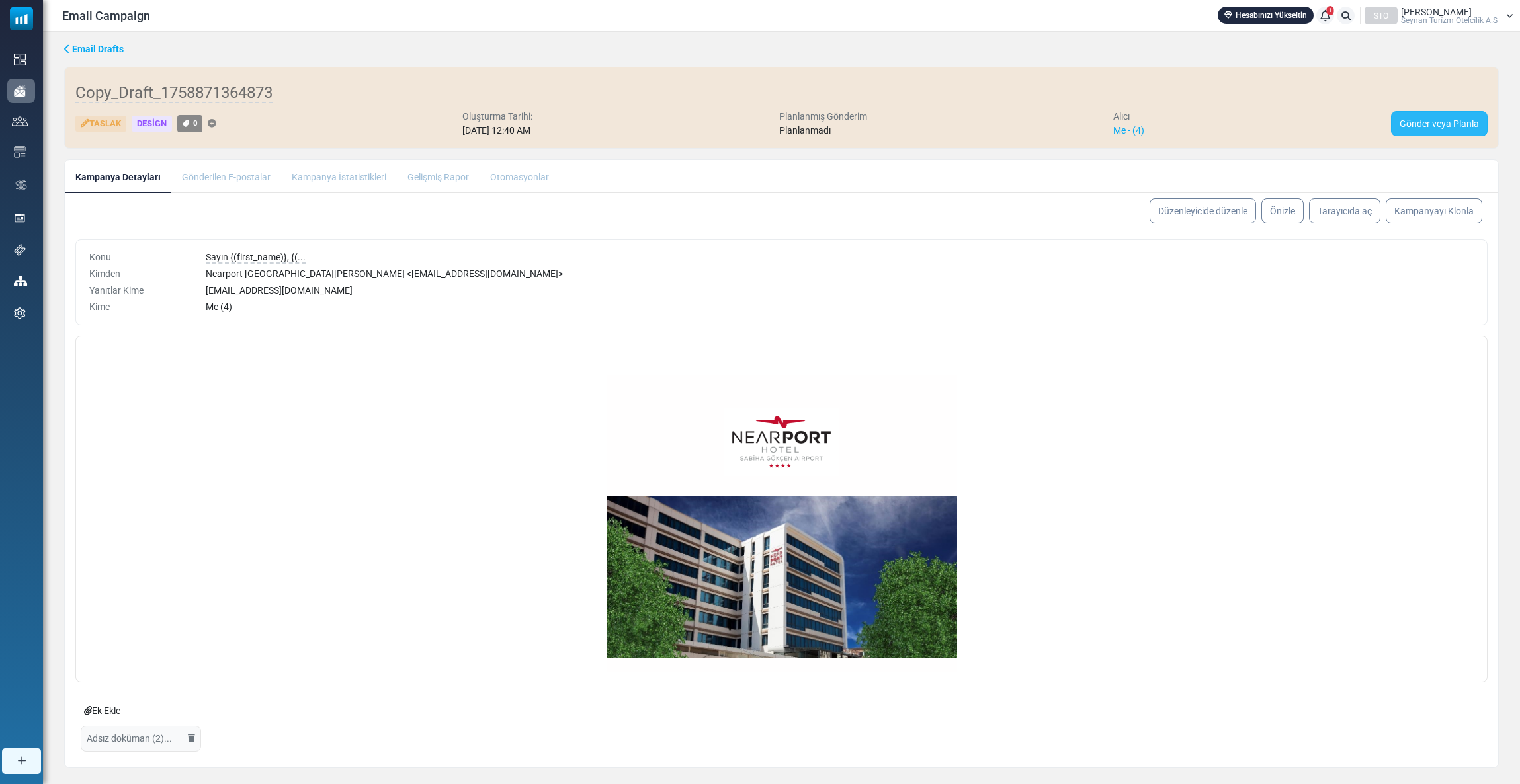
click at [1435, 119] on link "Gönder veya Planla" at bounding box center [1440, 123] width 97 height 25
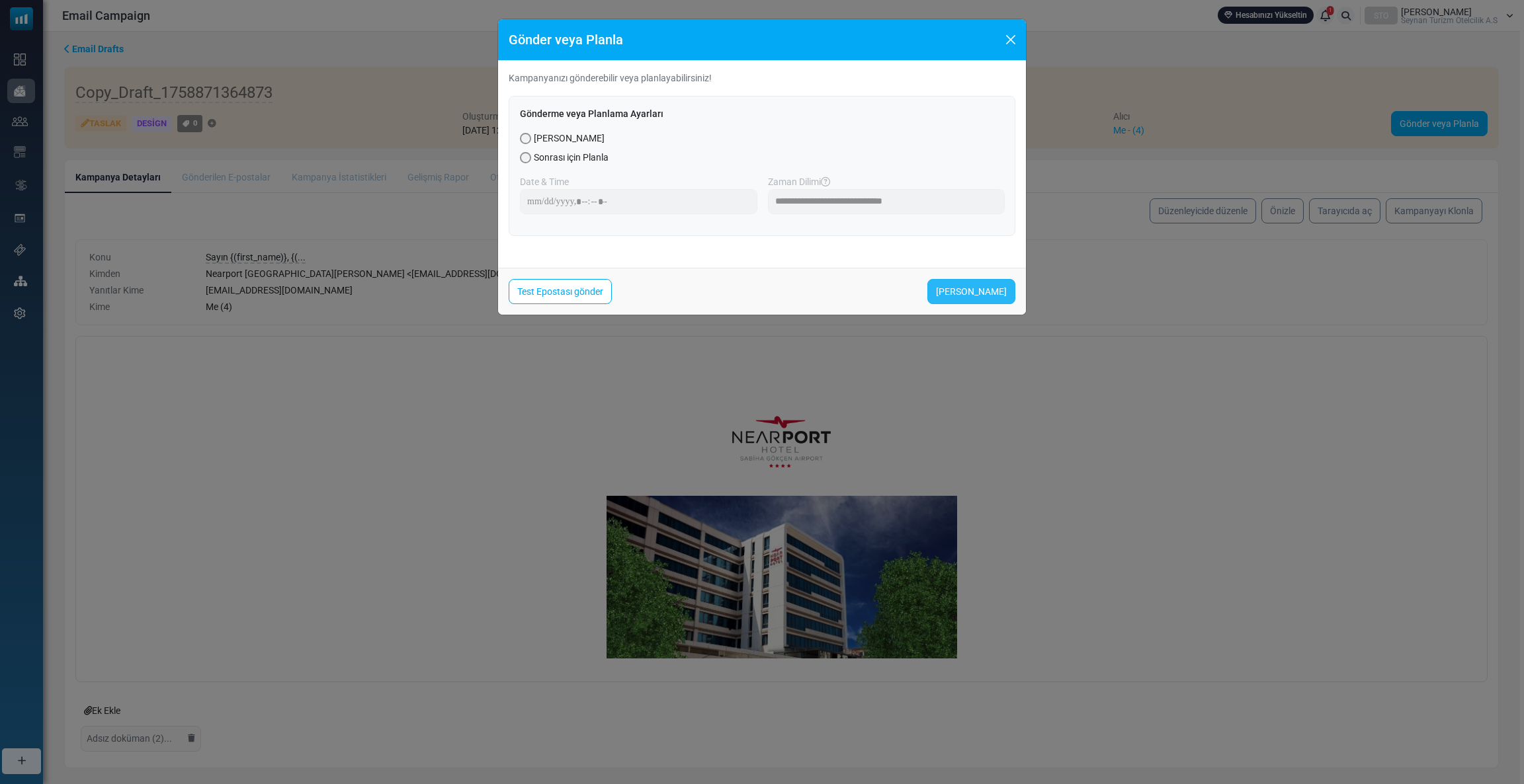
click at [973, 287] on link "[PERSON_NAME]" at bounding box center [971, 292] width 88 height 25
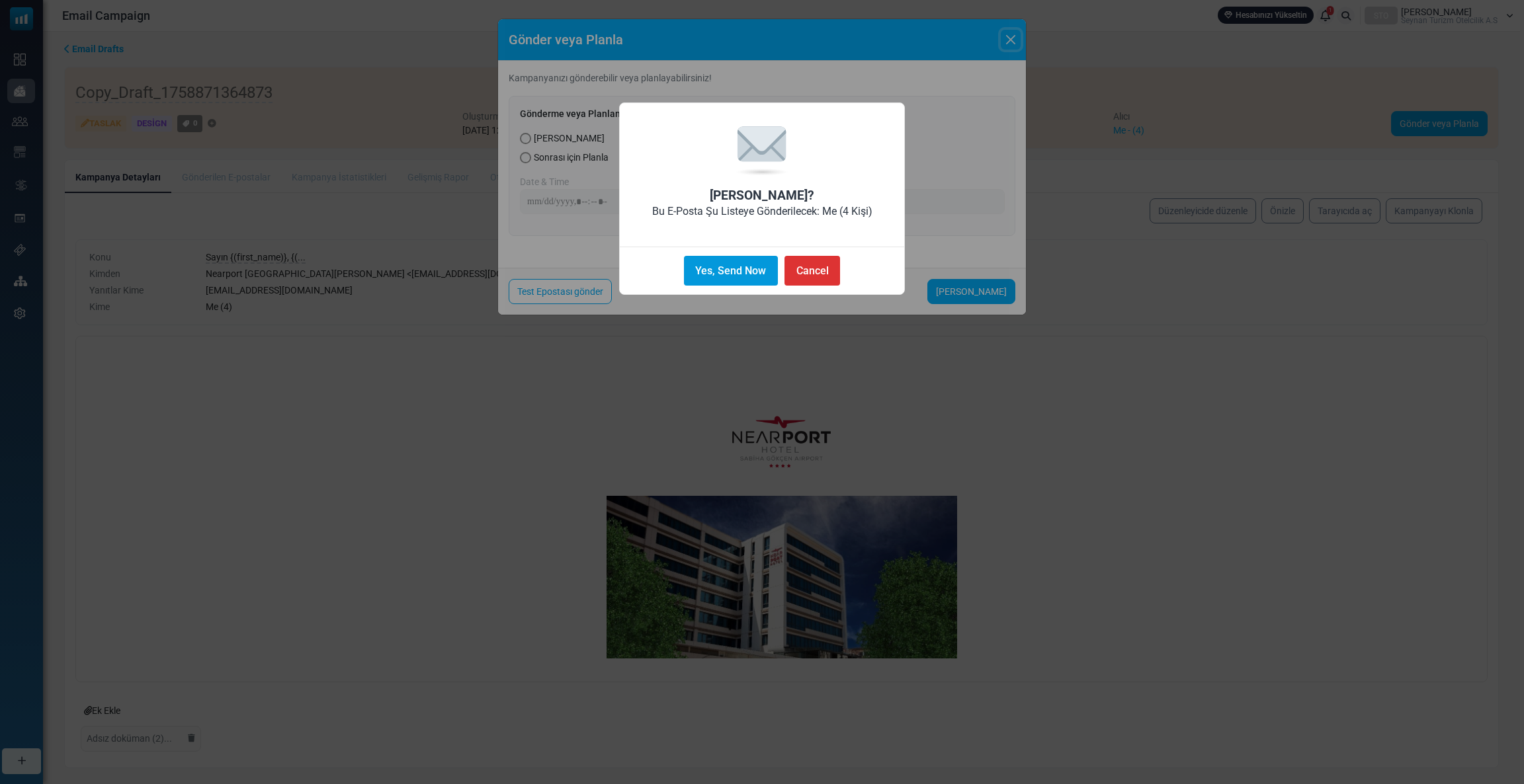
click at [684, 275] on button "Yes, Send Now" at bounding box center [731, 271] width 94 height 30
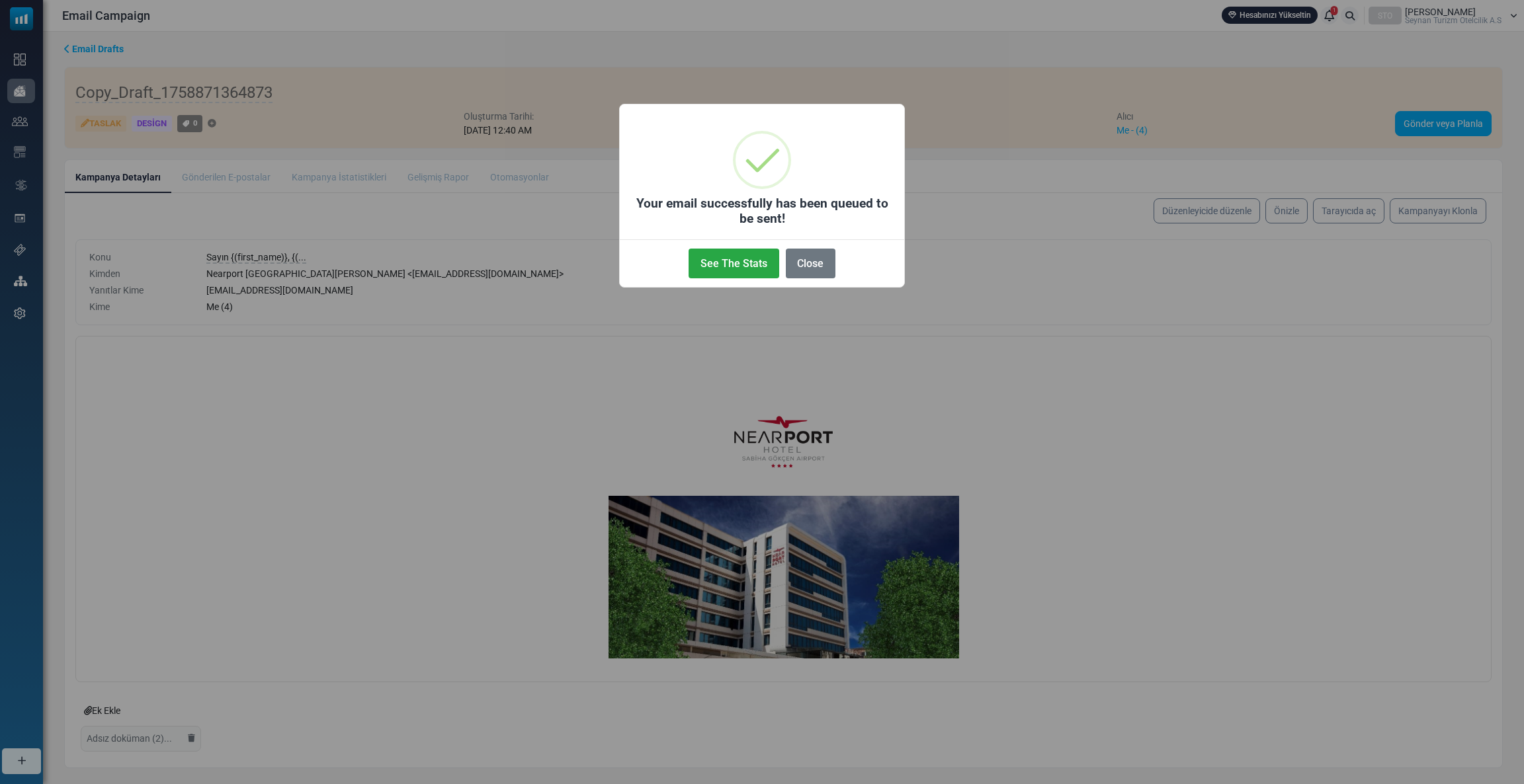
click at [104, 91] on div "× Your email successfully has been queued to be sent! See The Stats No Close" at bounding box center [762, 392] width 1524 height 784
click at [105, 92] on div "× Your email successfully has been queued to be sent! See The Stats No Close" at bounding box center [762, 392] width 1524 height 784
click at [825, 261] on button "Close" at bounding box center [810, 263] width 50 height 30
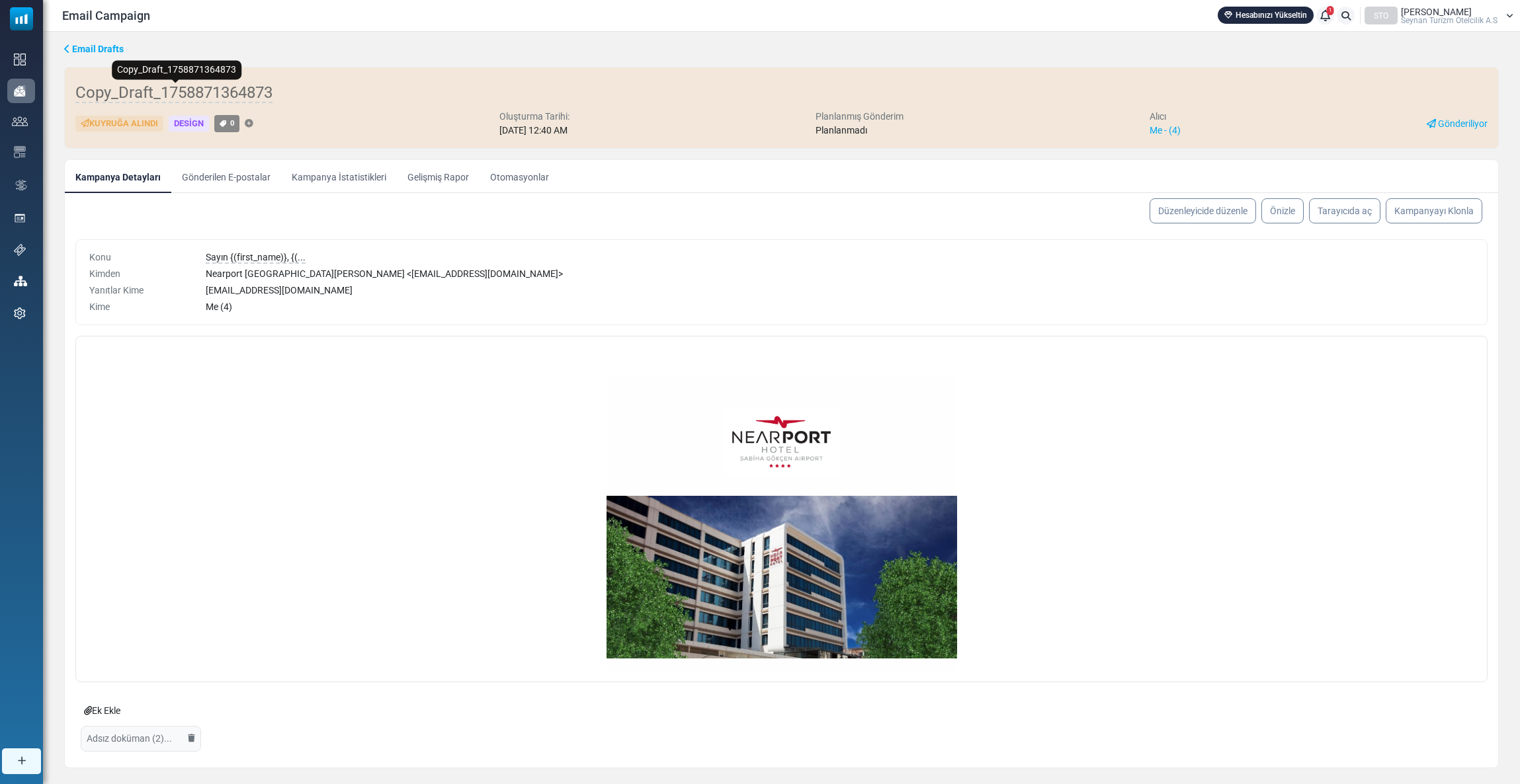
click at [125, 94] on span "Copy_Draft_1758871364873" at bounding box center [174, 94] width 197 height 20
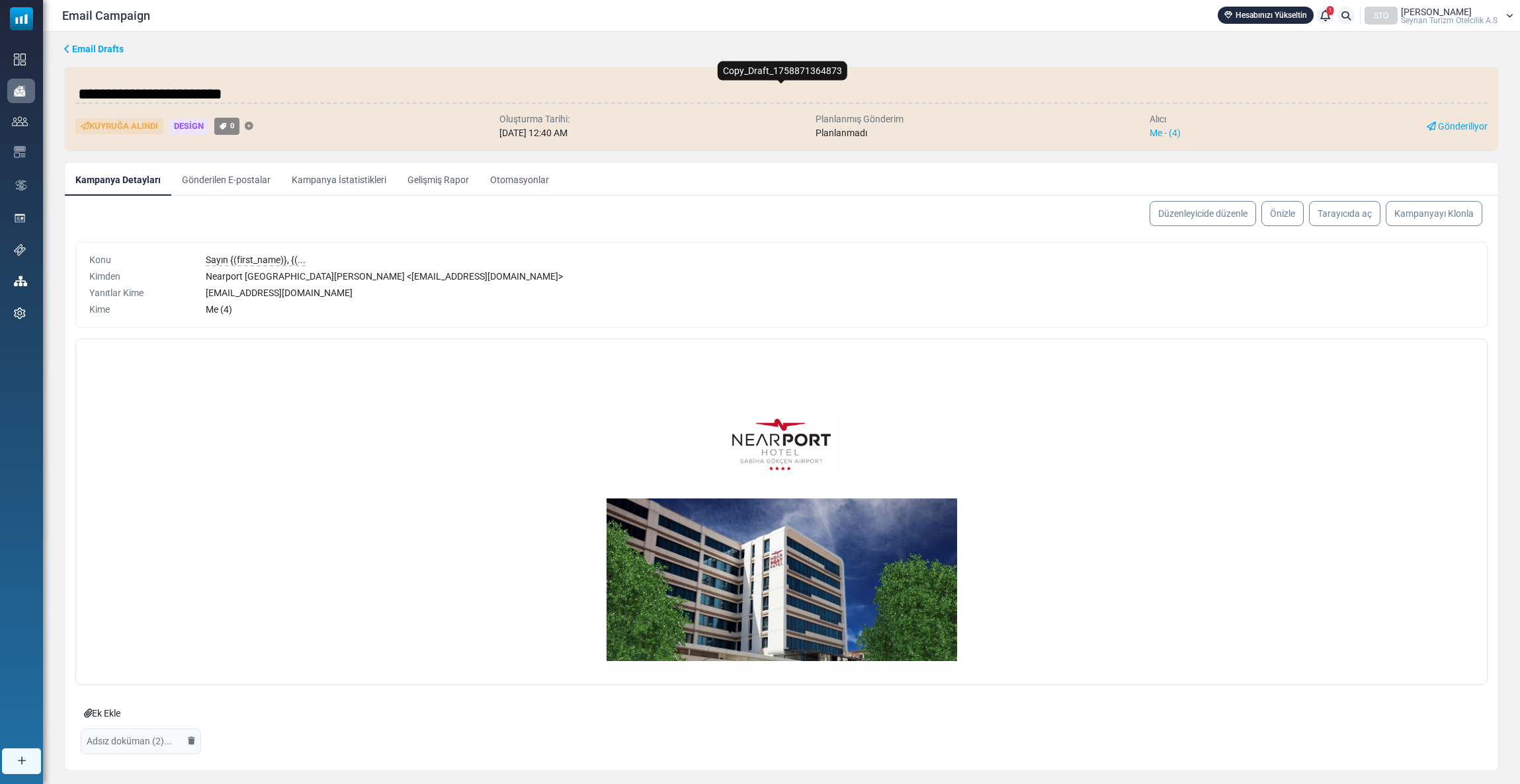
click at [98, 96] on input "**********" at bounding box center [782, 94] width 1412 height 27
type input "*********"
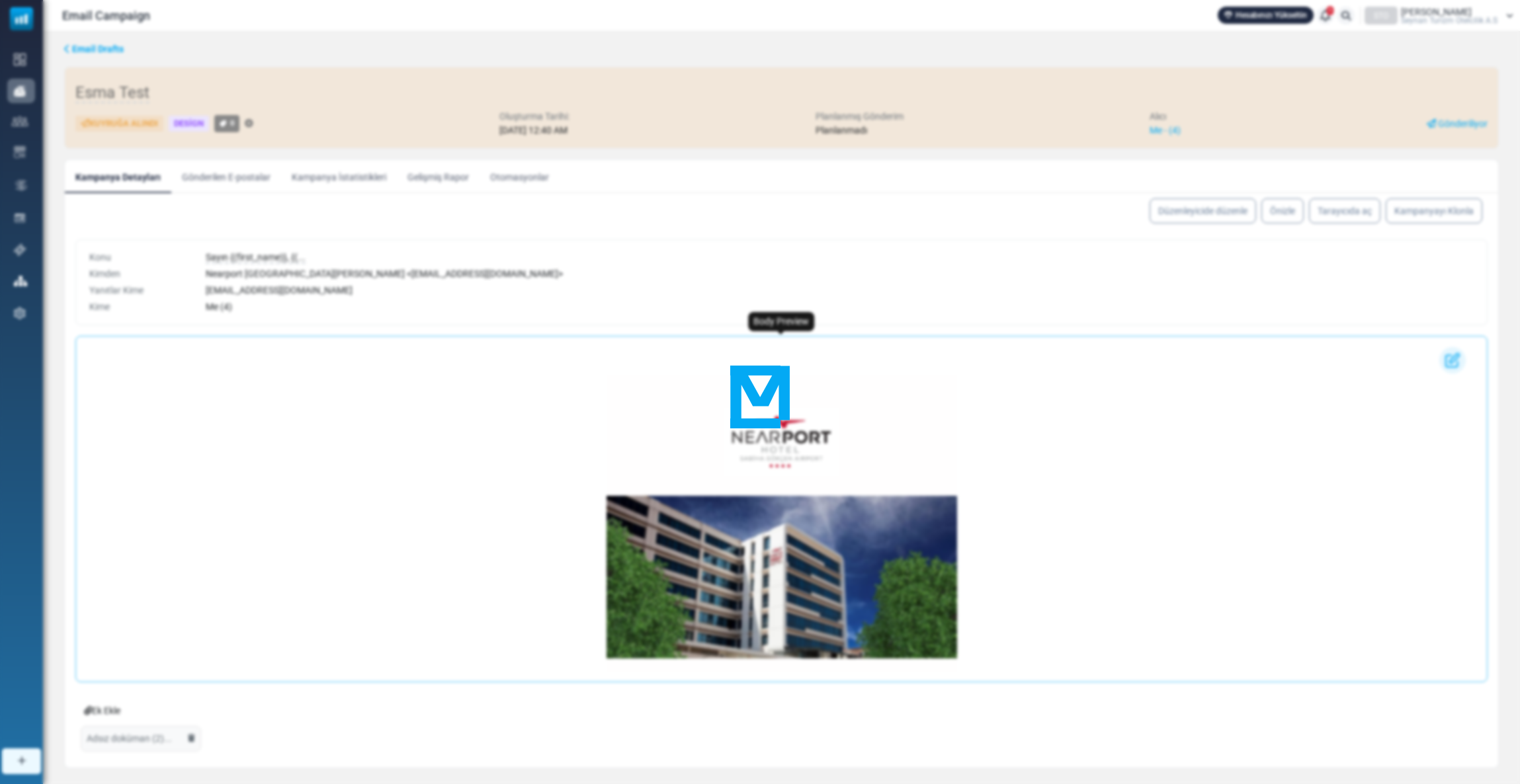
click at [272, 488] on div "Nearport Hotel’den Acentelere Özel Avantajlar Sayın {(iş ortağımız)}, [GEOGRAPH…" at bounding box center [782, 747] width 1400 height 811
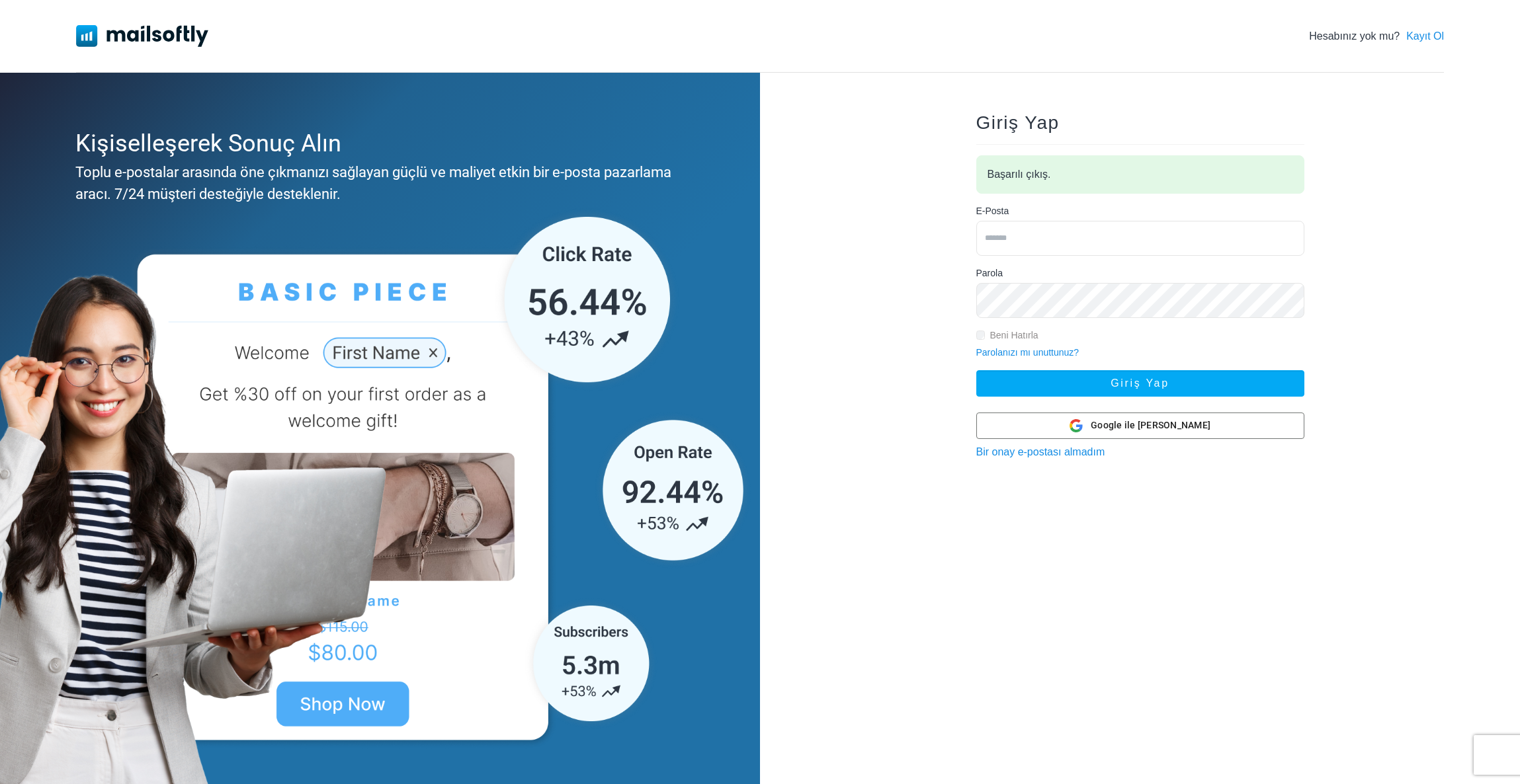
type input "**********"
click at [1044, 241] on input "**********" at bounding box center [1140, 238] width 328 height 35
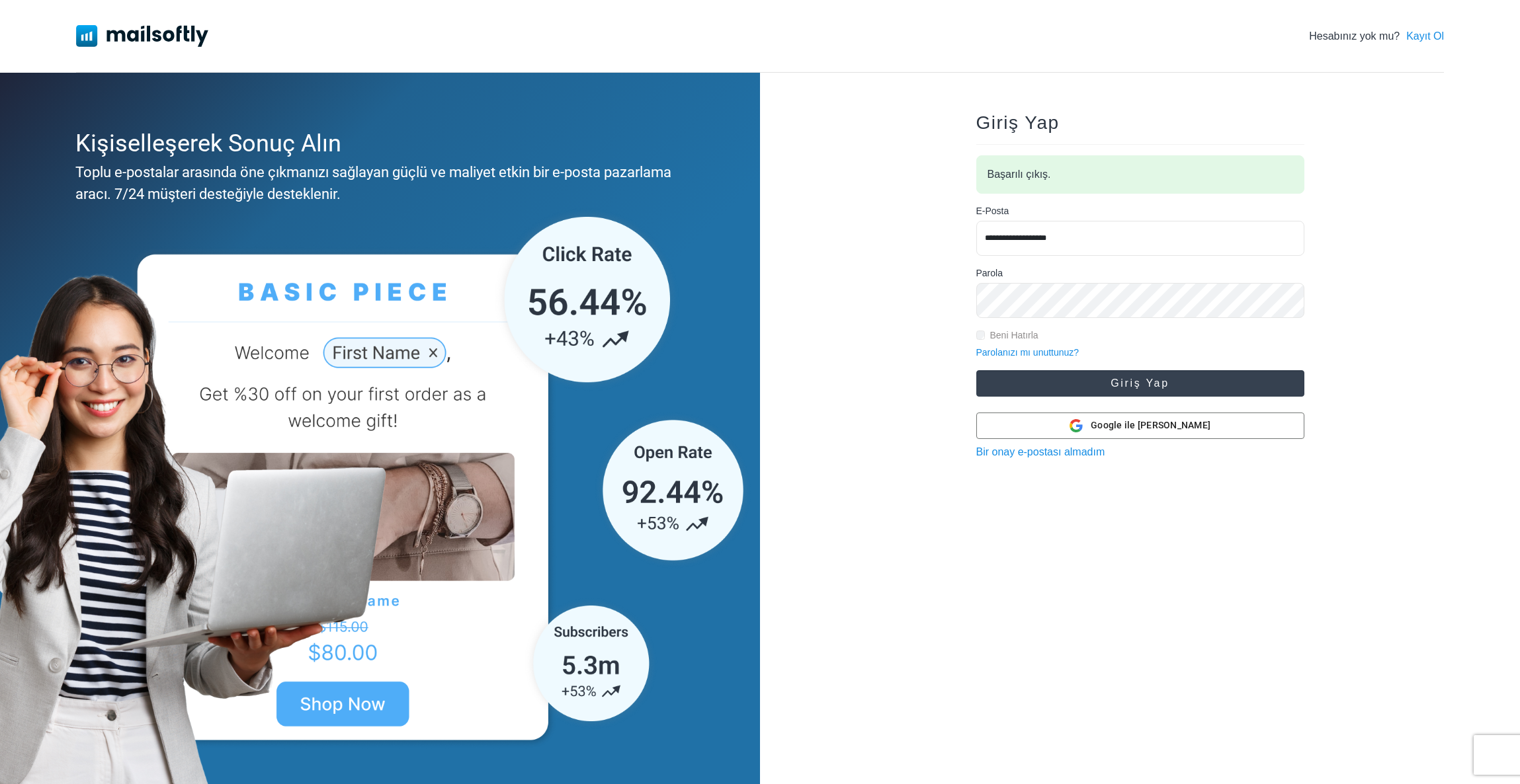
click at [1014, 378] on button "Giriş Yap" at bounding box center [1140, 383] width 328 height 27
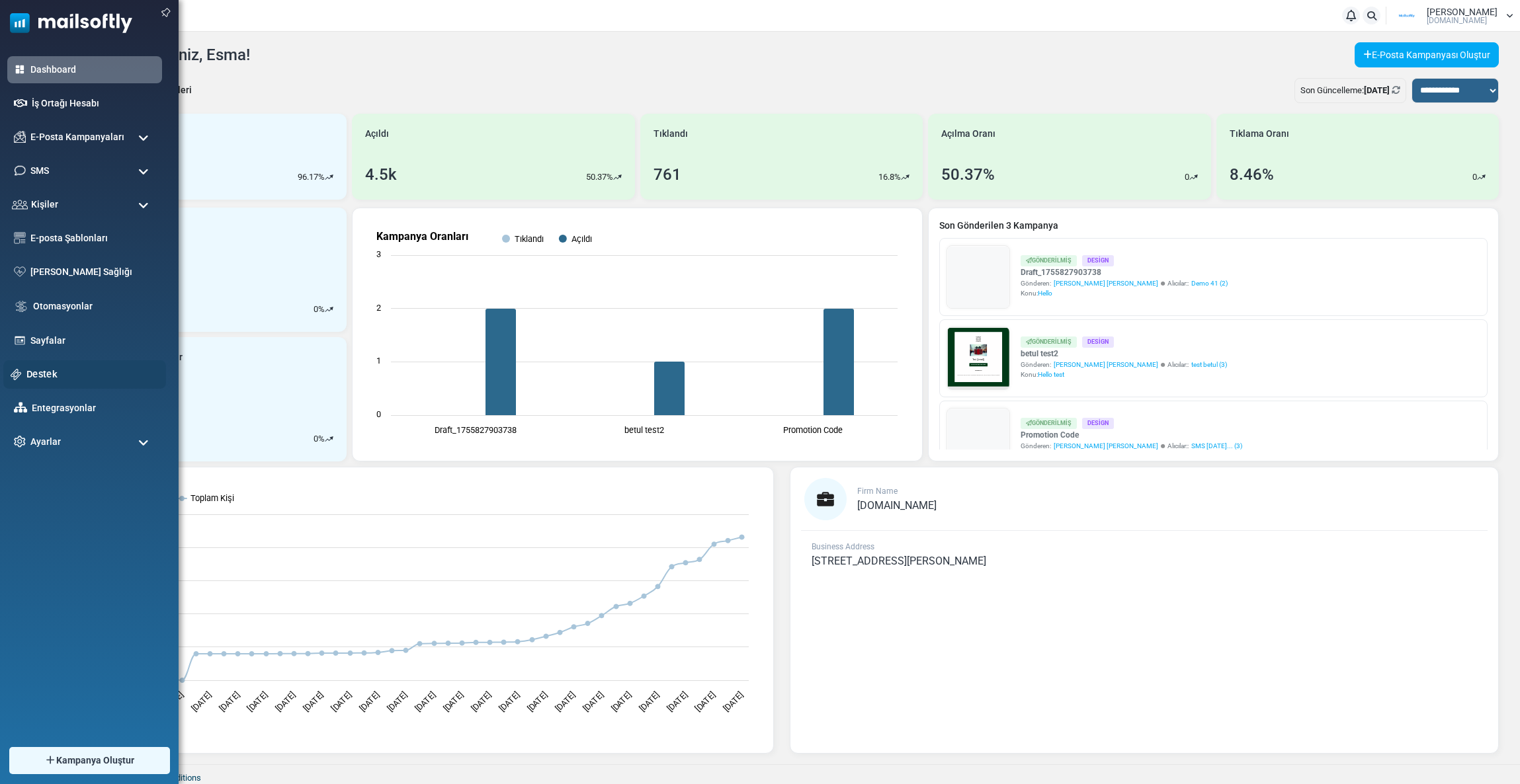
click at [35, 370] on link "Destek" at bounding box center [92, 374] width 132 height 15
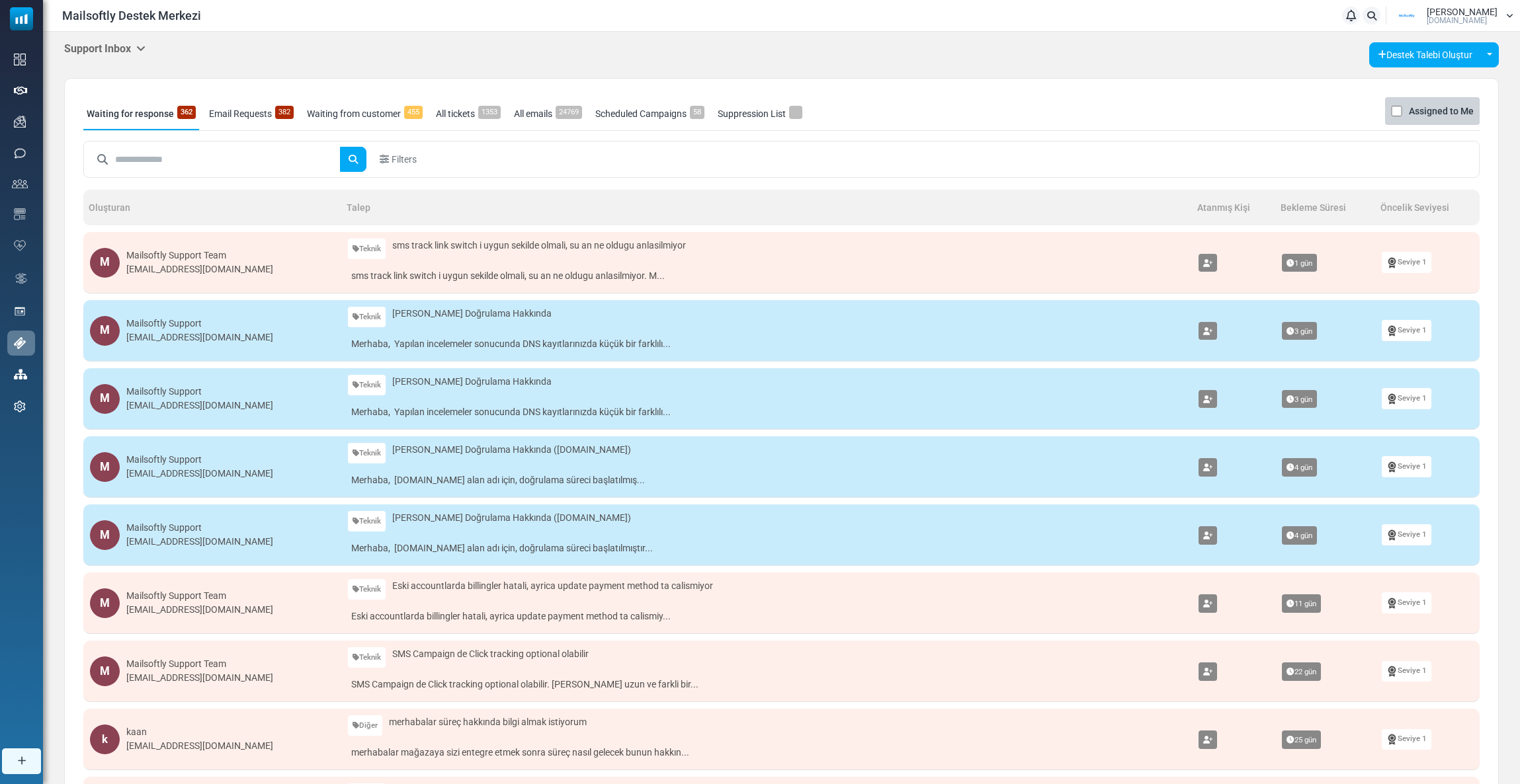
click at [103, 53] on h5 "Support Inbox" at bounding box center [105, 48] width 82 height 13
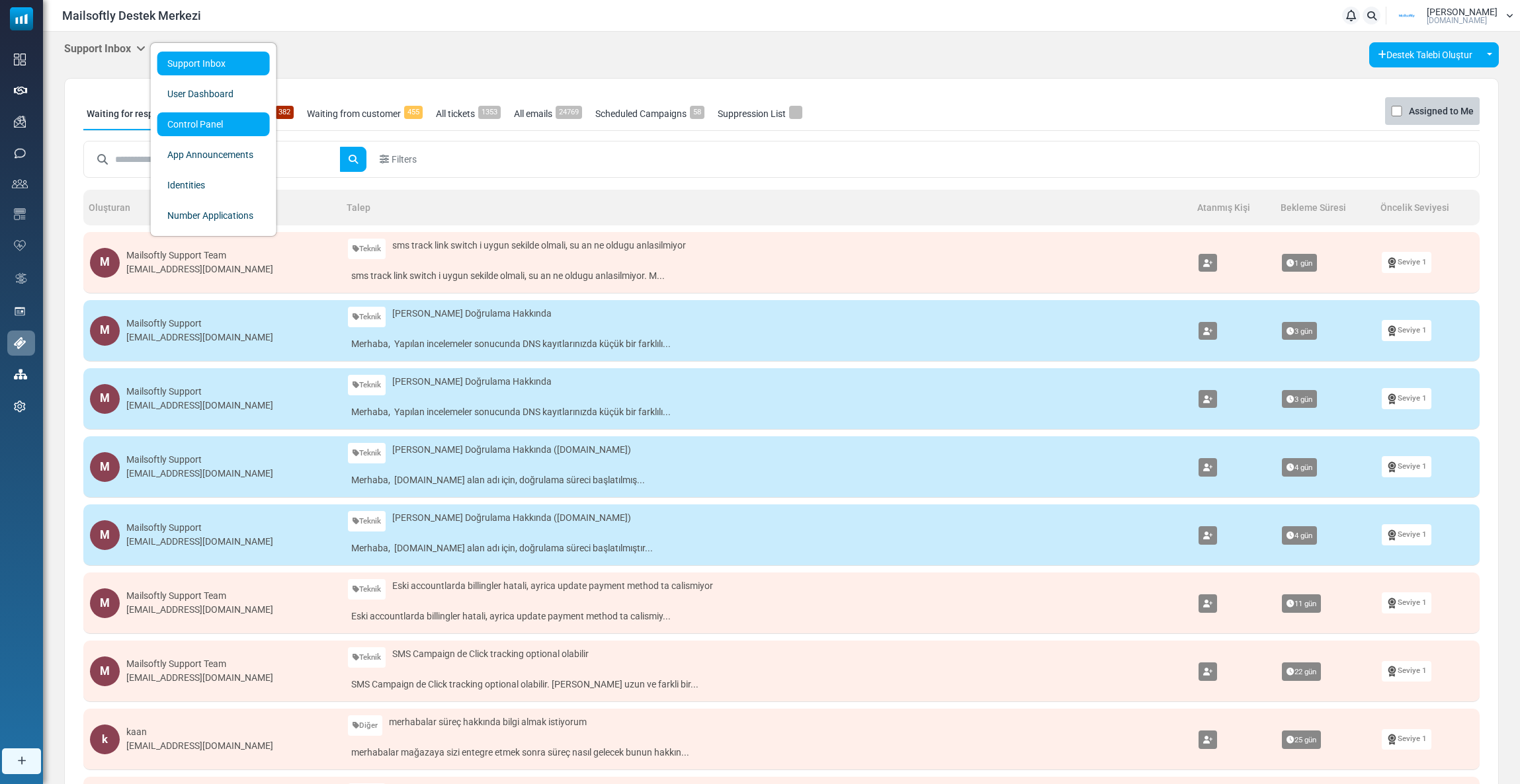
click at [180, 126] on link "Control Panel" at bounding box center [213, 124] width 112 height 24
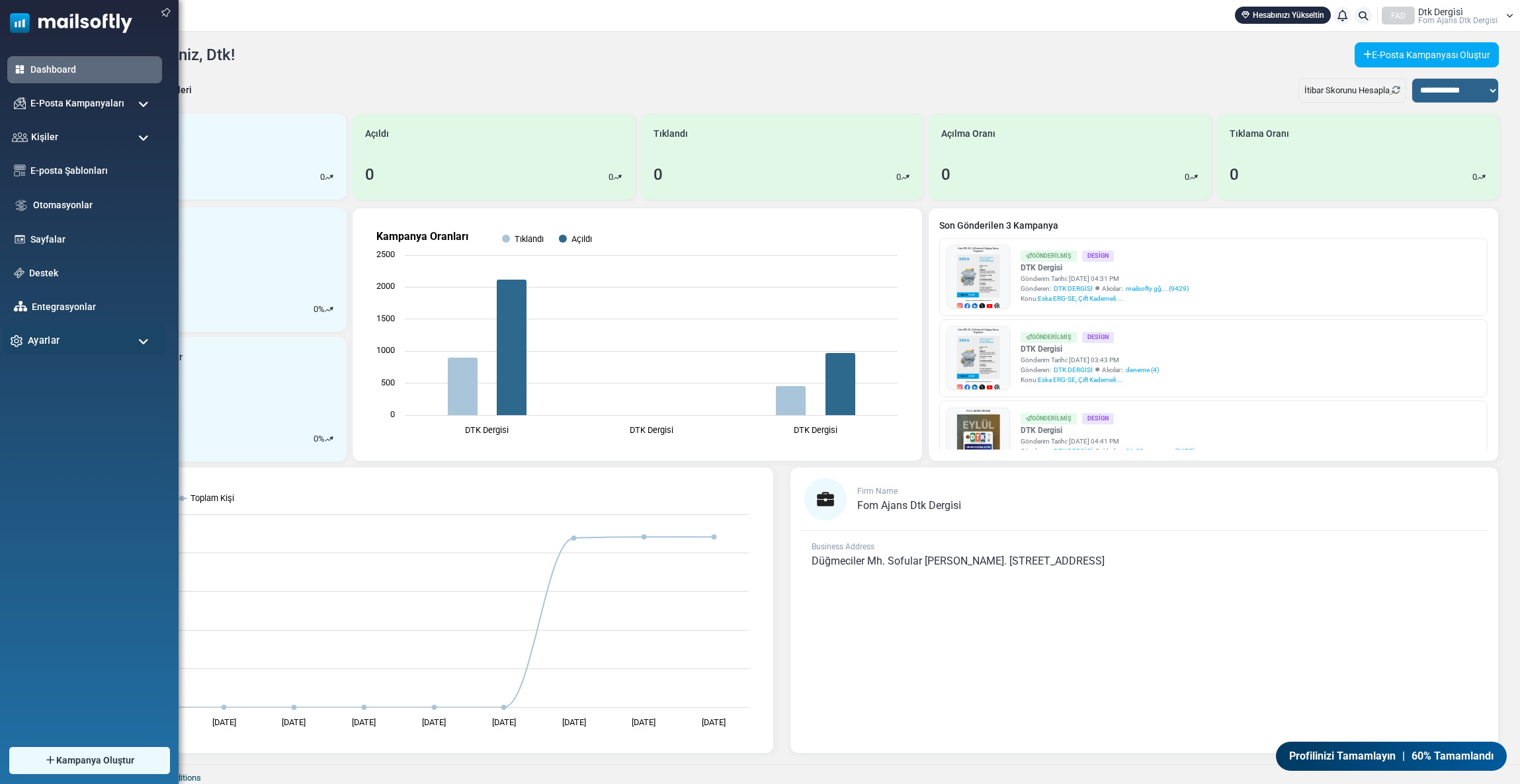
click at [38, 333] on span "Ayarlar" at bounding box center [44, 340] width 32 height 15
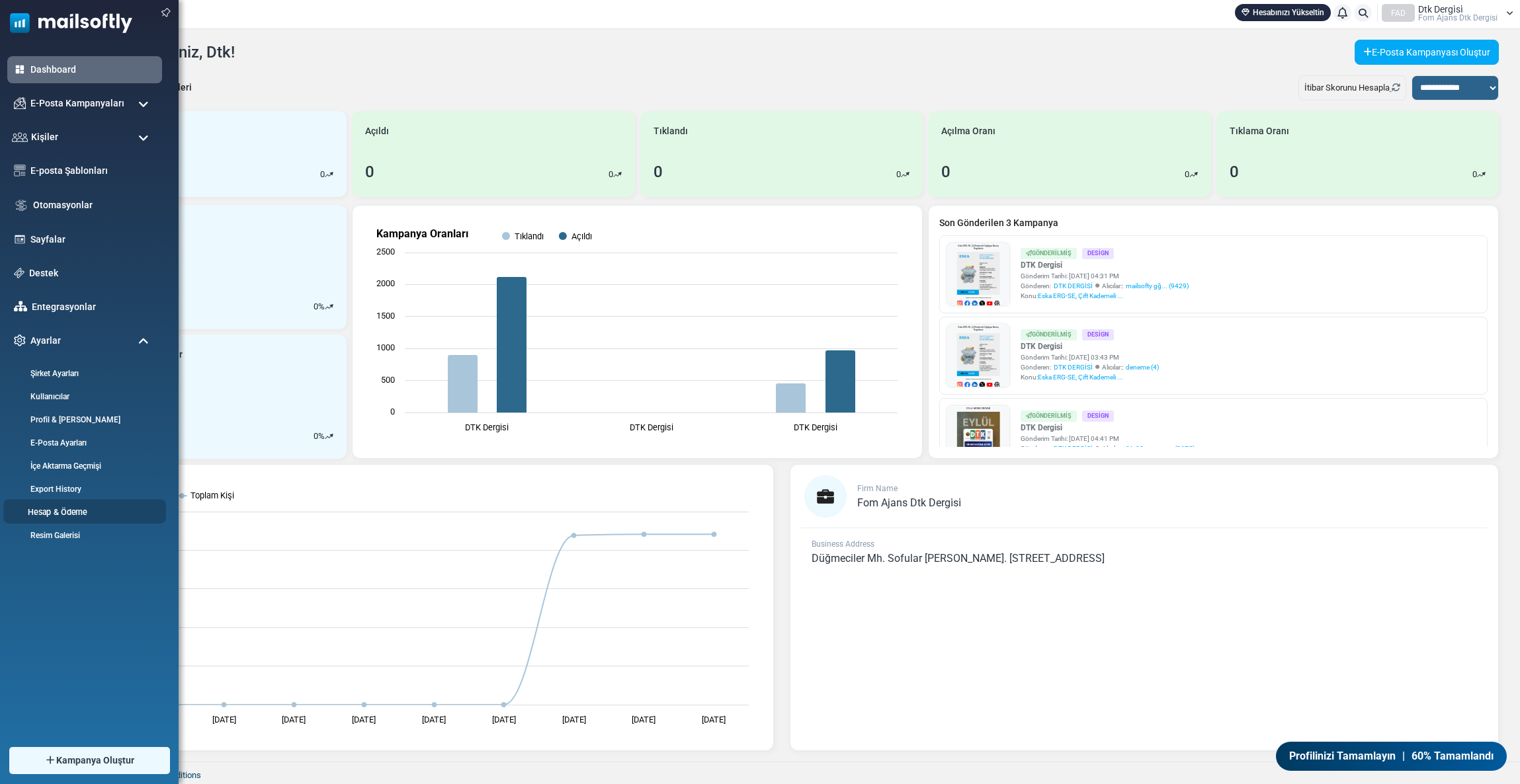
scroll to position [3, 0]
click at [45, 338] on span "Ayarlar" at bounding box center [44, 340] width 32 height 15
click at [58, 503] on li "Hesap & Ödeme" at bounding box center [84, 511] width 163 height 25
click at [54, 340] on span "Ayarlar" at bounding box center [44, 340] width 32 height 15
click at [47, 506] on link "Hesap & Ödeme" at bounding box center [82, 512] width 159 height 13
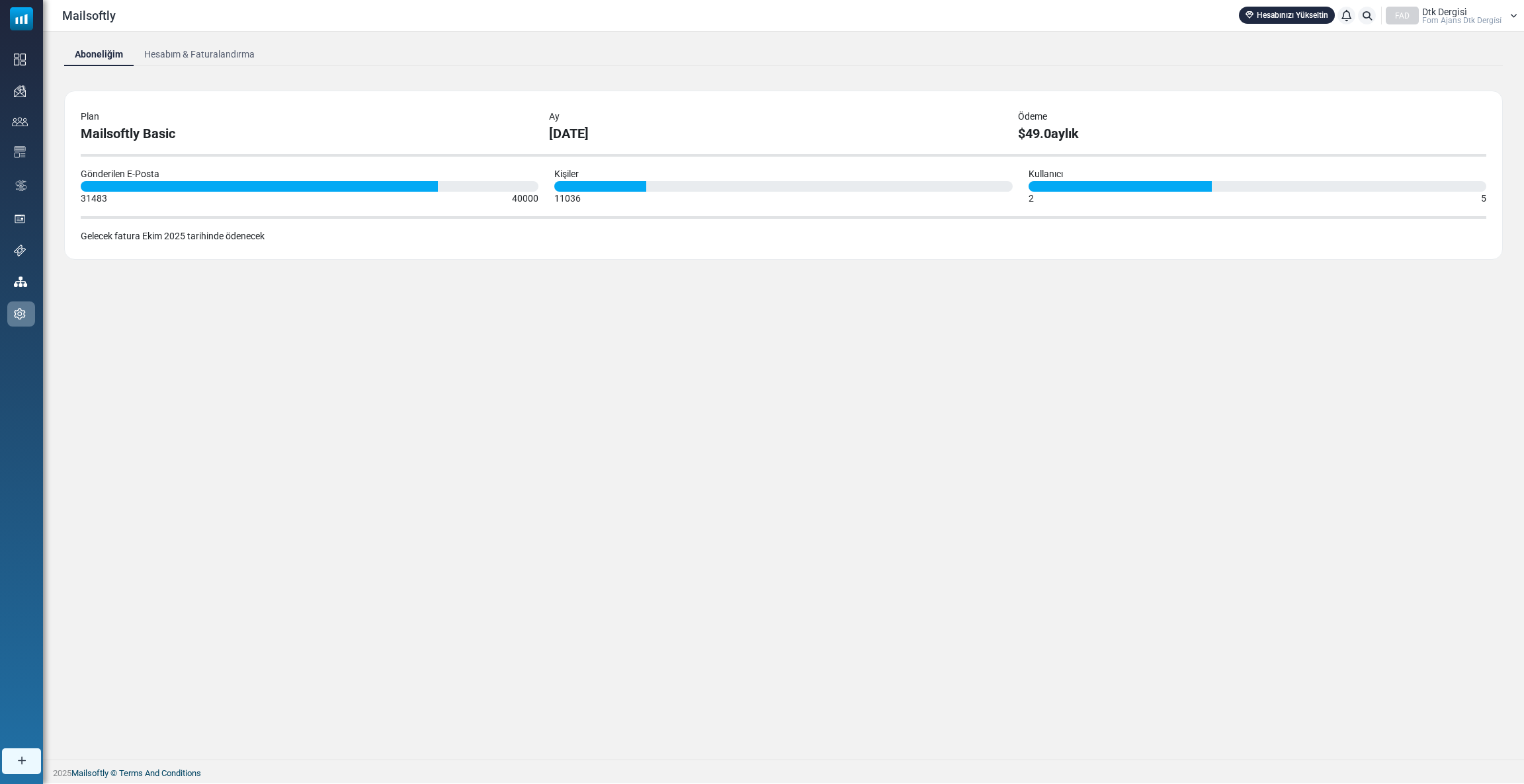
click at [192, 55] on link "Hesabım & Faturalandırma" at bounding box center [199, 54] width 131 height 24
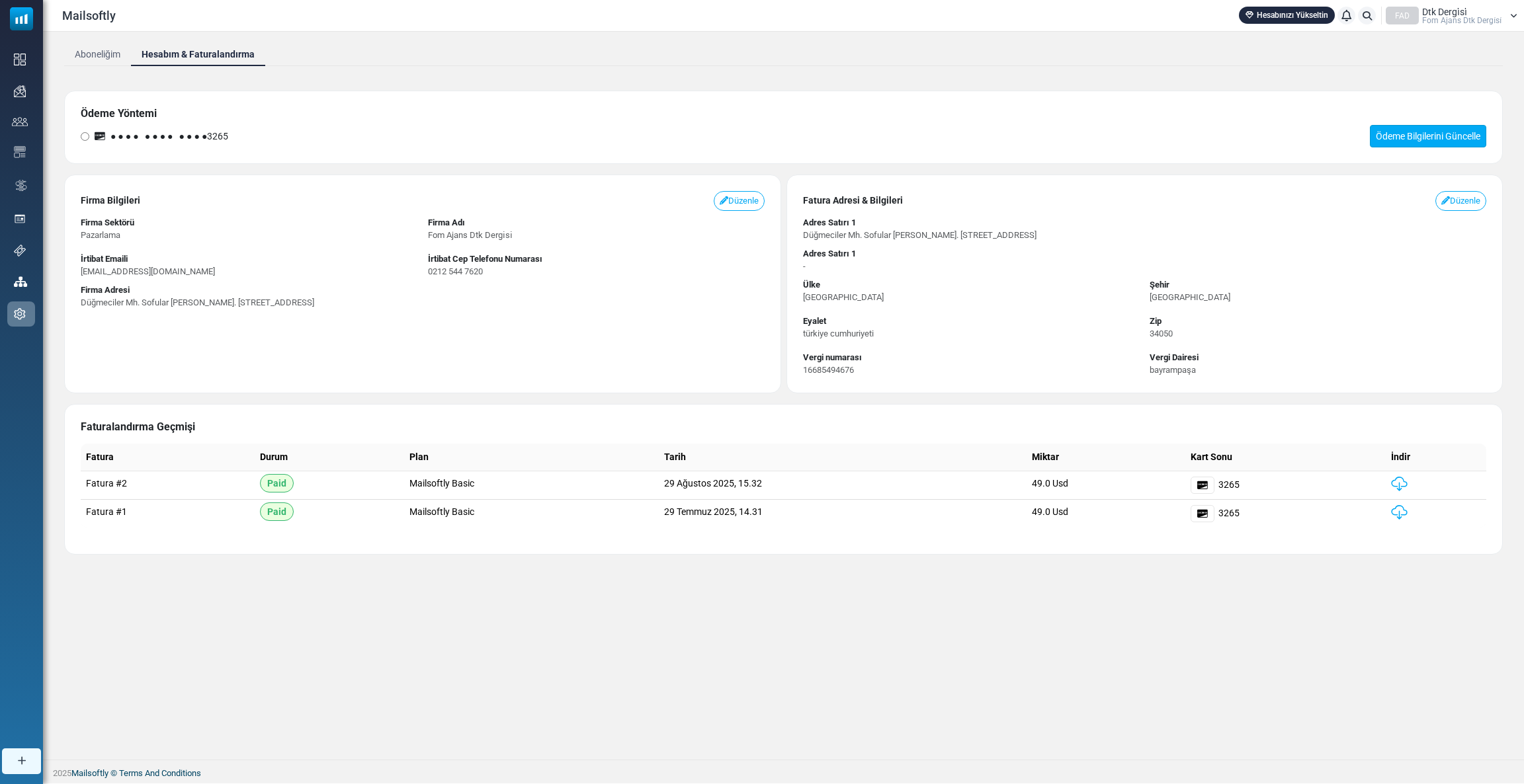
click at [1450, 137] on link "Ödeme Bilgilerini Güncelle" at bounding box center [1428, 136] width 116 height 23
